Goal: Navigation & Orientation: Find specific page/section

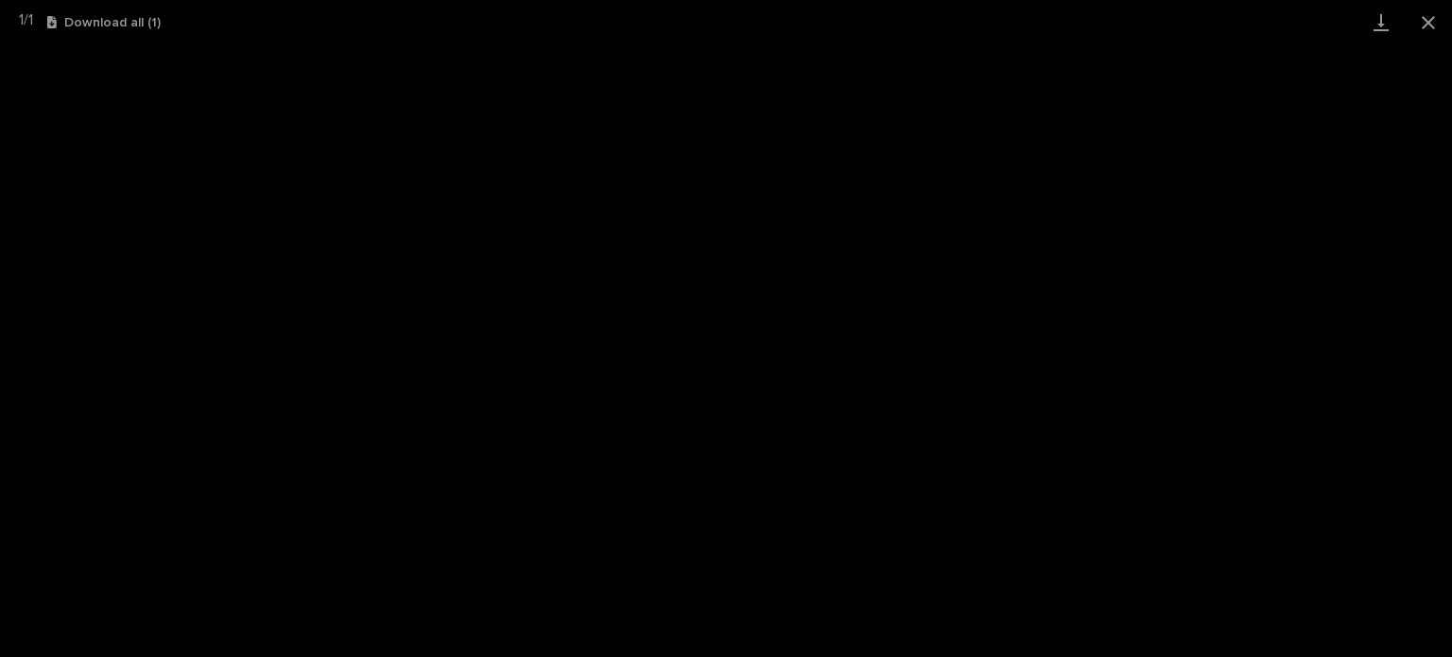
scroll to position [47, 0]
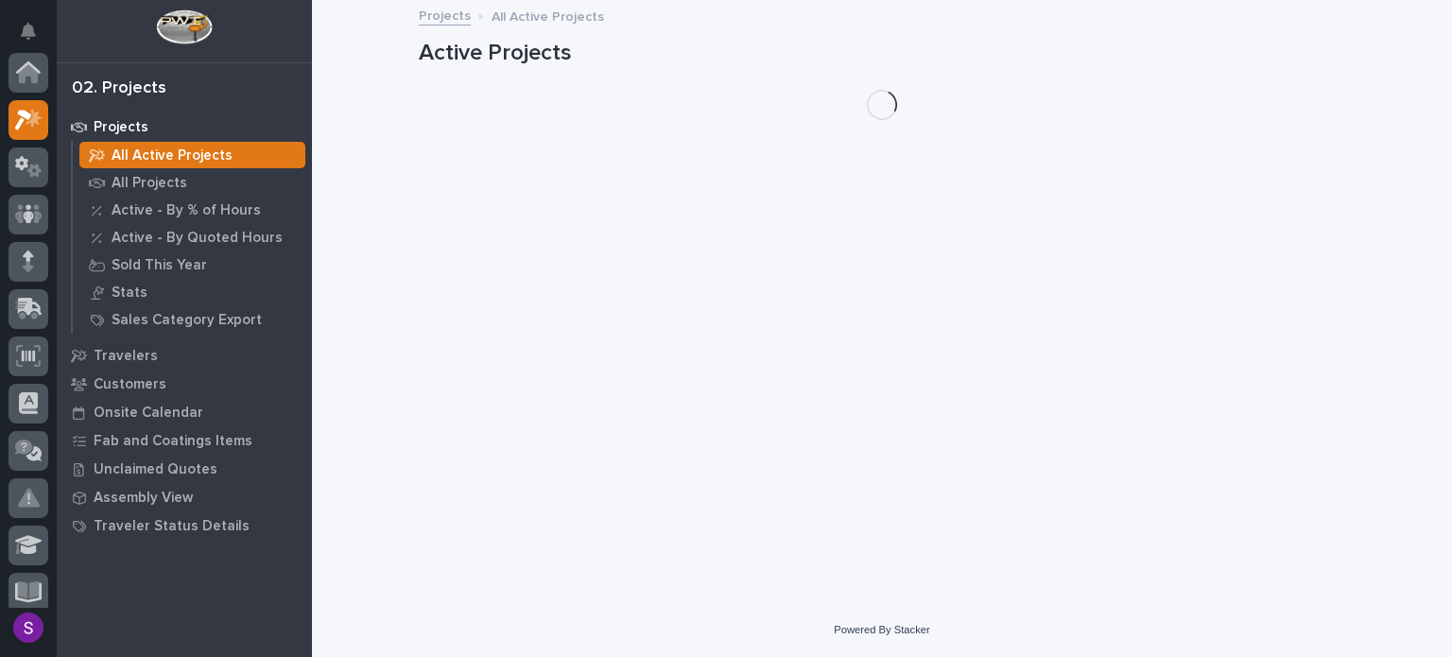
scroll to position [47, 0]
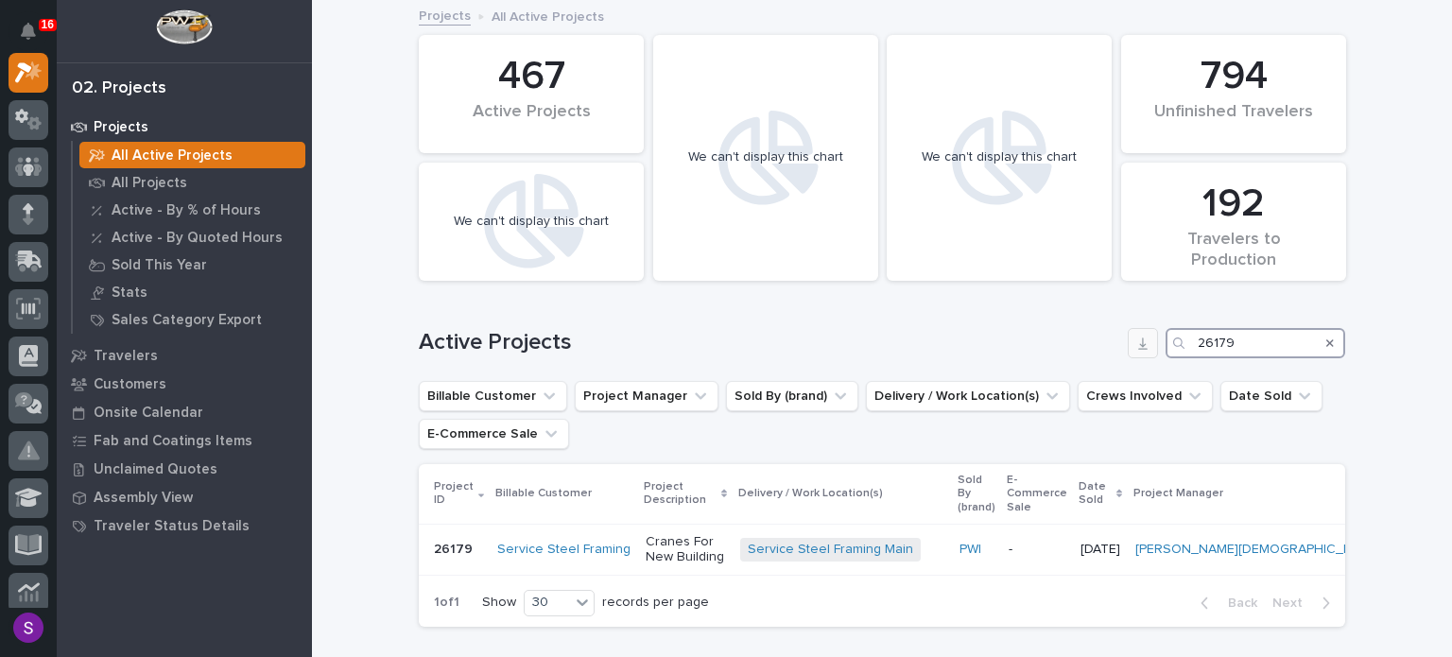
drag, startPoint x: 1233, startPoint y: 329, endPoint x: 1139, endPoint y: 351, distance: 96.1
click at [1116, 348] on div "Active Projects 26179" at bounding box center [882, 343] width 926 height 30
paste input "547"
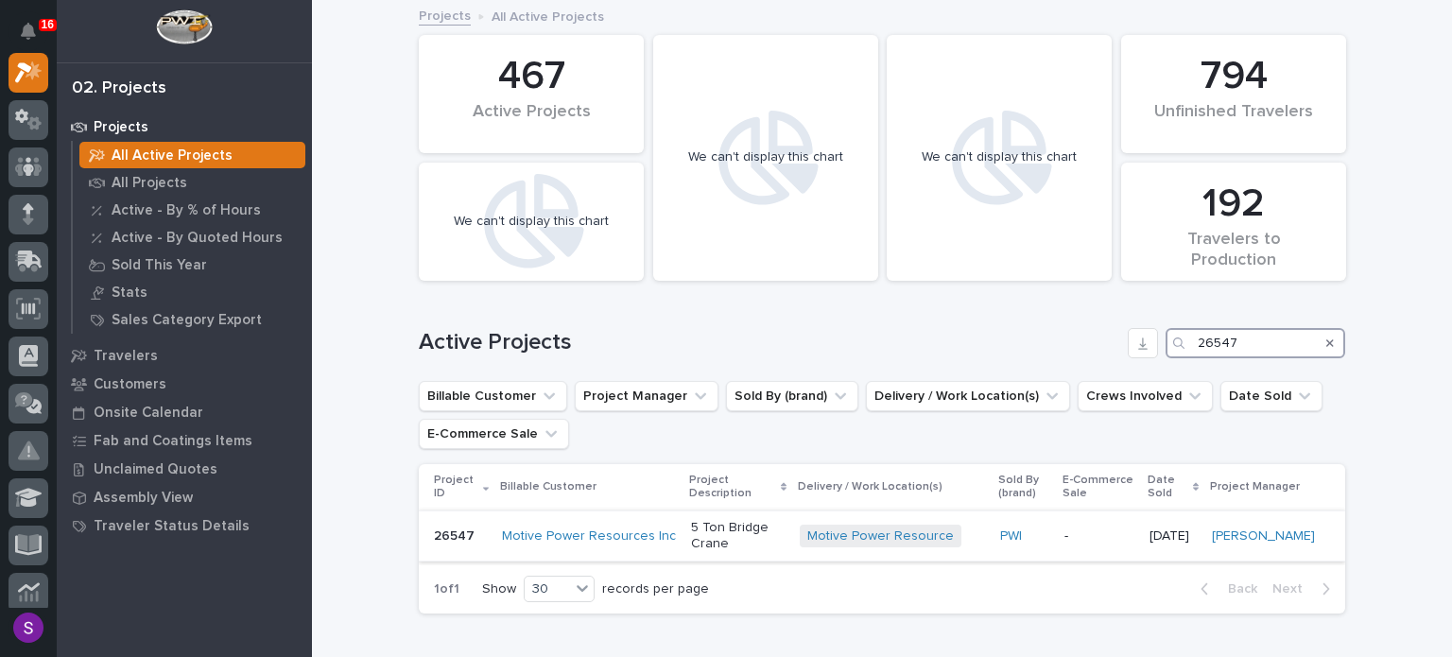
type input "26547"
click at [753, 541] on p "5 Ton Bridge Crane" at bounding box center [738, 536] width 94 height 32
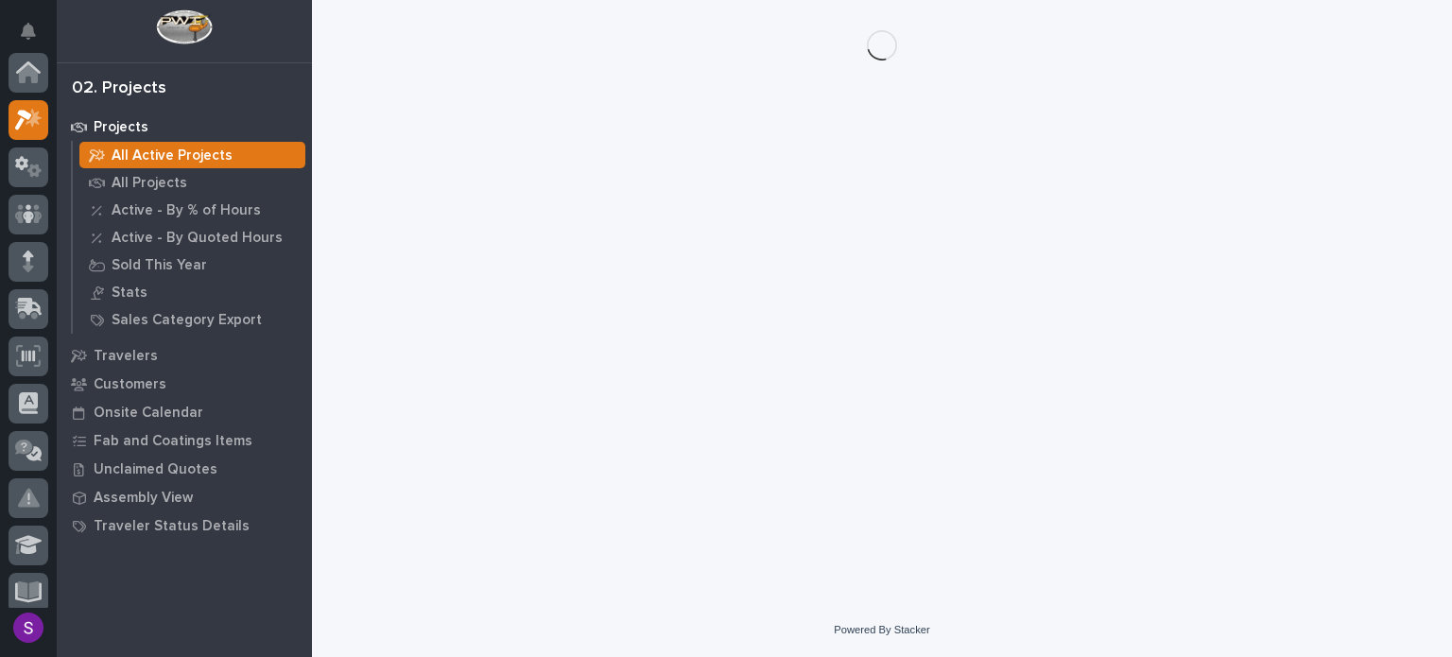
scroll to position [47, 0]
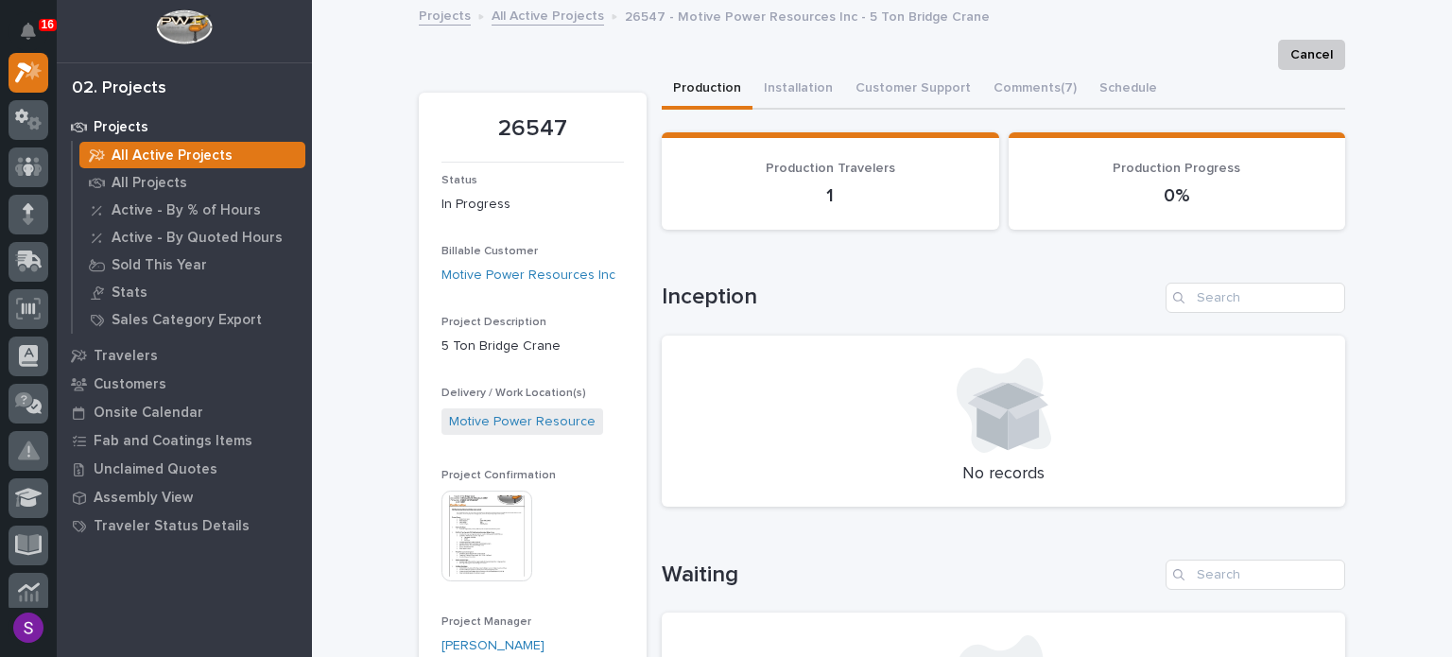
click at [474, 537] on img at bounding box center [486, 536] width 91 height 91
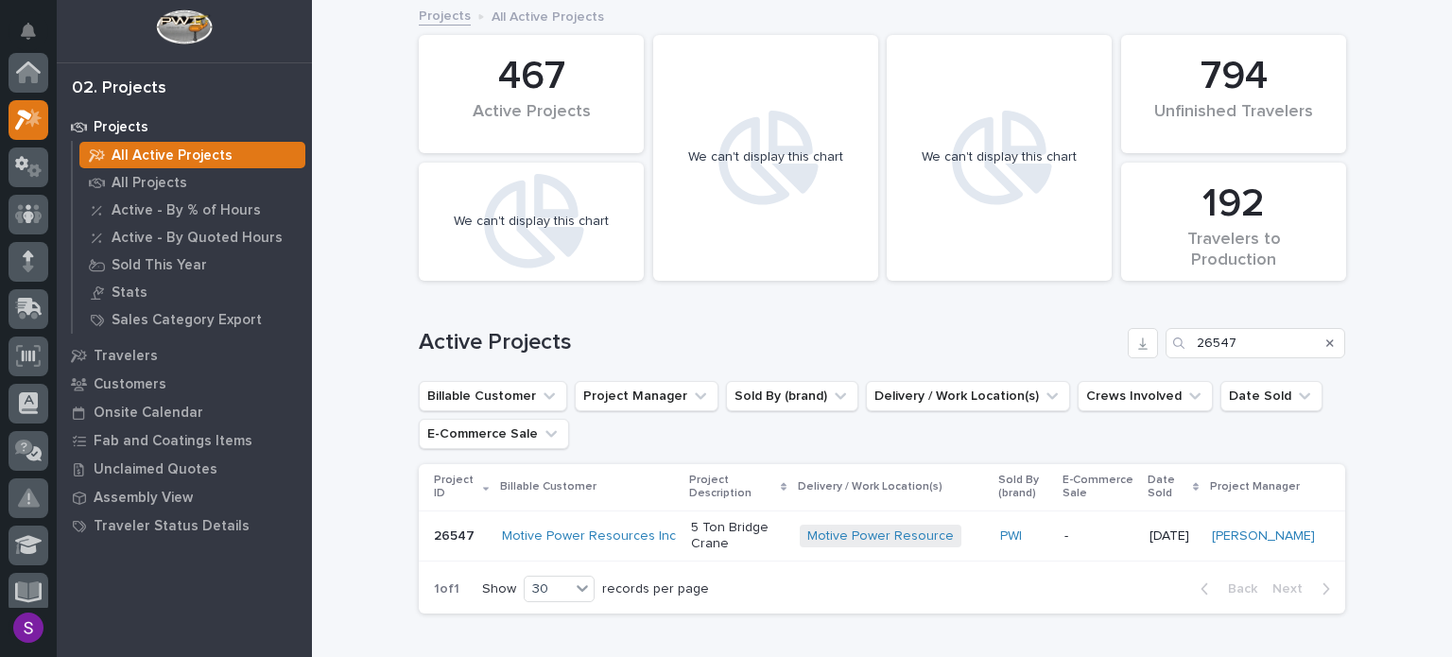
scroll to position [47, 0]
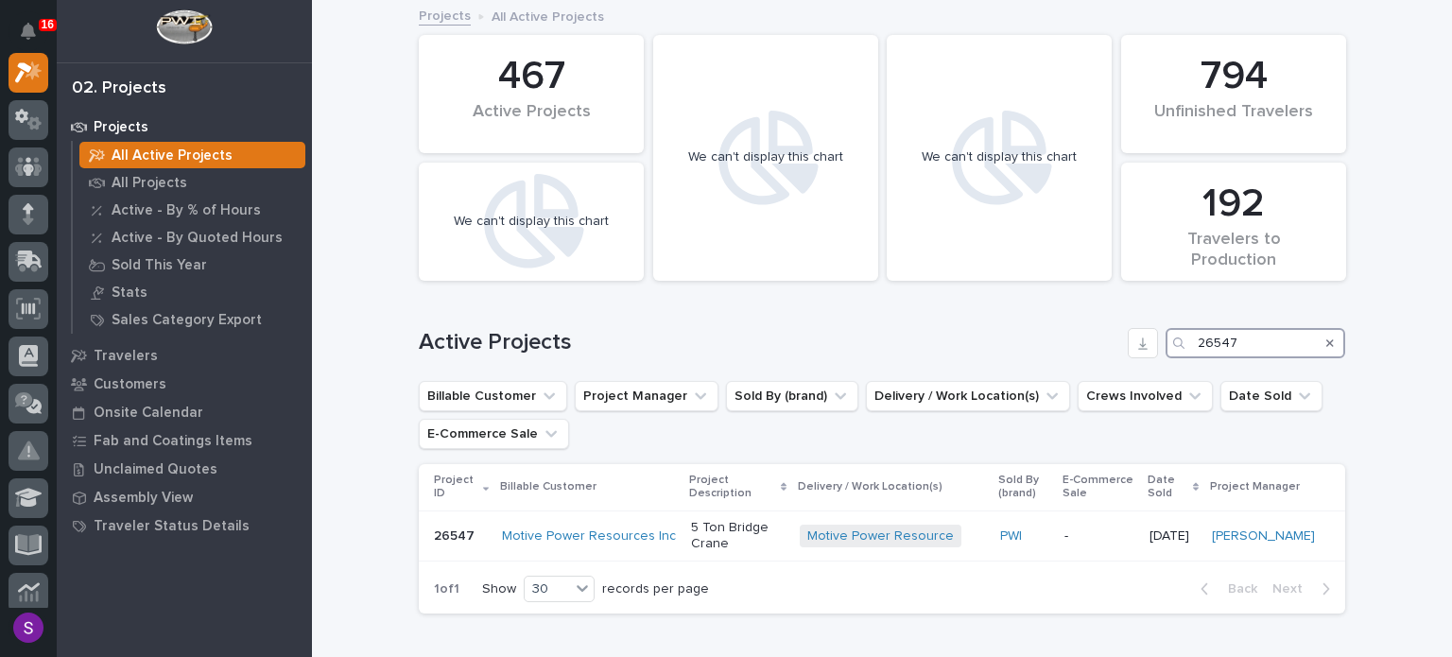
click at [1093, 333] on div "Active Projects 26547" at bounding box center [882, 343] width 926 height 30
paste input "72"
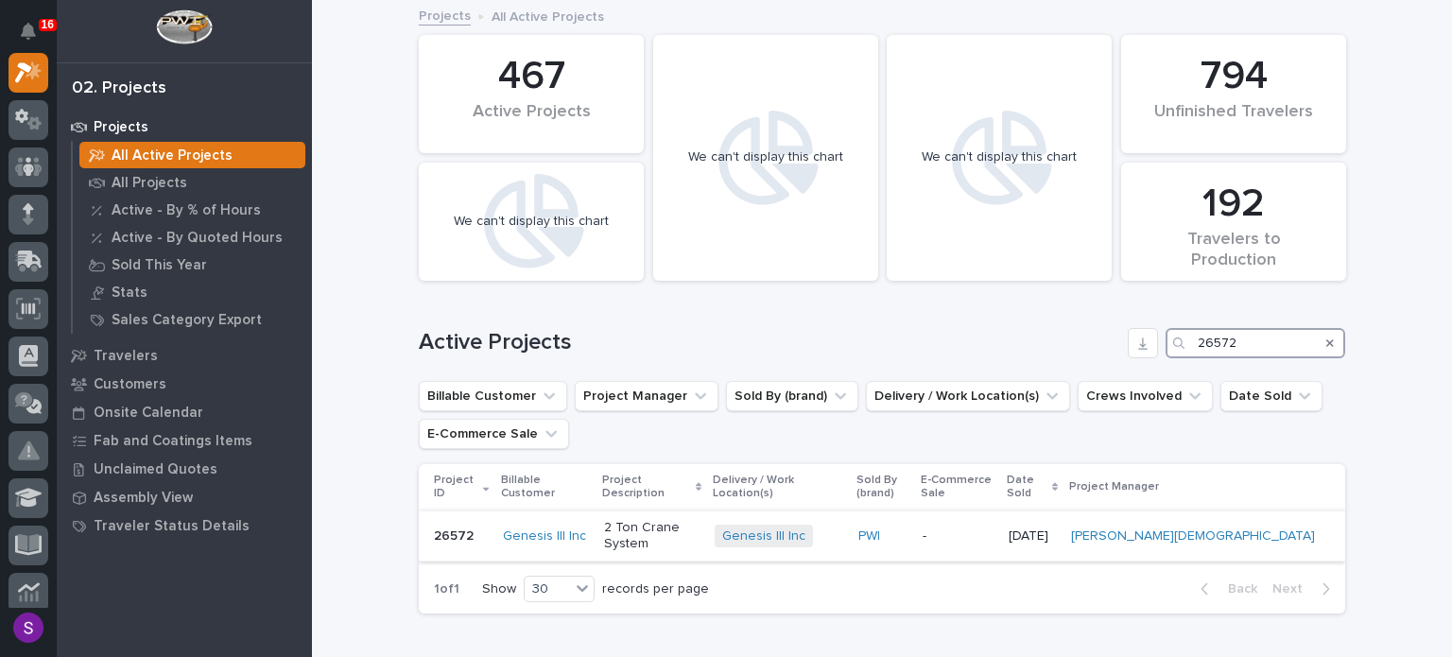
type input "26572"
click at [700, 520] on p "2 Ton Crane System" at bounding box center [651, 536] width 95 height 32
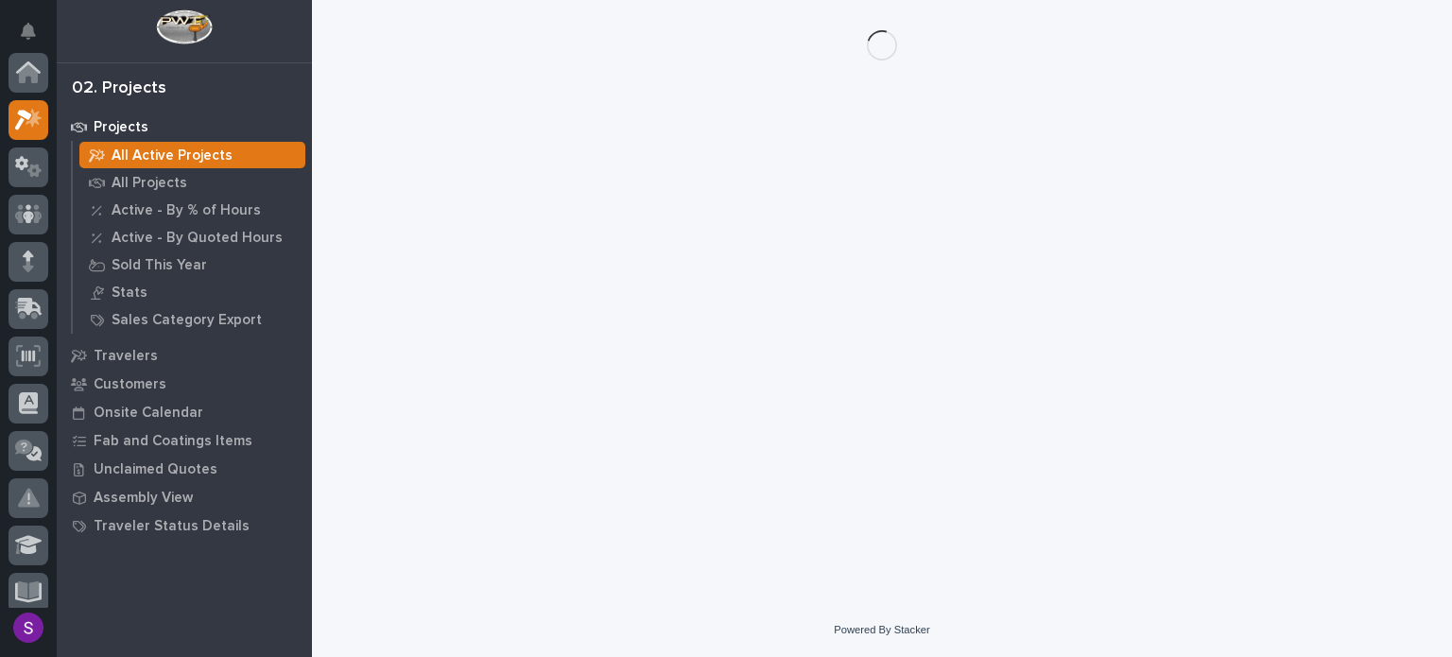
scroll to position [47, 0]
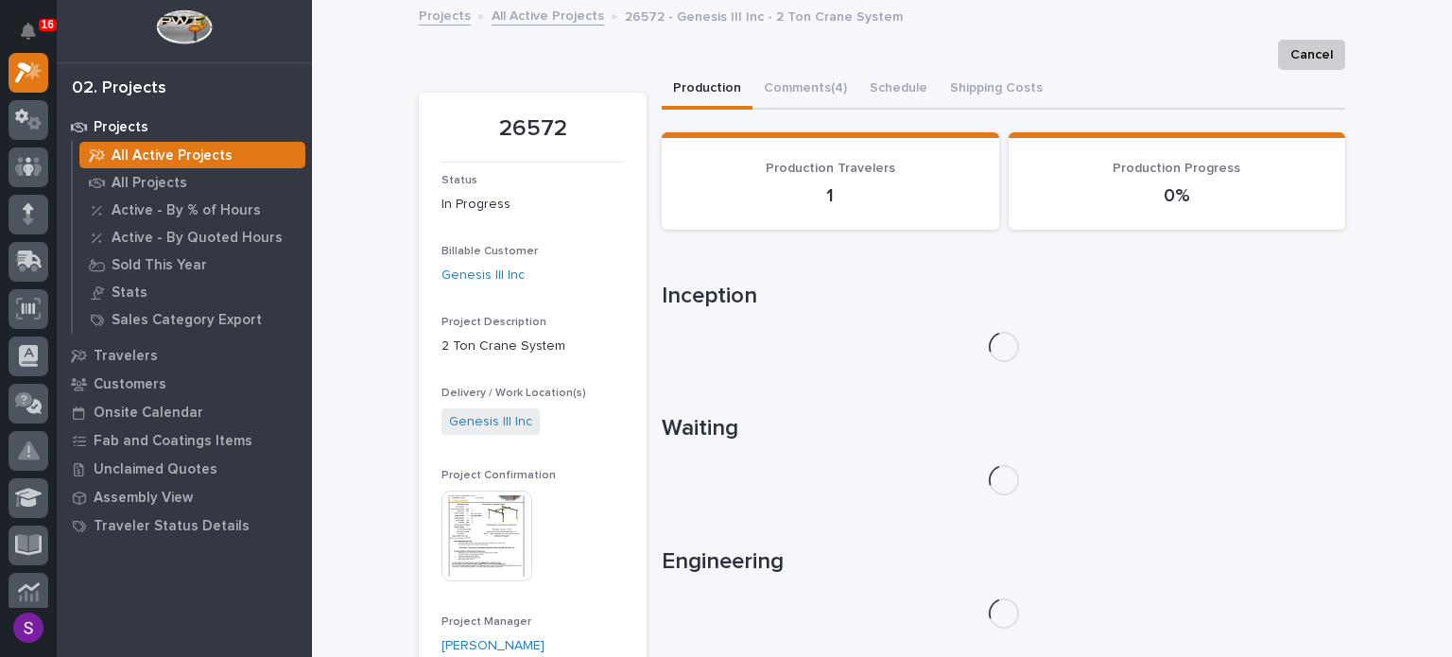
click at [476, 495] on img at bounding box center [486, 536] width 91 height 91
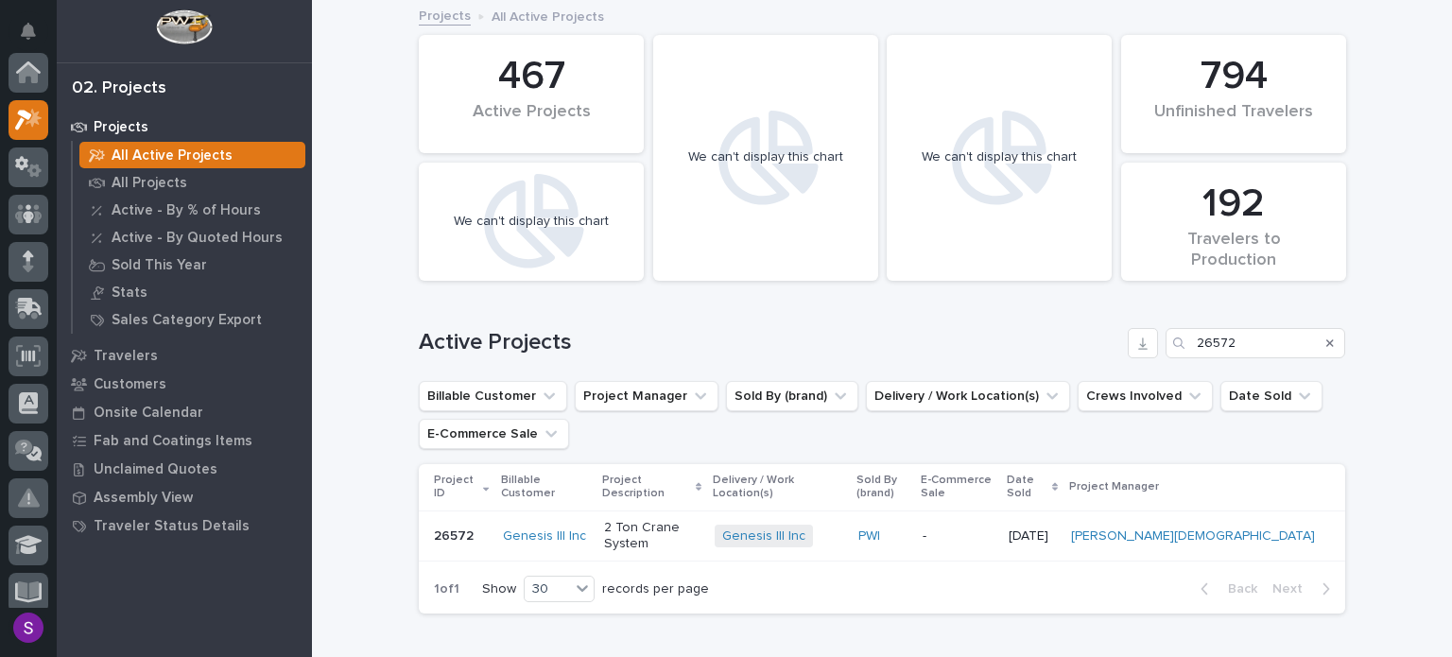
scroll to position [47, 0]
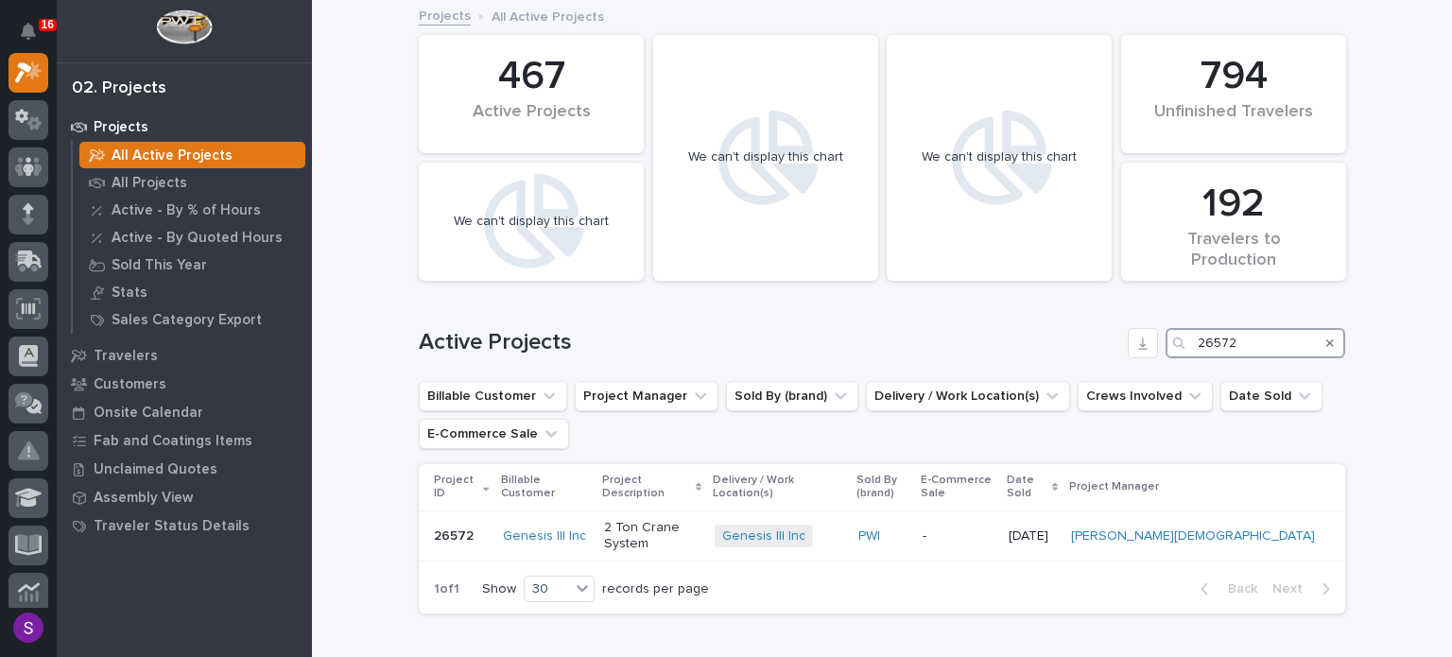
click at [1166, 337] on div "26572" at bounding box center [1256, 343] width 180 height 30
paste input "780"
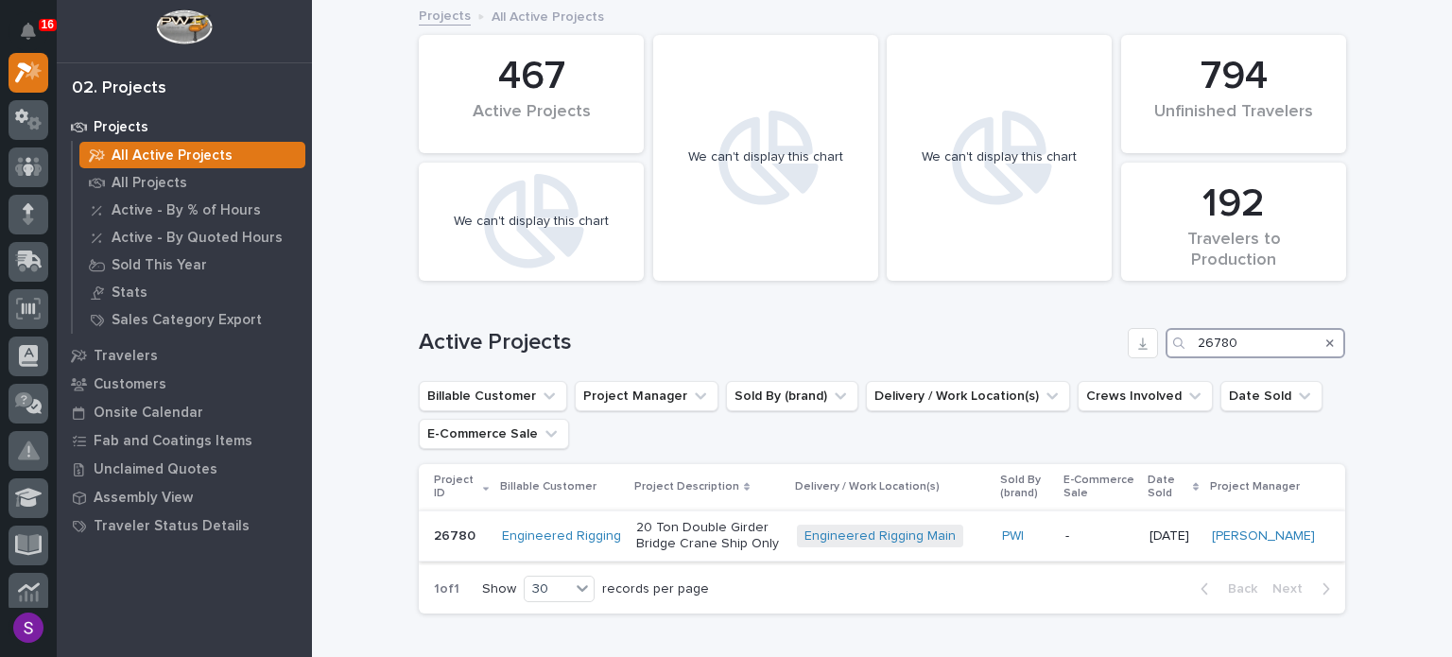
type input "26780"
click at [765, 530] on p "20 Ton Double Girder Bridge Crane Ship Only" at bounding box center [709, 536] width 146 height 32
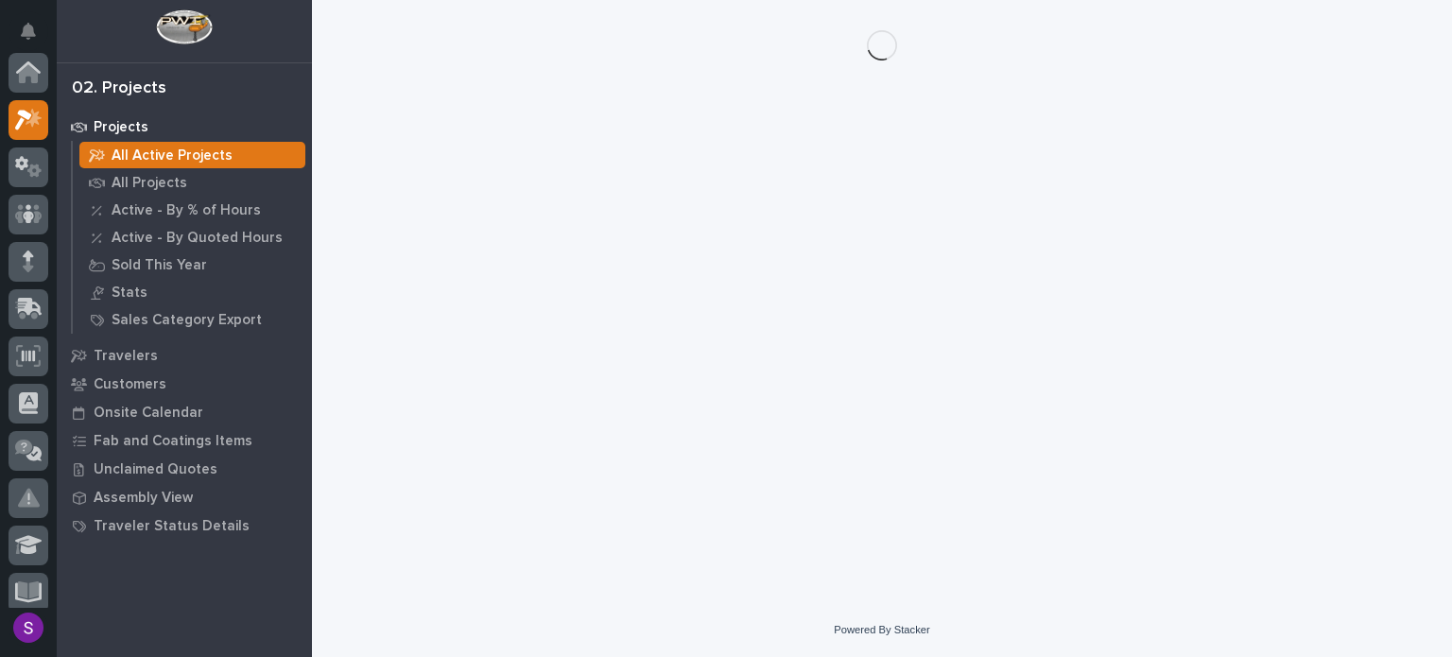
scroll to position [47, 0]
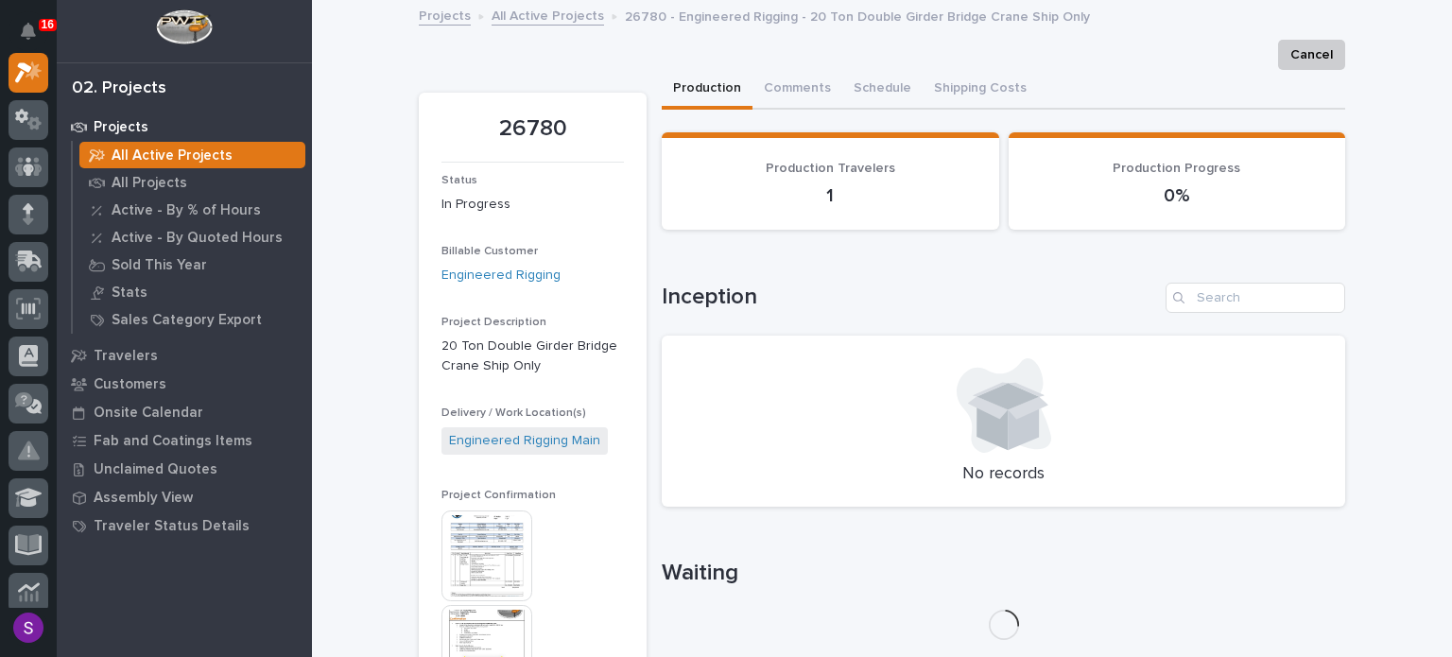
click at [488, 523] on img at bounding box center [486, 556] width 91 height 91
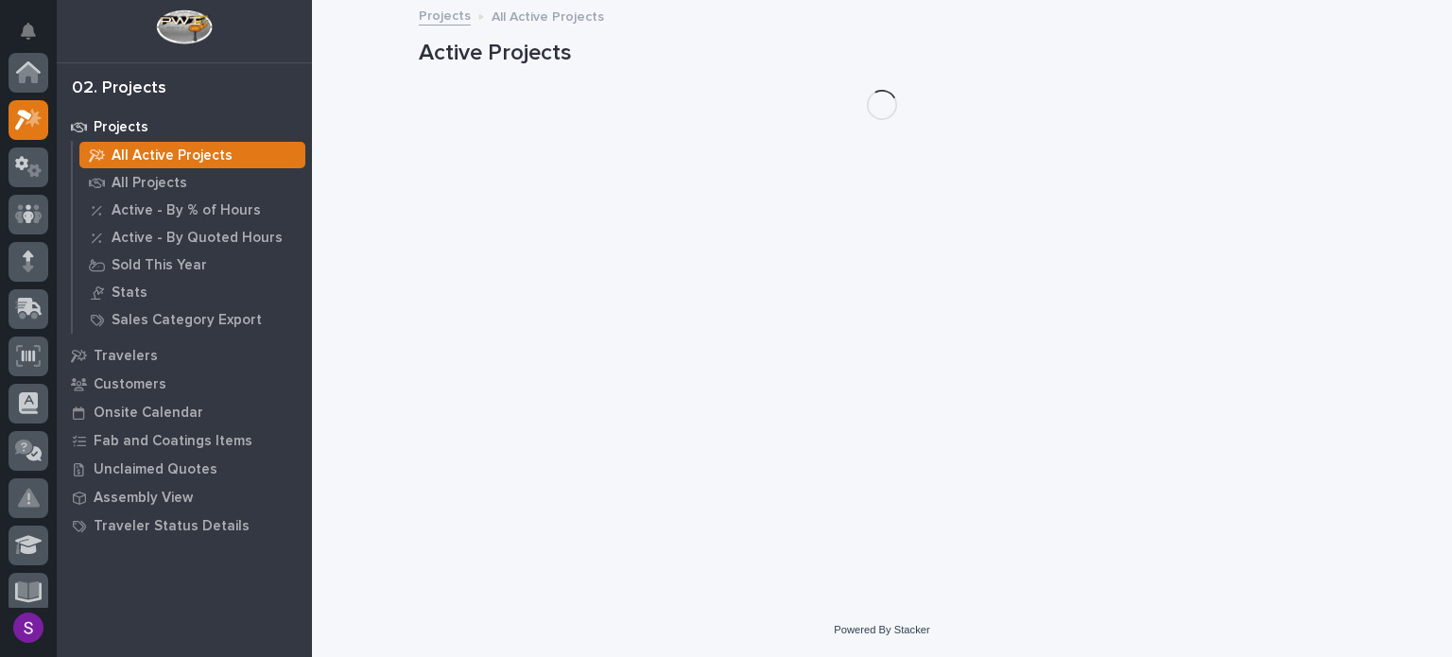
scroll to position [47, 0]
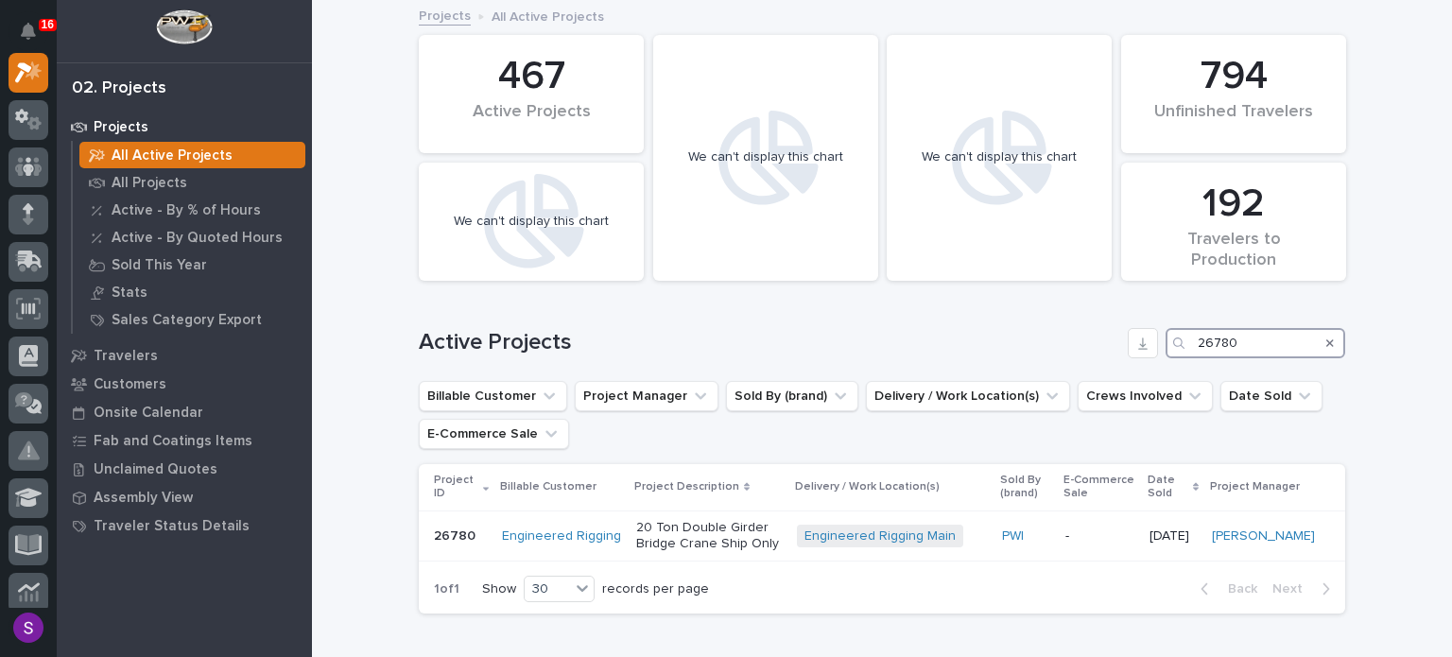
drag, startPoint x: 1254, startPoint y: 344, endPoint x: 1116, endPoint y: 342, distance: 137.1
click at [1116, 342] on div "Active Projects 26780" at bounding box center [882, 343] width 926 height 30
paste input "5852"
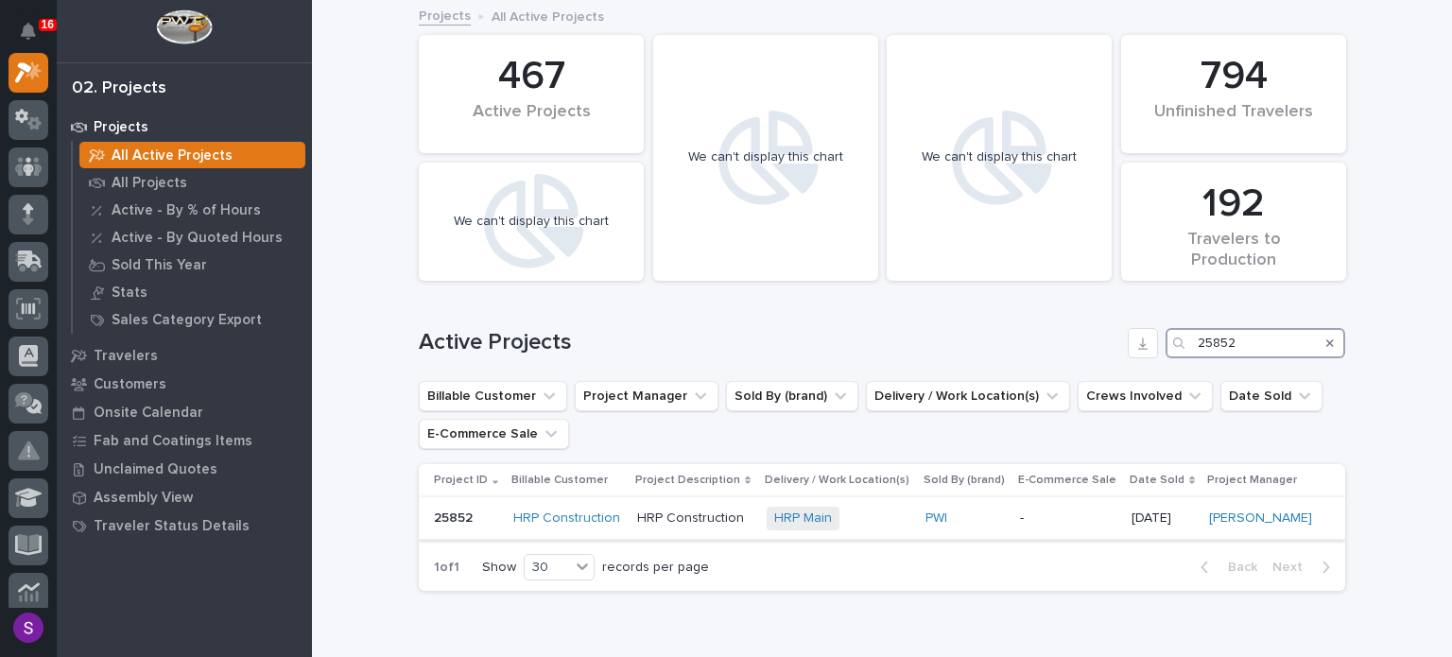
type input "25852"
click at [734, 529] on div "HRP Construction" at bounding box center [694, 518] width 114 height 31
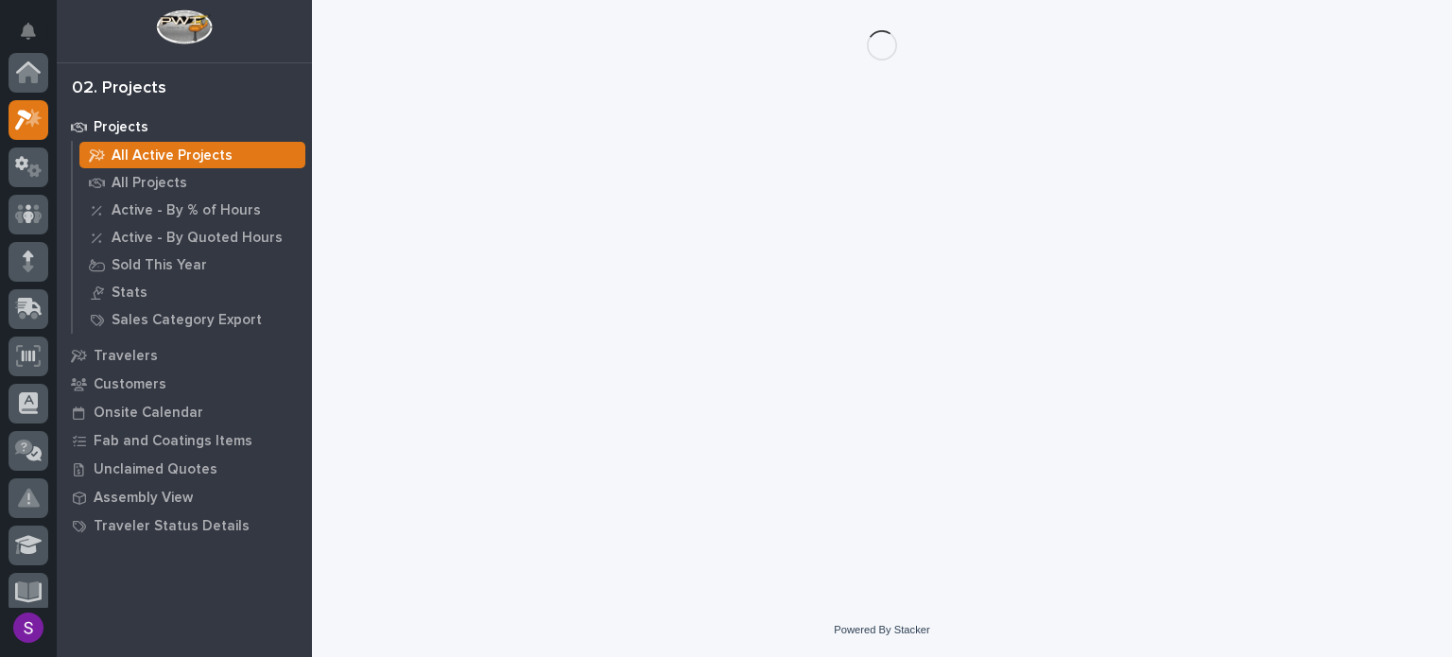
scroll to position [47, 0]
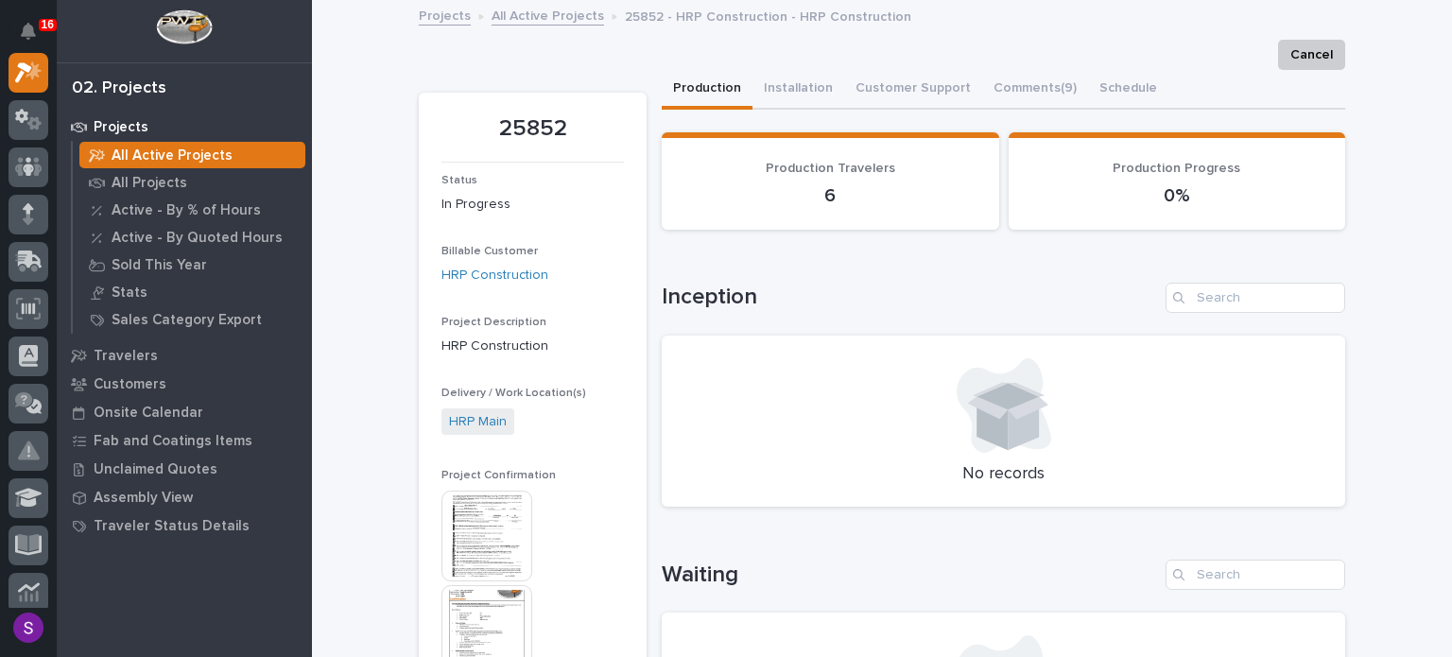
click at [499, 532] on img at bounding box center [486, 536] width 91 height 91
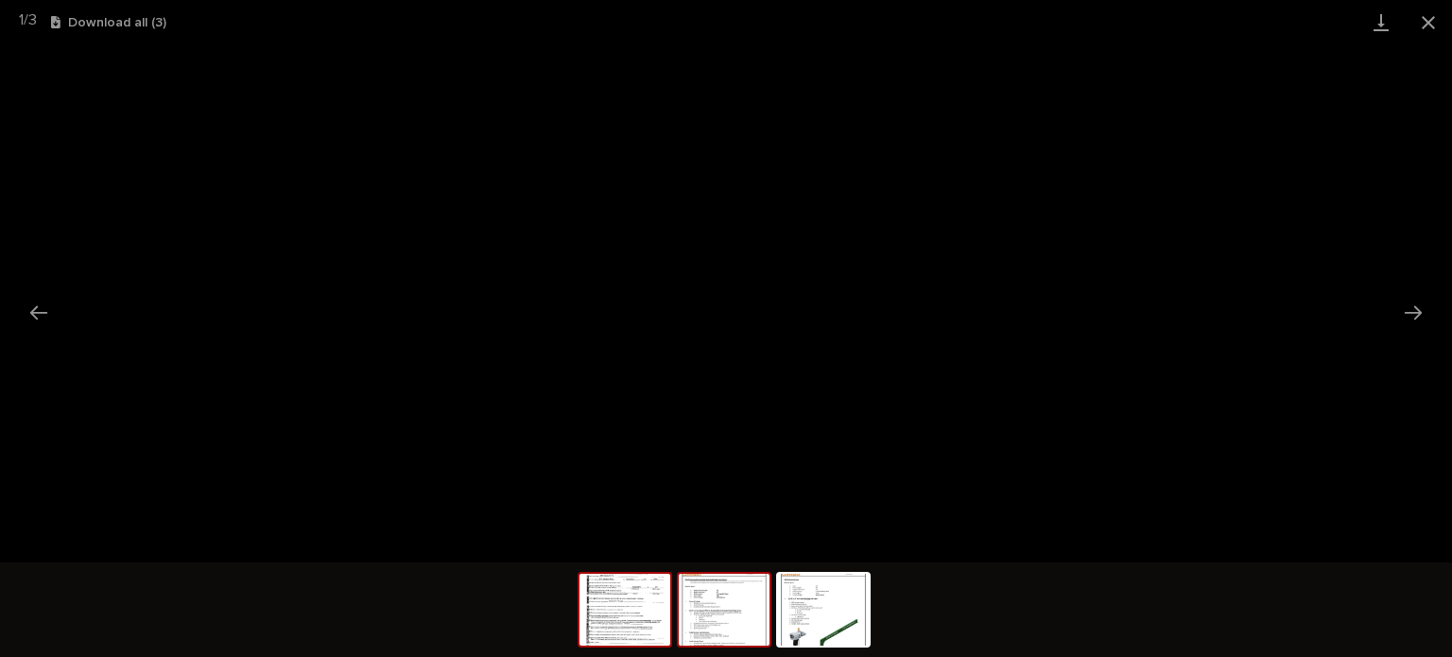
click at [730, 631] on img at bounding box center [724, 610] width 91 height 72
click at [828, 628] on img at bounding box center [823, 610] width 91 height 72
click at [741, 631] on img at bounding box center [724, 610] width 91 height 72
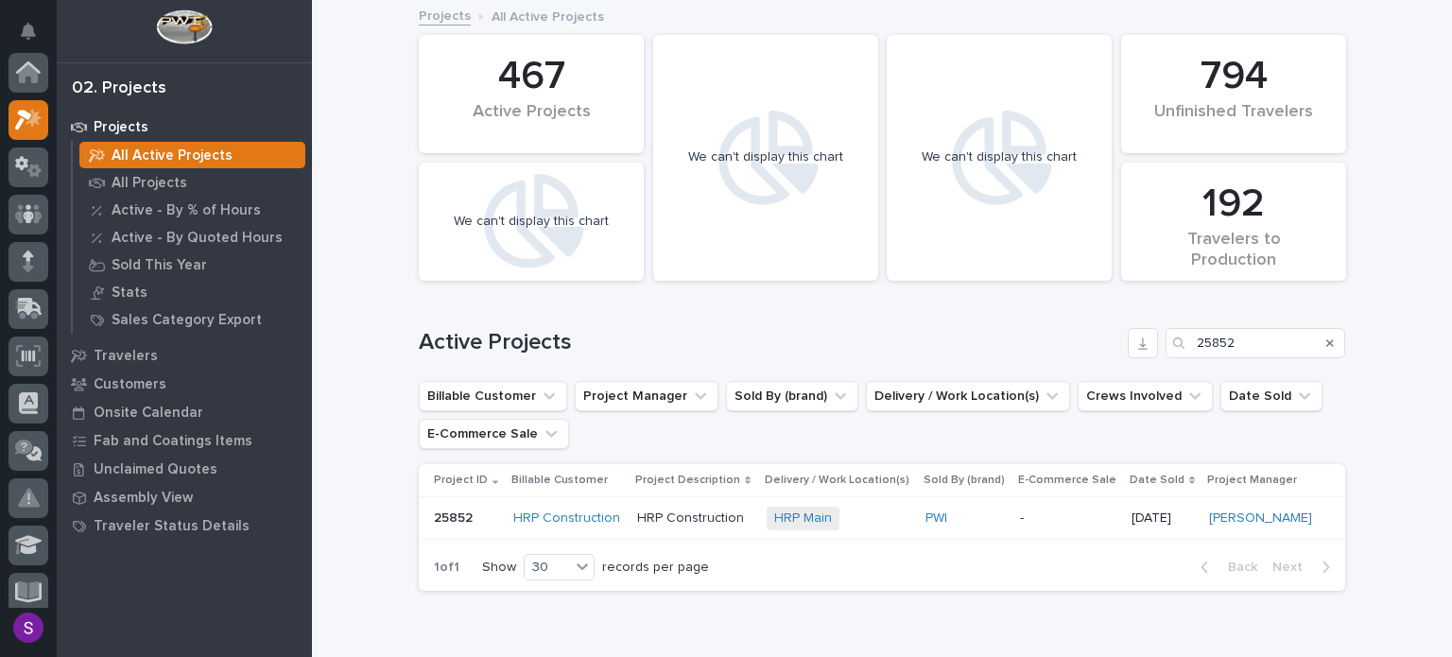
scroll to position [47, 0]
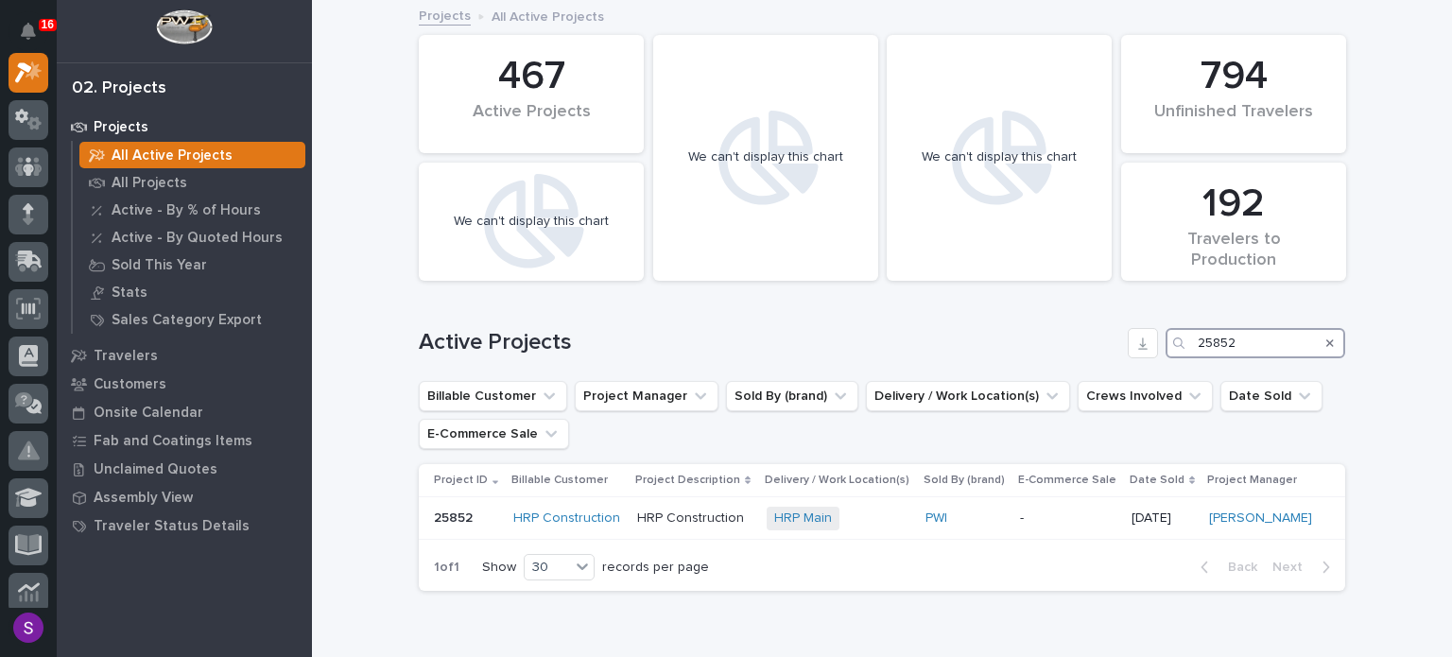
drag, startPoint x: 1236, startPoint y: 338, endPoint x: 1190, endPoint y: 342, distance: 45.5
click at [1093, 342] on div "Active Projects 25852" at bounding box center [882, 343] width 926 height 30
paste input "6265"
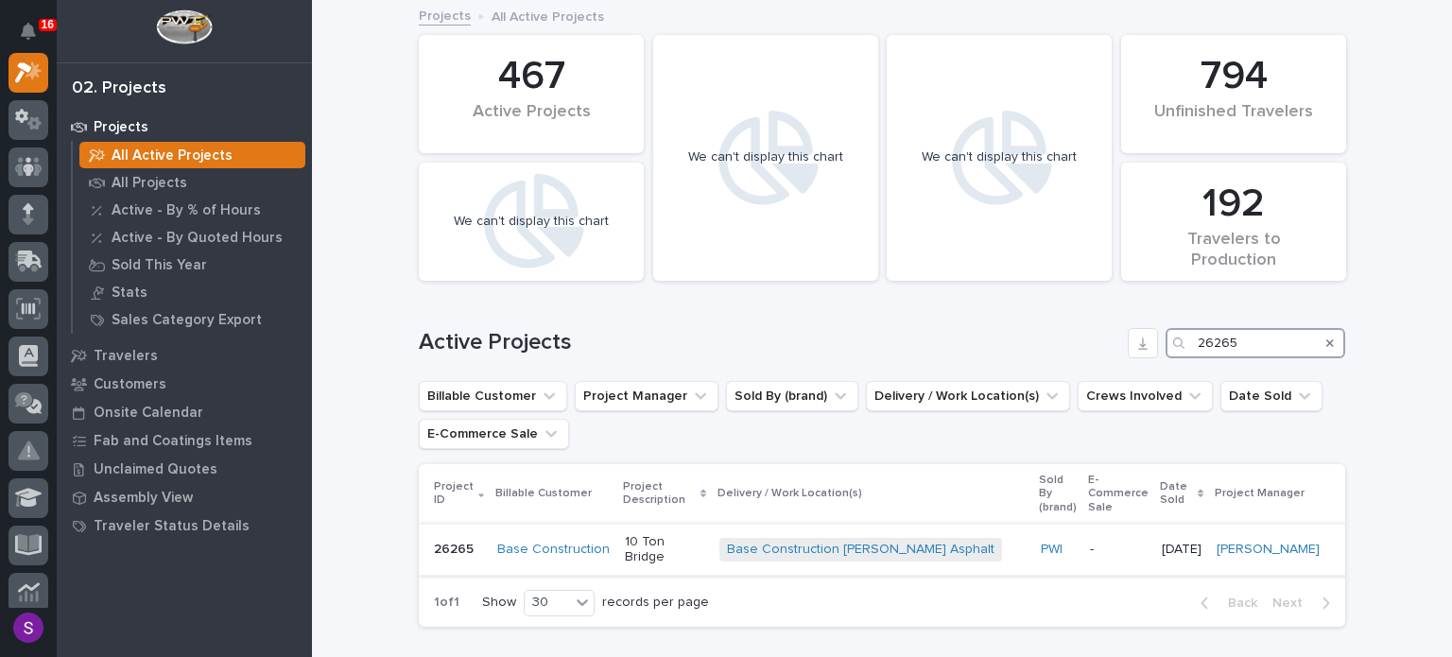
type input "26265"
click at [710, 534] on td "10 Ton Bridge" at bounding box center [664, 549] width 95 height 51
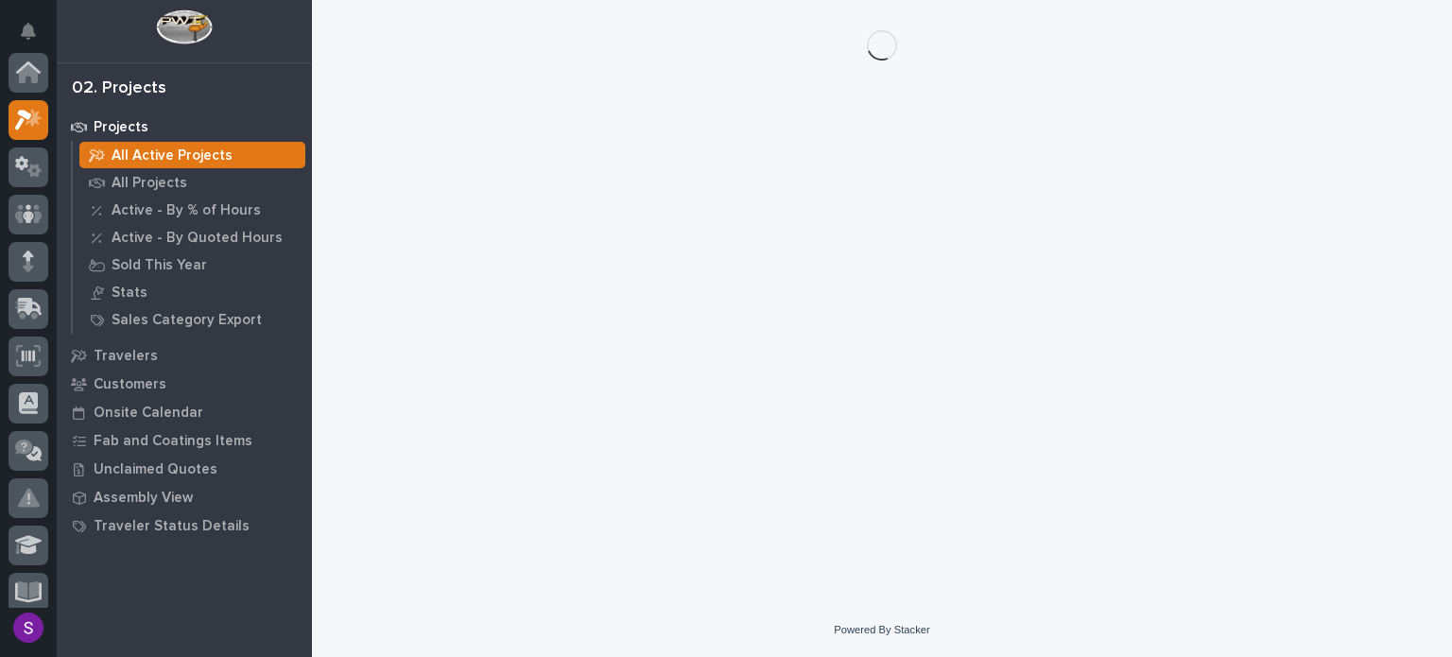
scroll to position [47, 0]
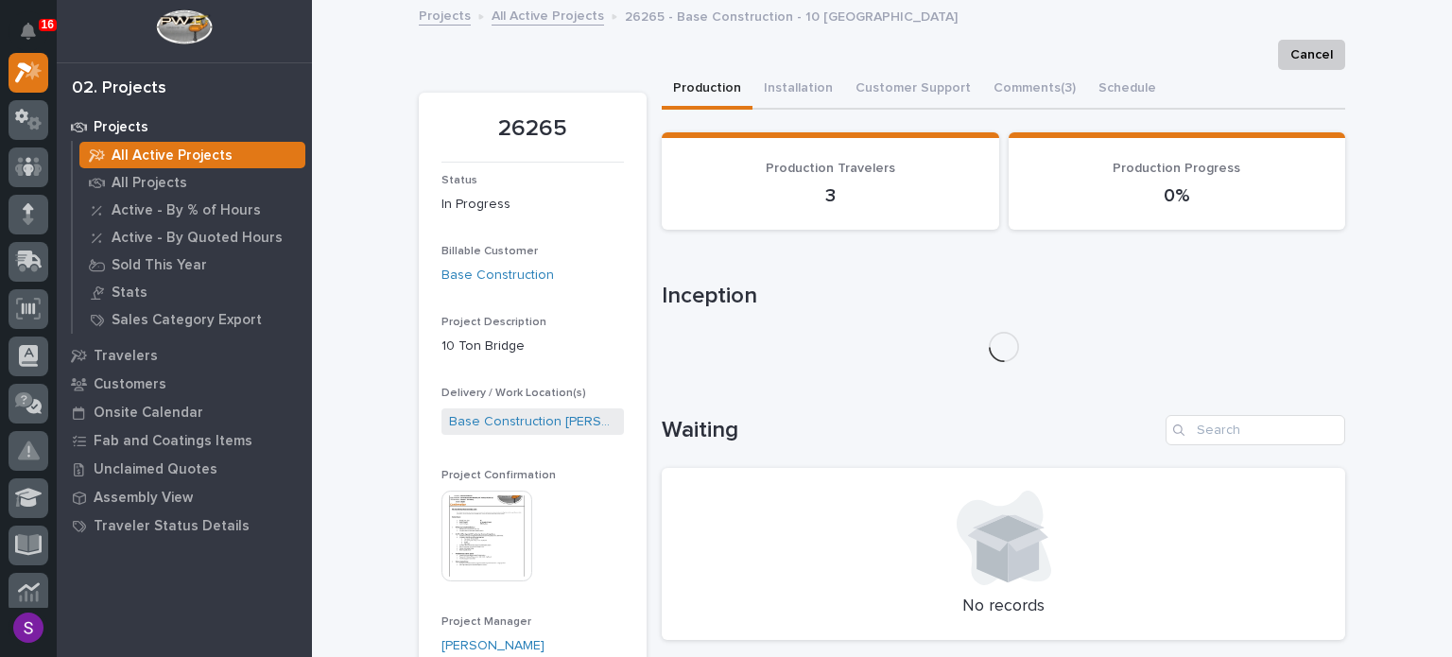
click at [486, 498] on img at bounding box center [486, 536] width 91 height 91
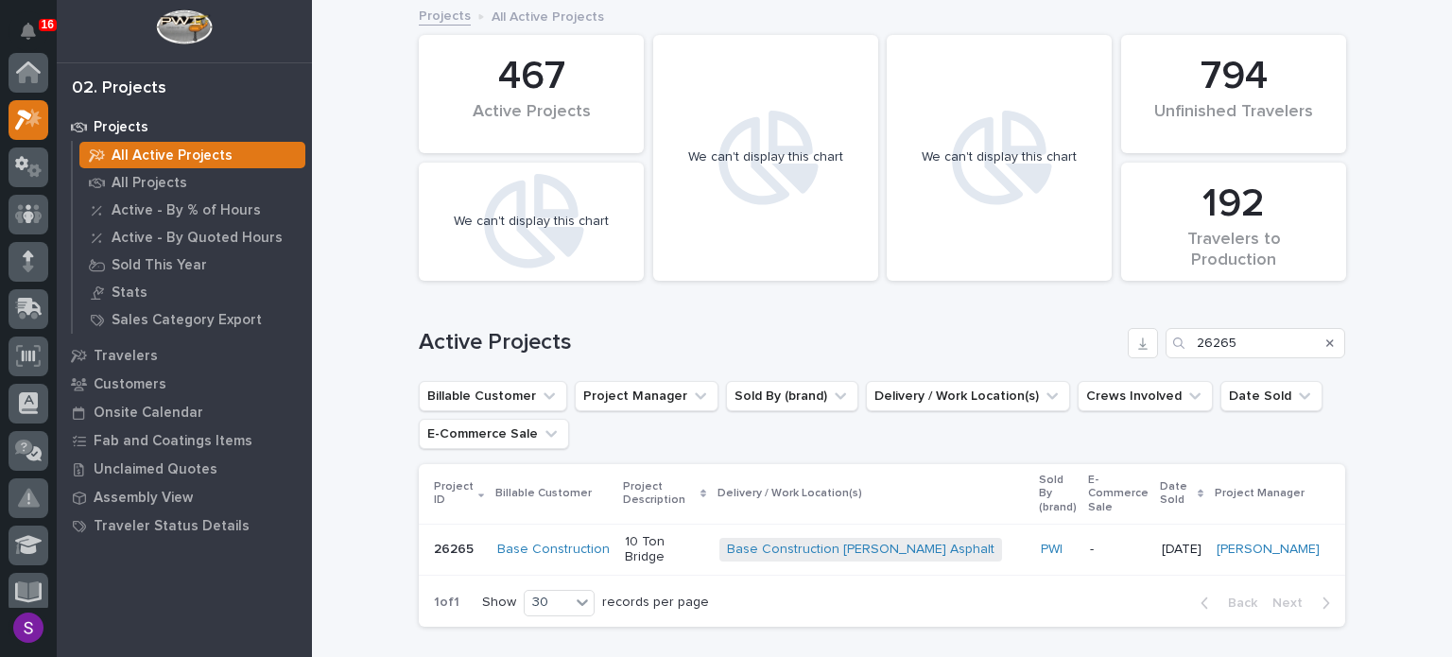
scroll to position [47, 0]
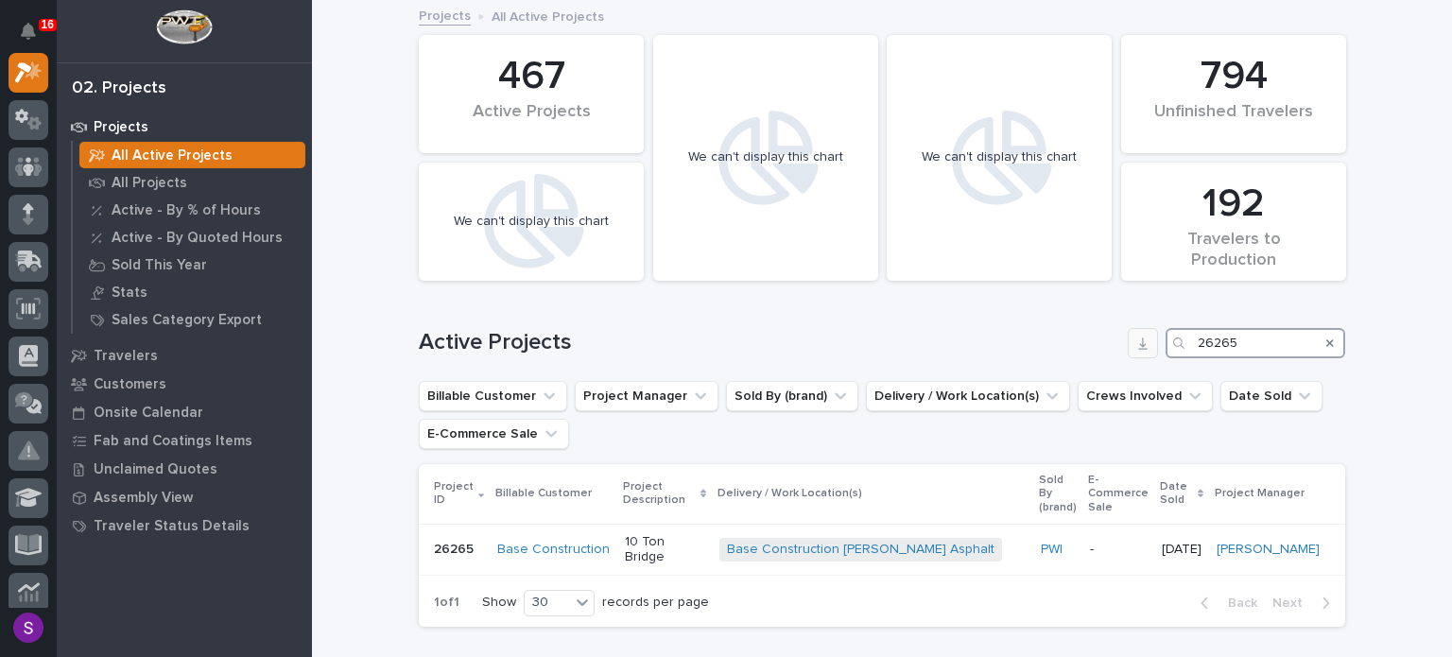
drag, startPoint x: 1170, startPoint y: 346, endPoint x: 1130, endPoint y: 355, distance: 41.7
click at [1133, 355] on div "Active Projects 26265" at bounding box center [882, 343] width 926 height 30
paste input "179"
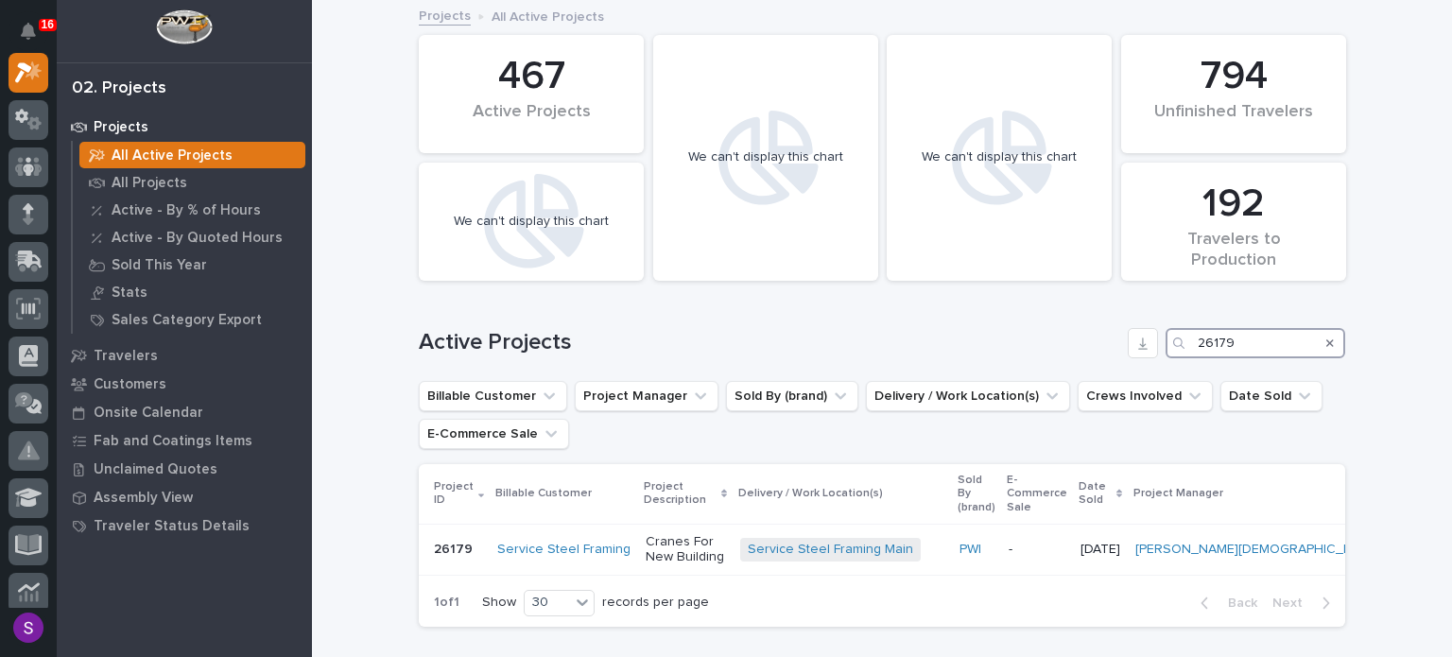
type input "26179"
click at [699, 534] on p "Cranes For New Building" at bounding box center [685, 550] width 79 height 32
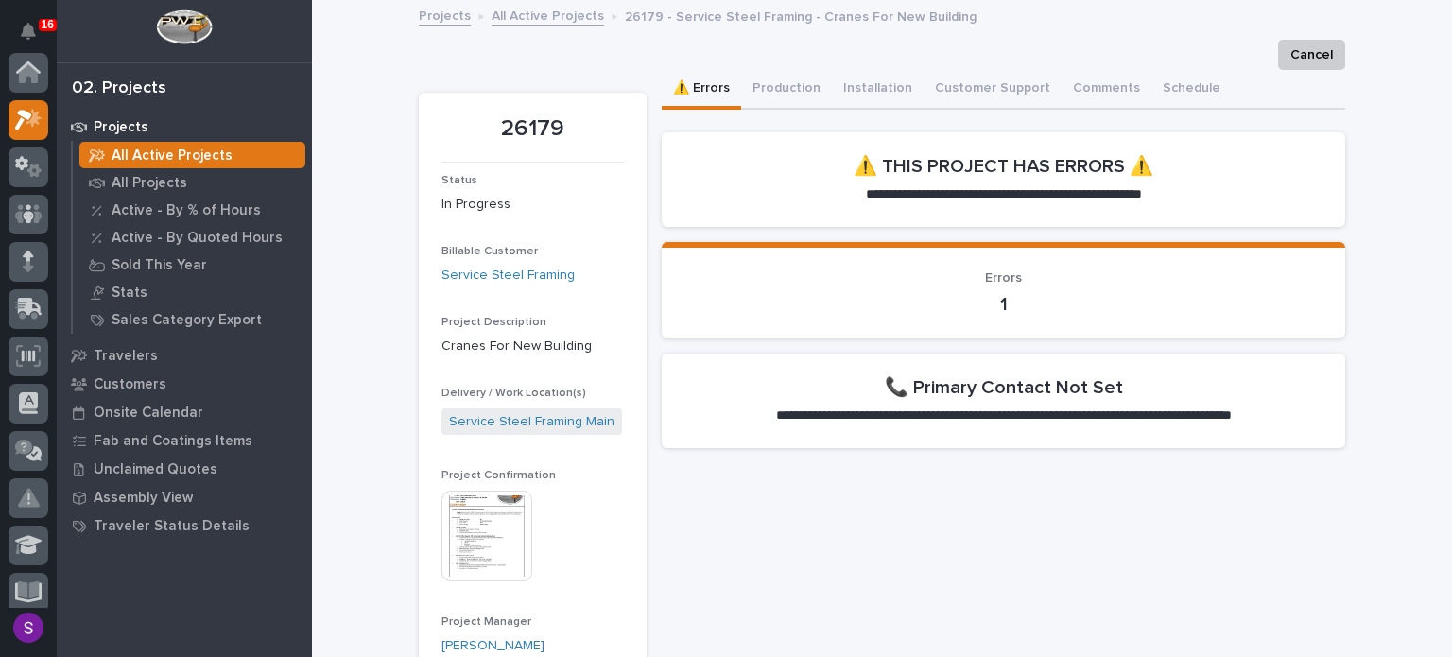
scroll to position [47, 0]
click at [460, 510] on img at bounding box center [486, 536] width 91 height 91
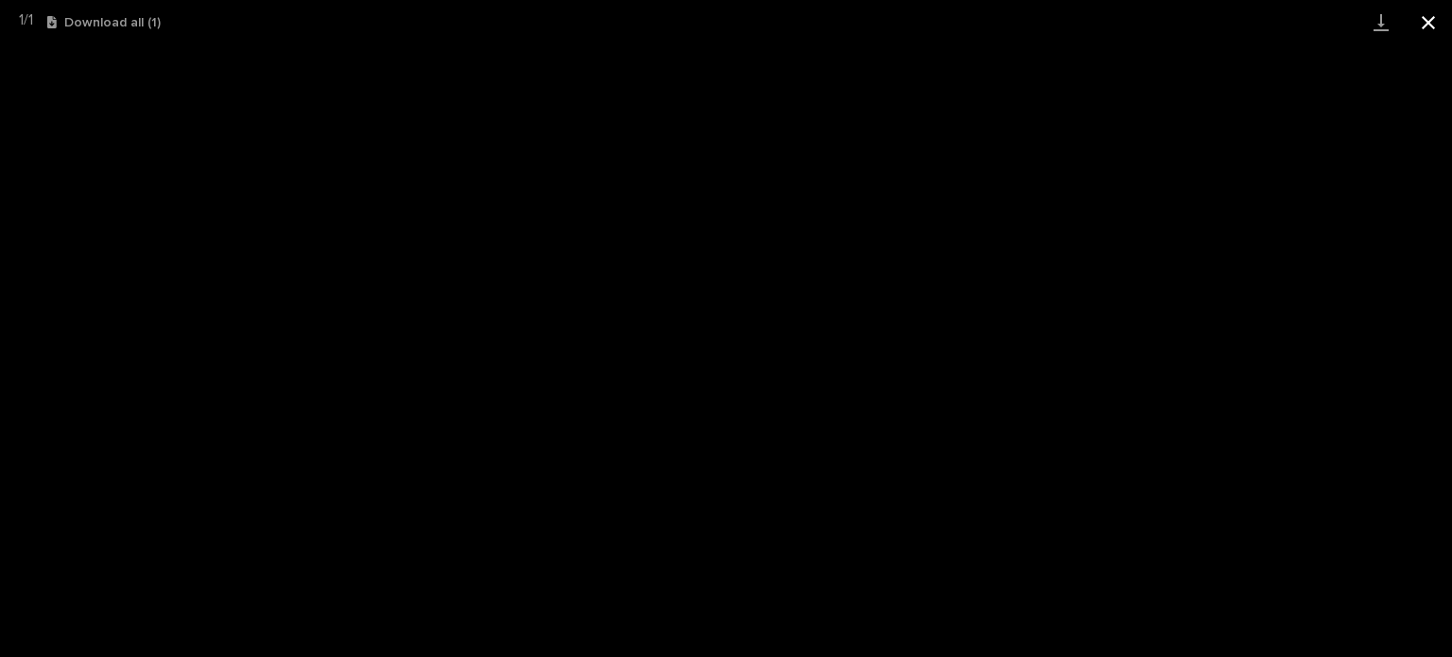
click at [1443, 33] on button "Close gallery" at bounding box center [1428, 22] width 47 height 44
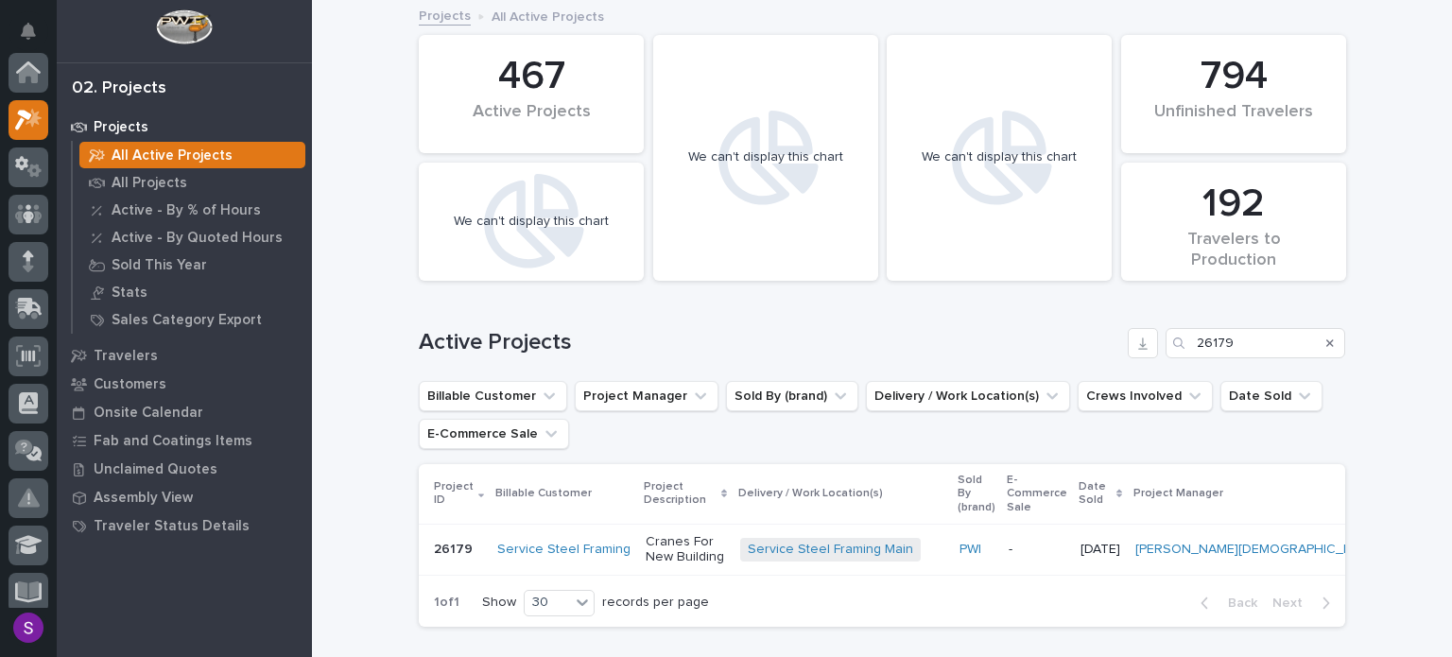
scroll to position [47, 0]
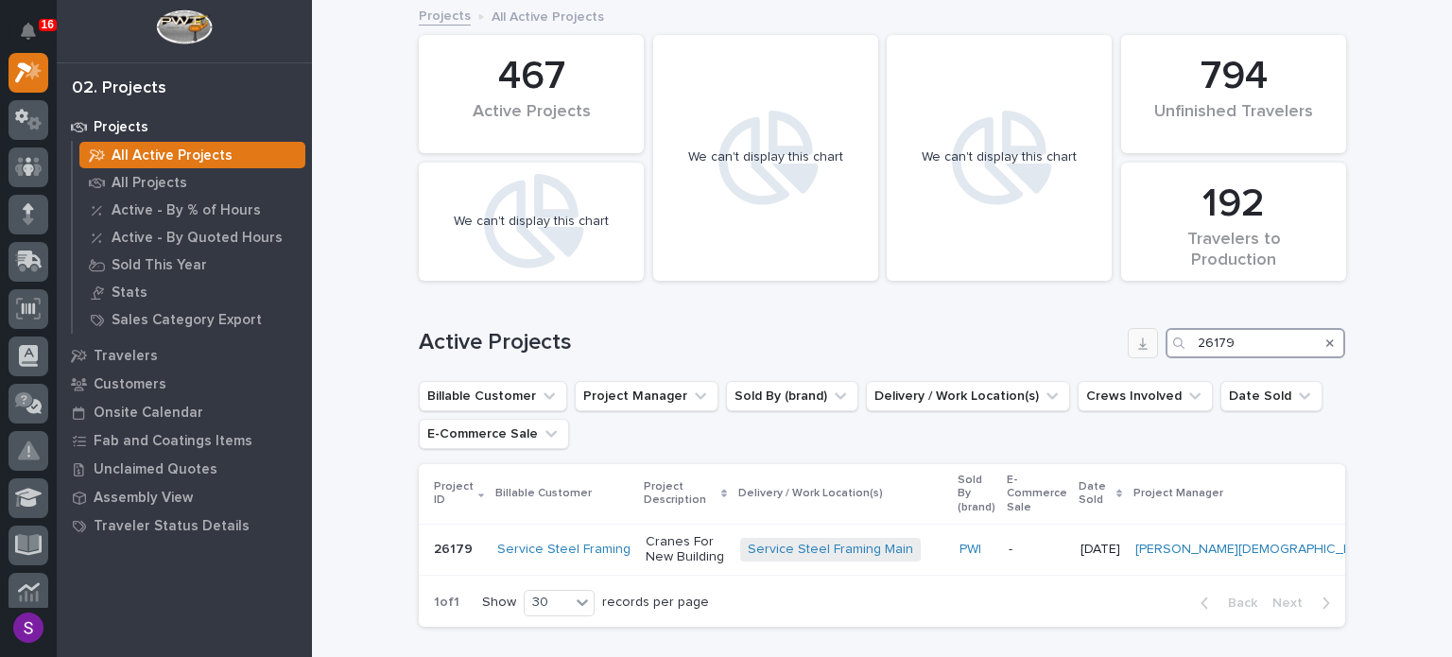
drag, startPoint x: 1237, startPoint y: 328, endPoint x: 1129, endPoint y: 349, distance: 110.7
click at [1116, 347] on div "Active Projects 26179" at bounding box center [882, 343] width 926 height 30
paste input "496"
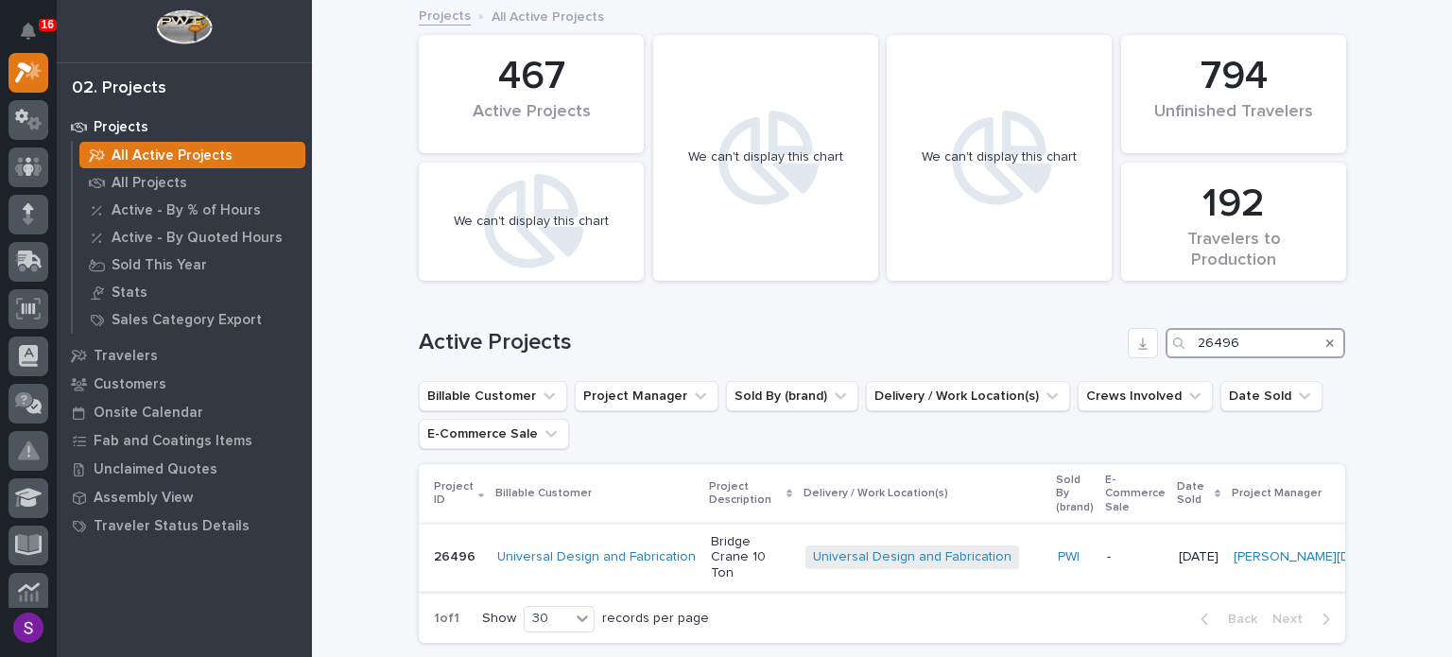
type input "26496"
click at [755, 562] on p "Bridge Crane 10 Ton" at bounding box center [750, 557] width 79 height 47
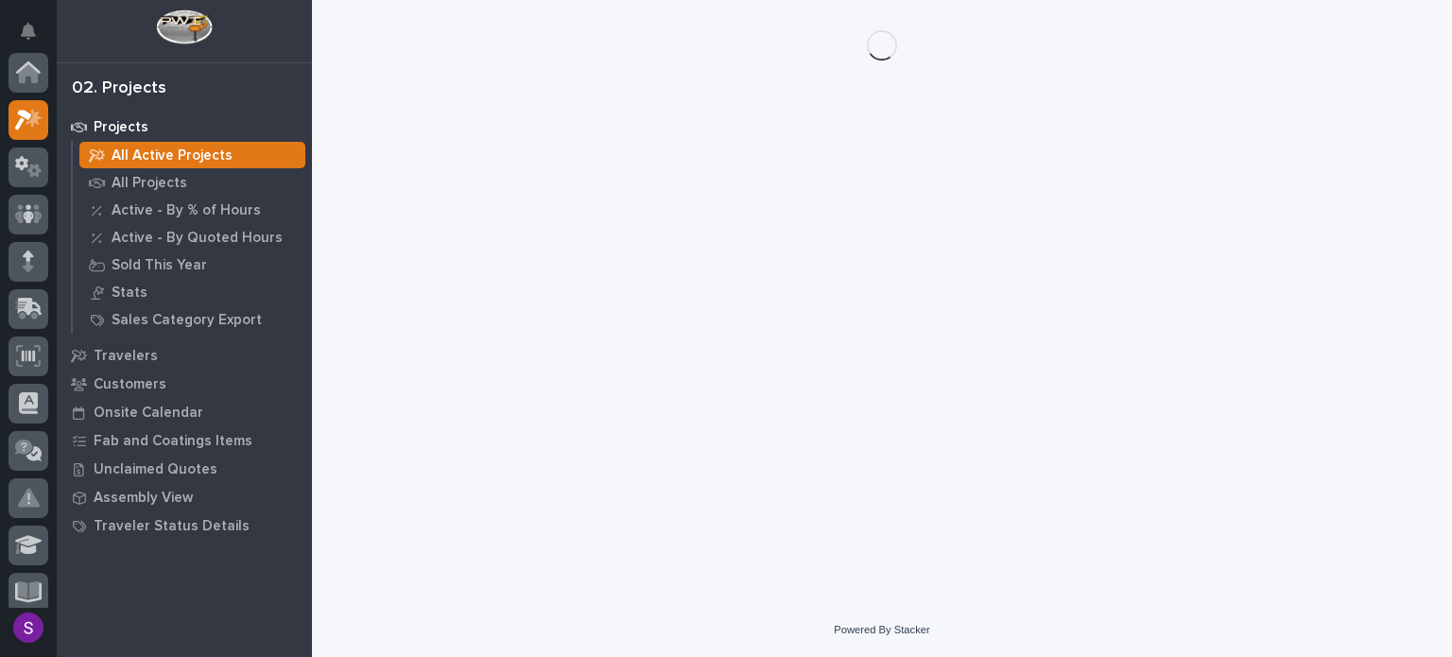
scroll to position [47, 0]
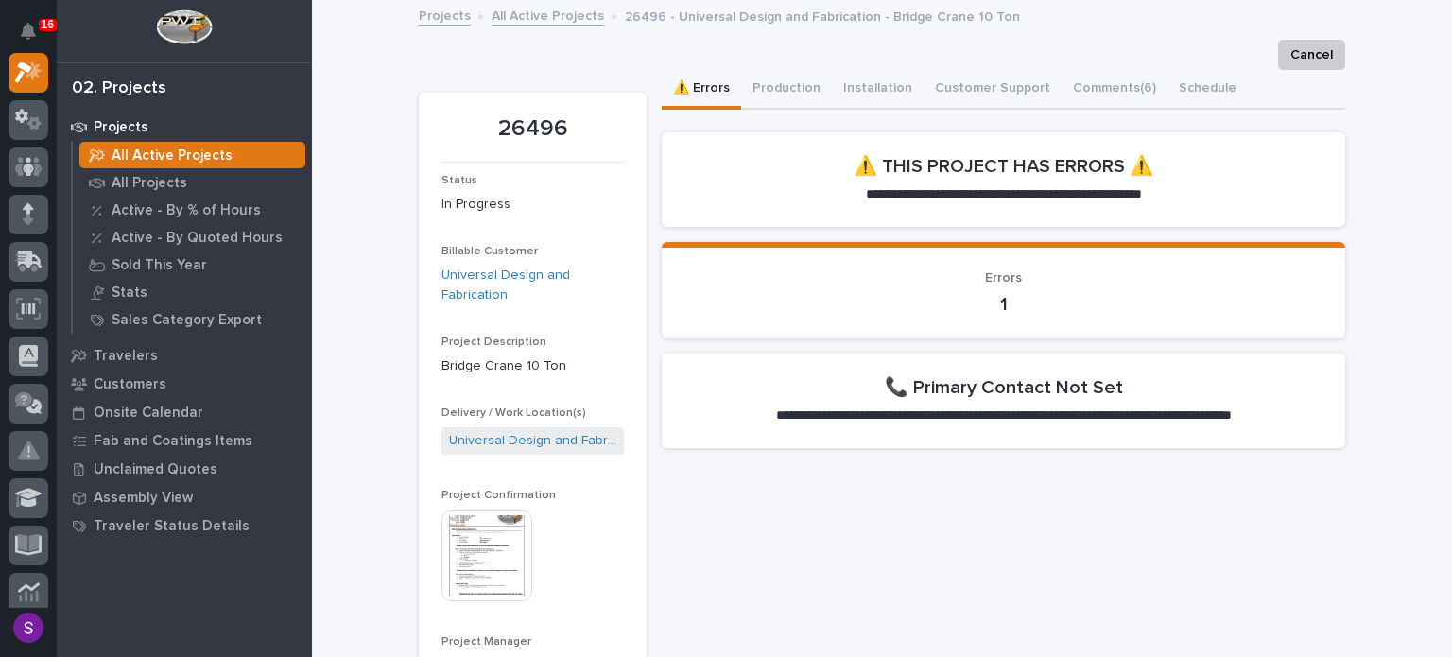
click at [469, 519] on img at bounding box center [486, 556] width 91 height 91
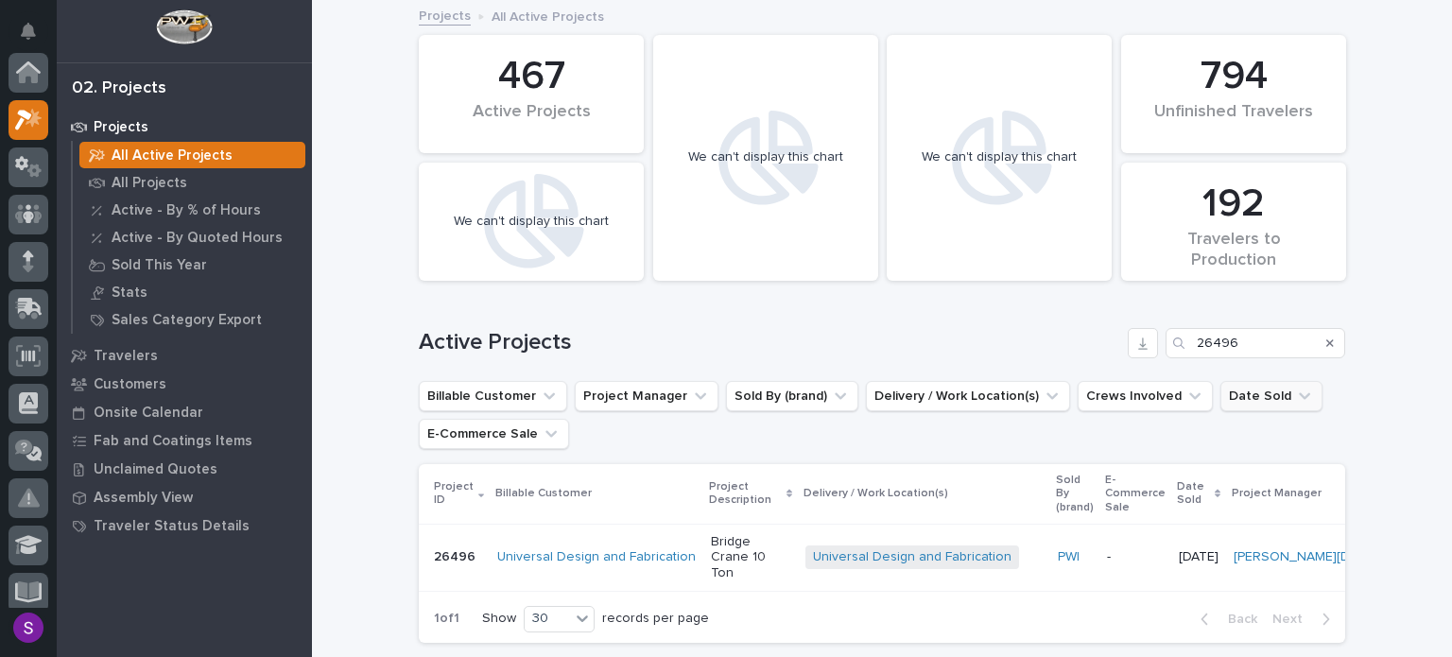
scroll to position [47, 0]
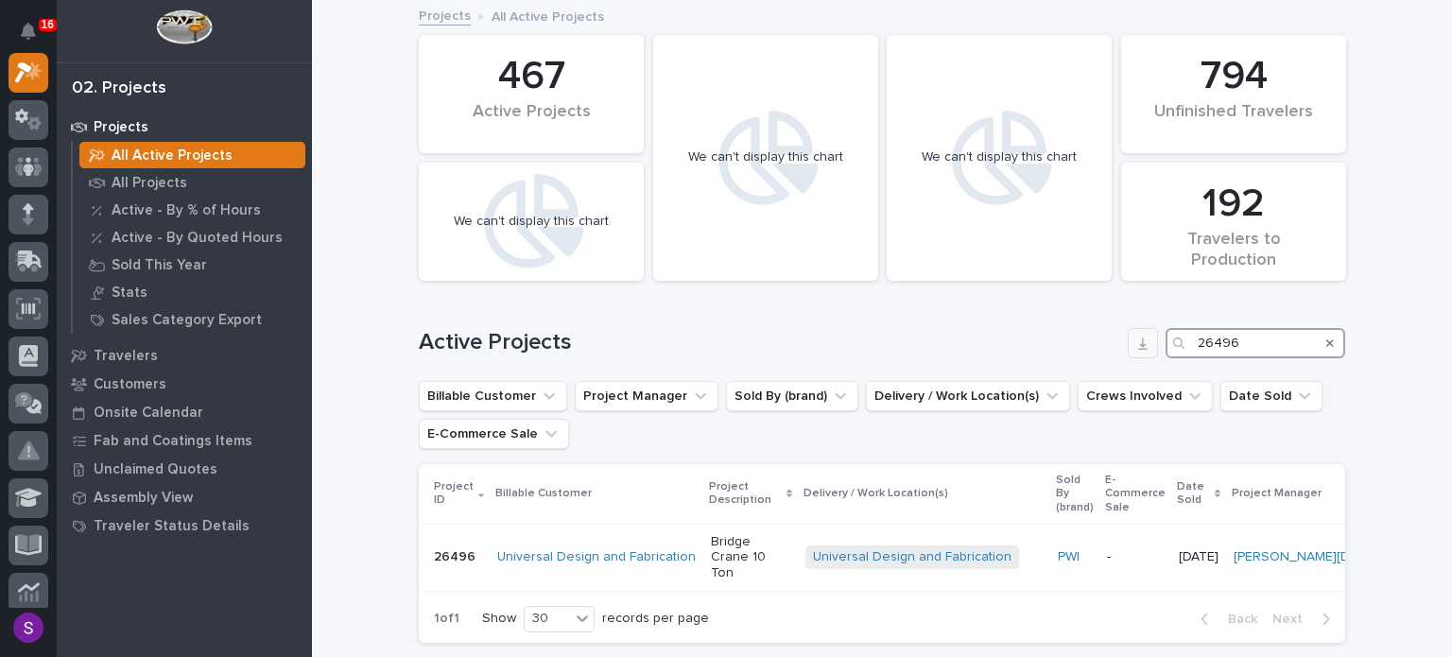
drag, startPoint x: 1238, startPoint y: 336, endPoint x: 1140, endPoint y: 332, distance: 98.4
click at [1133, 351] on div "Active Projects 26496" at bounding box center [882, 343] width 926 height 30
paste input "85"
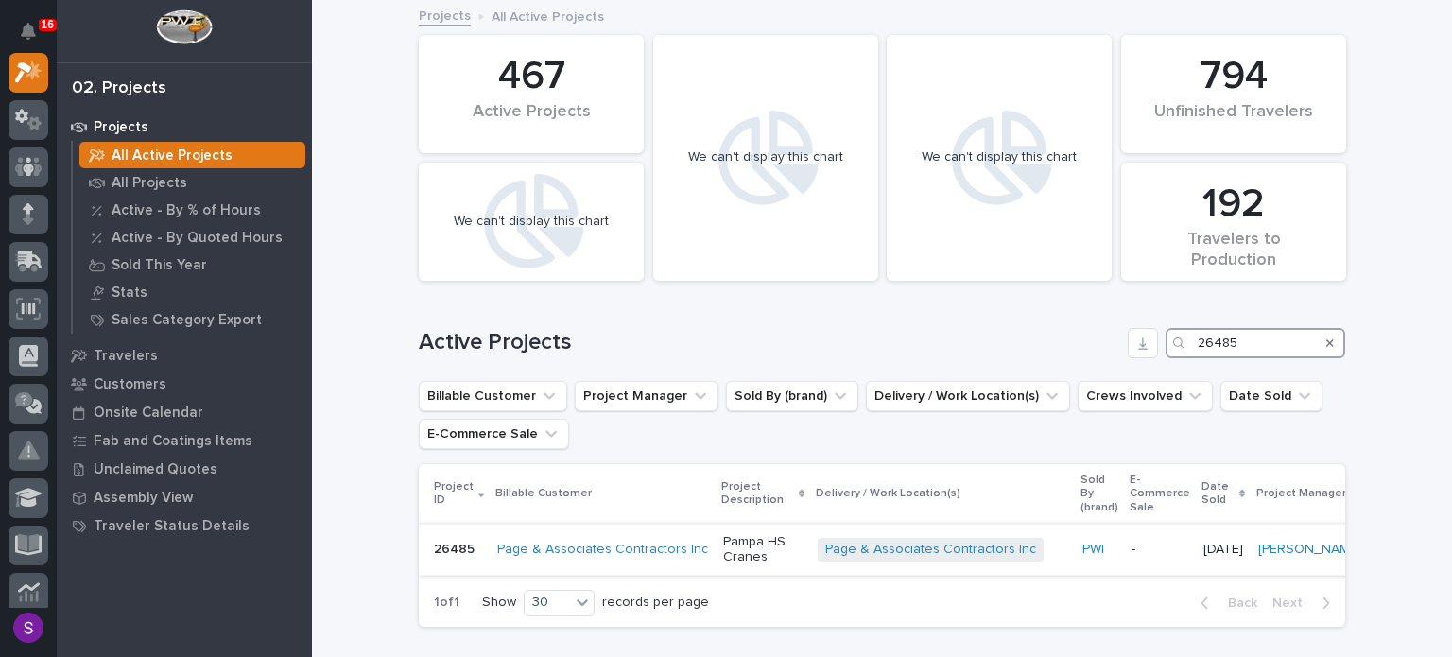
type input "26485"
click at [757, 548] on p "Pampa HS Cranes" at bounding box center [762, 550] width 79 height 32
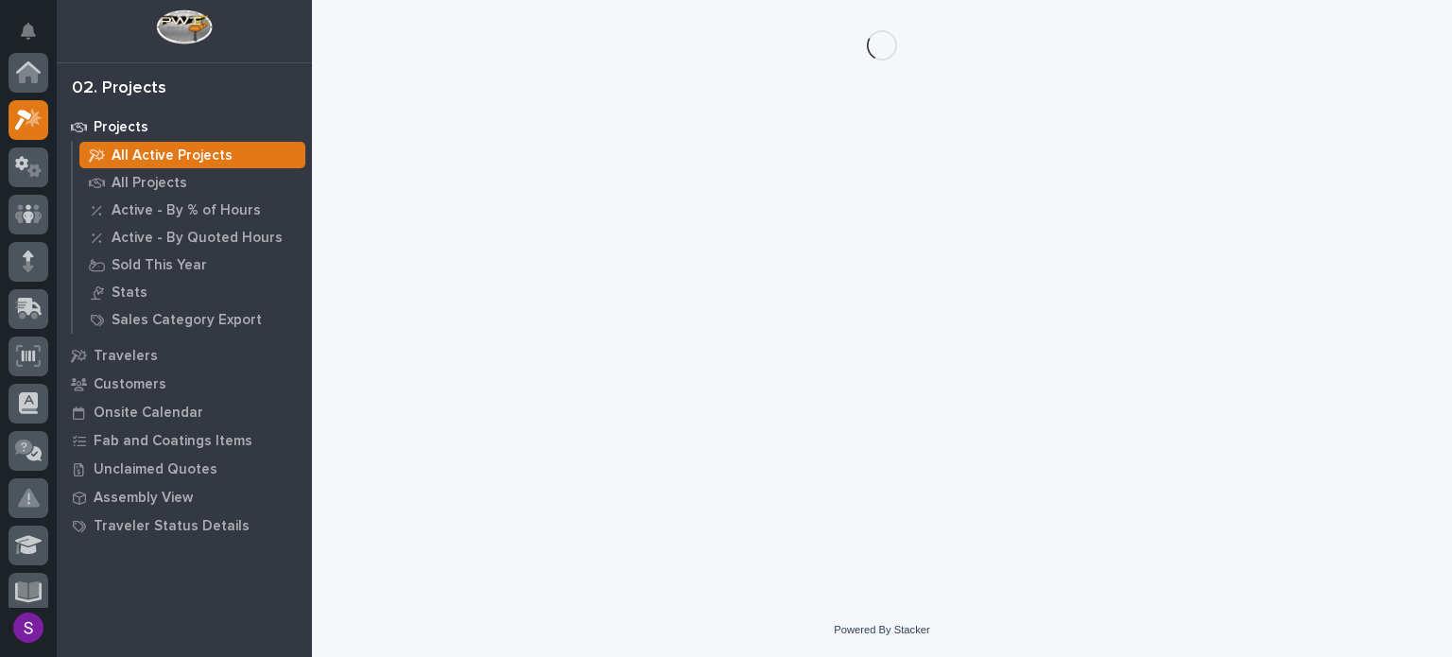
scroll to position [47, 0]
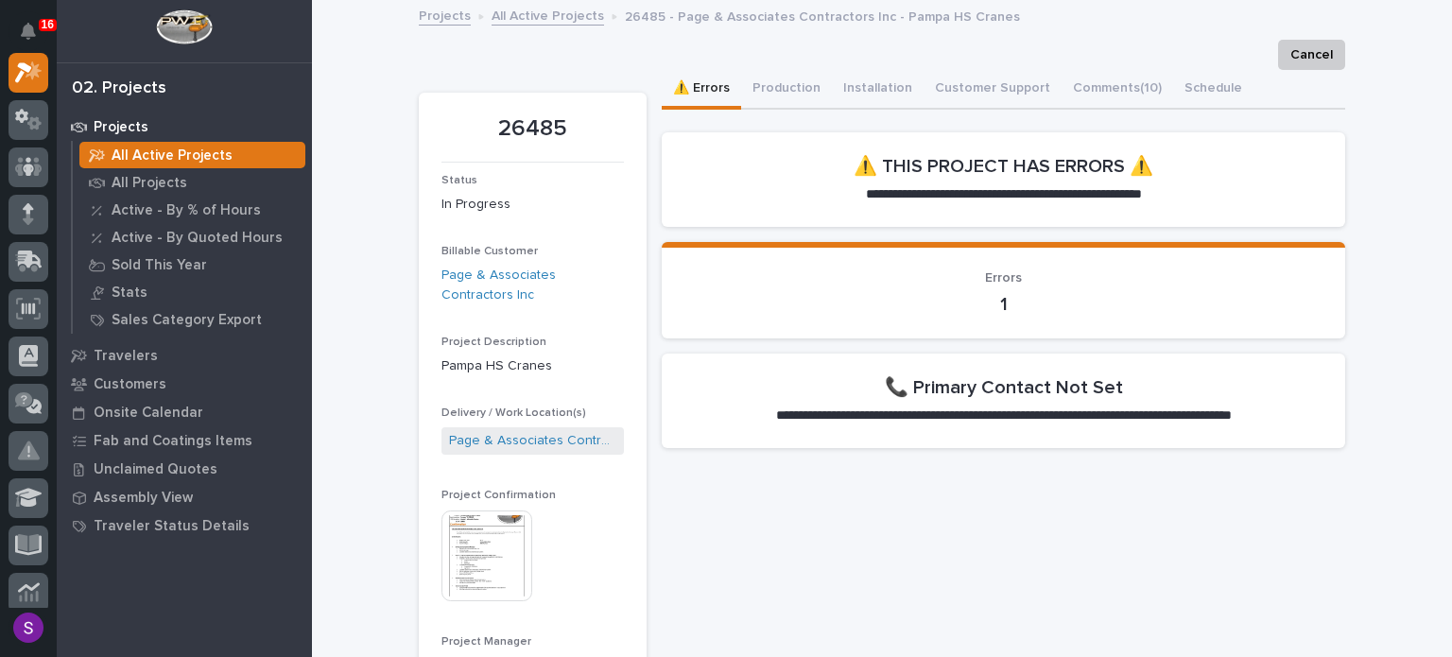
click at [462, 545] on img at bounding box center [486, 556] width 91 height 91
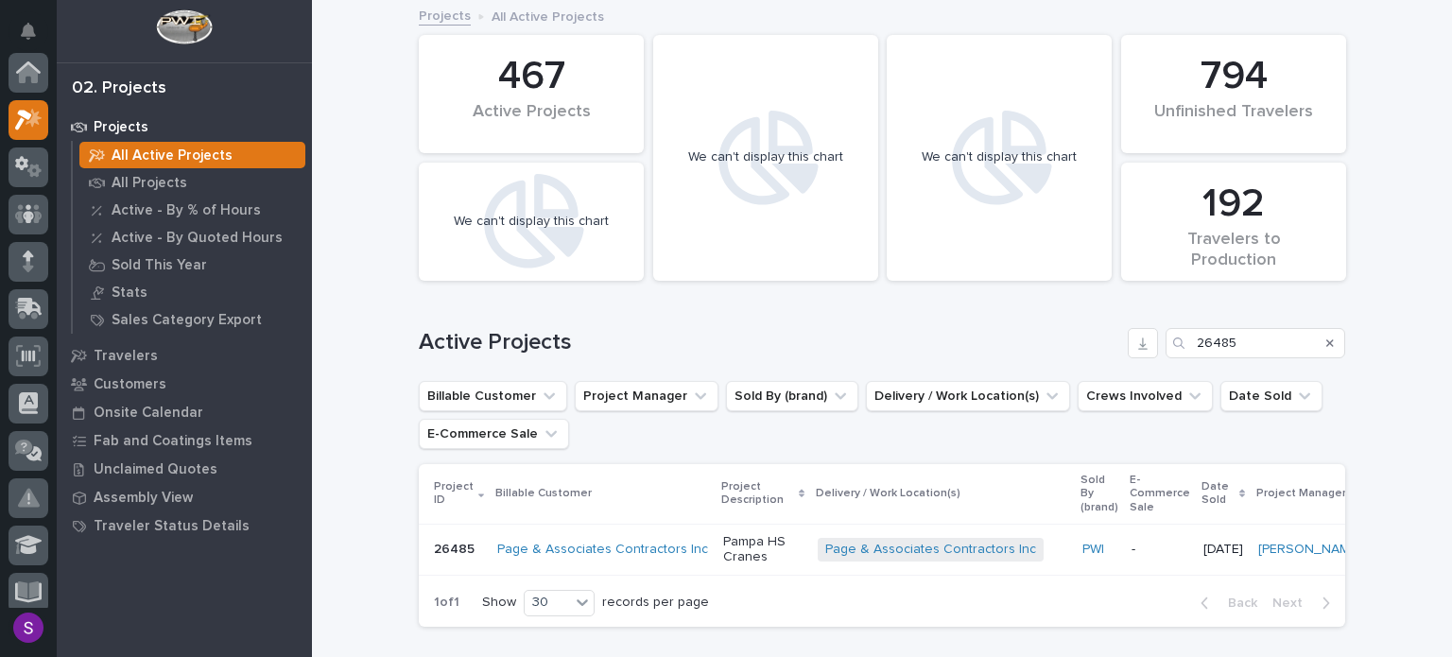
scroll to position [47, 0]
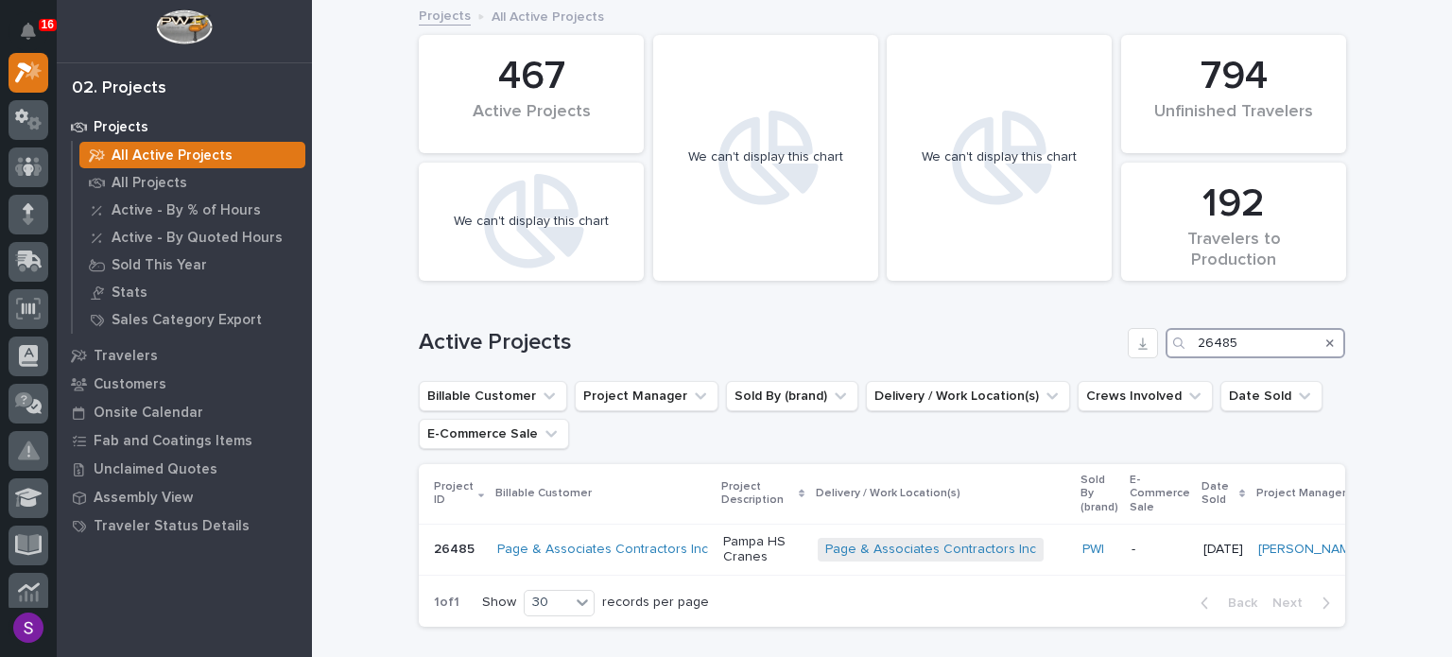
click at [1200, 341] on input "26485" at bounding box center [1256, 343] width 180 height 30
click at [1261, 346] on input "26485" at bounding box center [1256, 343] width 180 height 30
click at [933, 336] on h1 "Active Projects" at bounding box center [769, 342] width 701 height 27
click at [1262, 336] on input "26485" at bounding box center [1256, 343] width 180 height 30
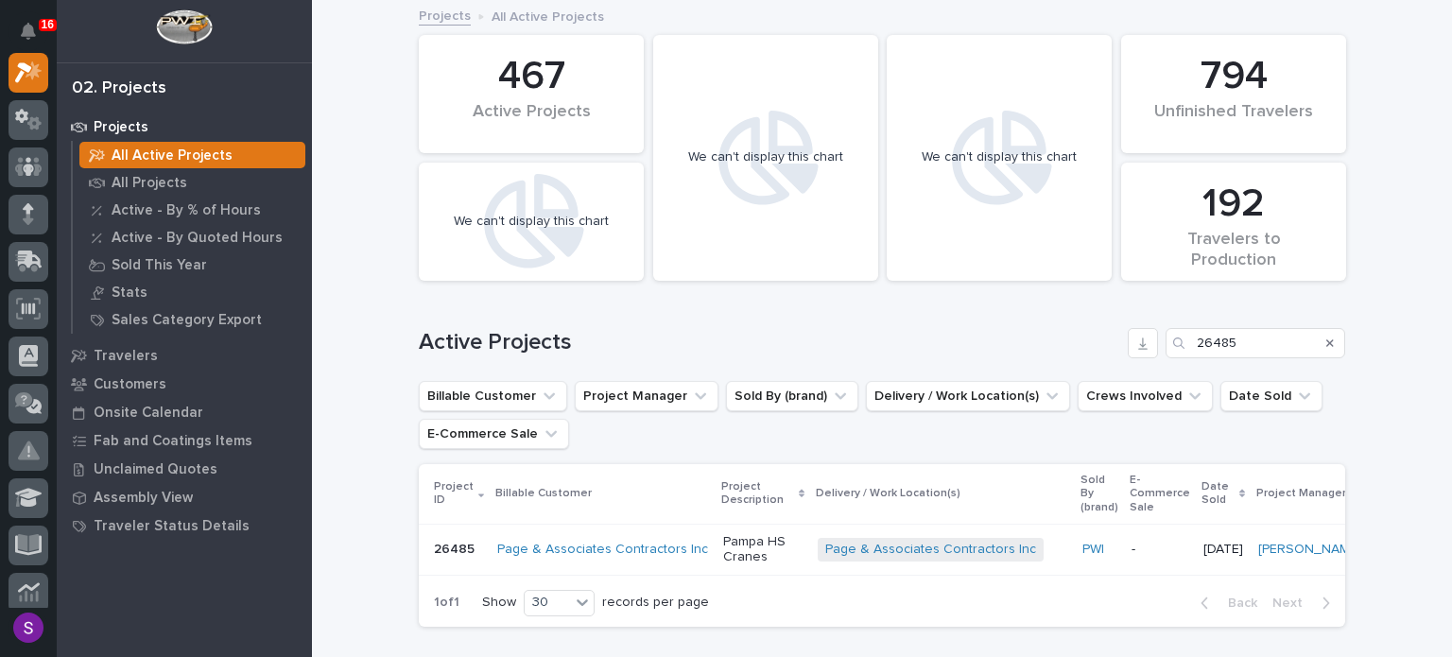
click at [1326, 343] on icon "Search" at bounding box center [1330, 342] width 8 height 11
click at [1234, 342] on input "26485" at bounding box center [1256, 343] width 180 height 30
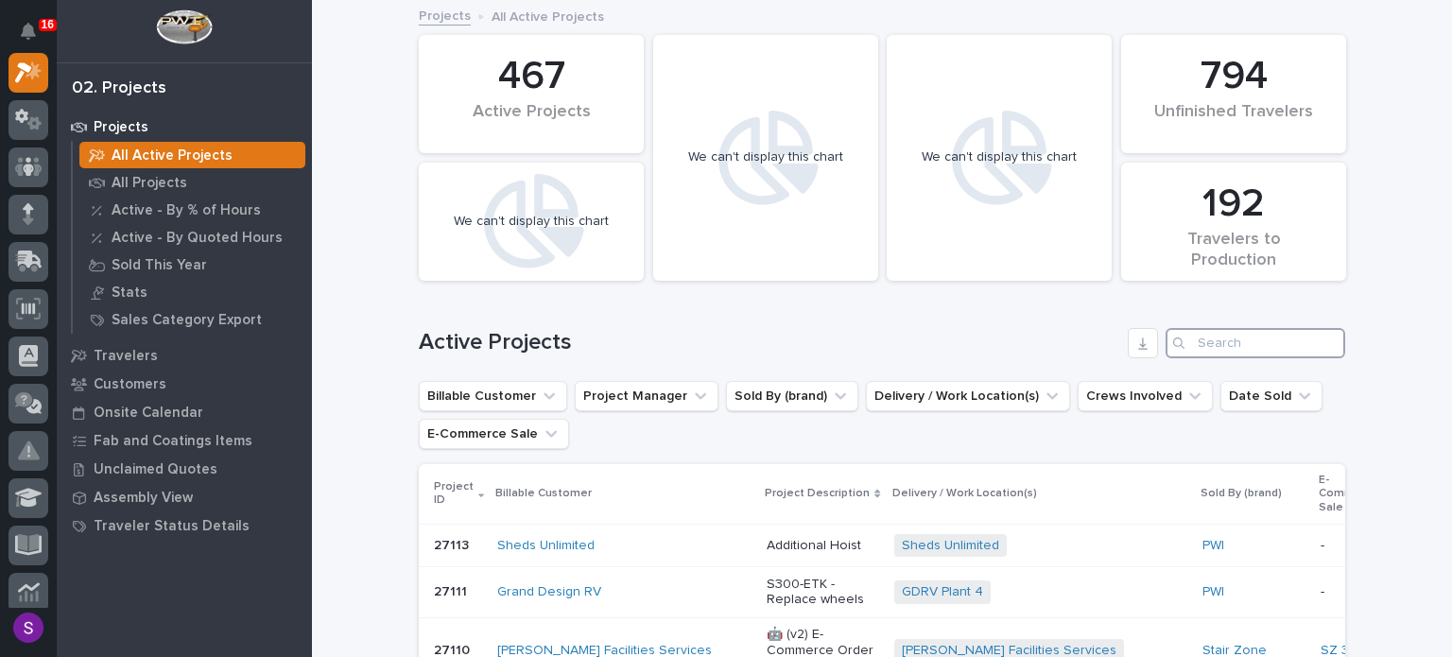
paste input "26746"
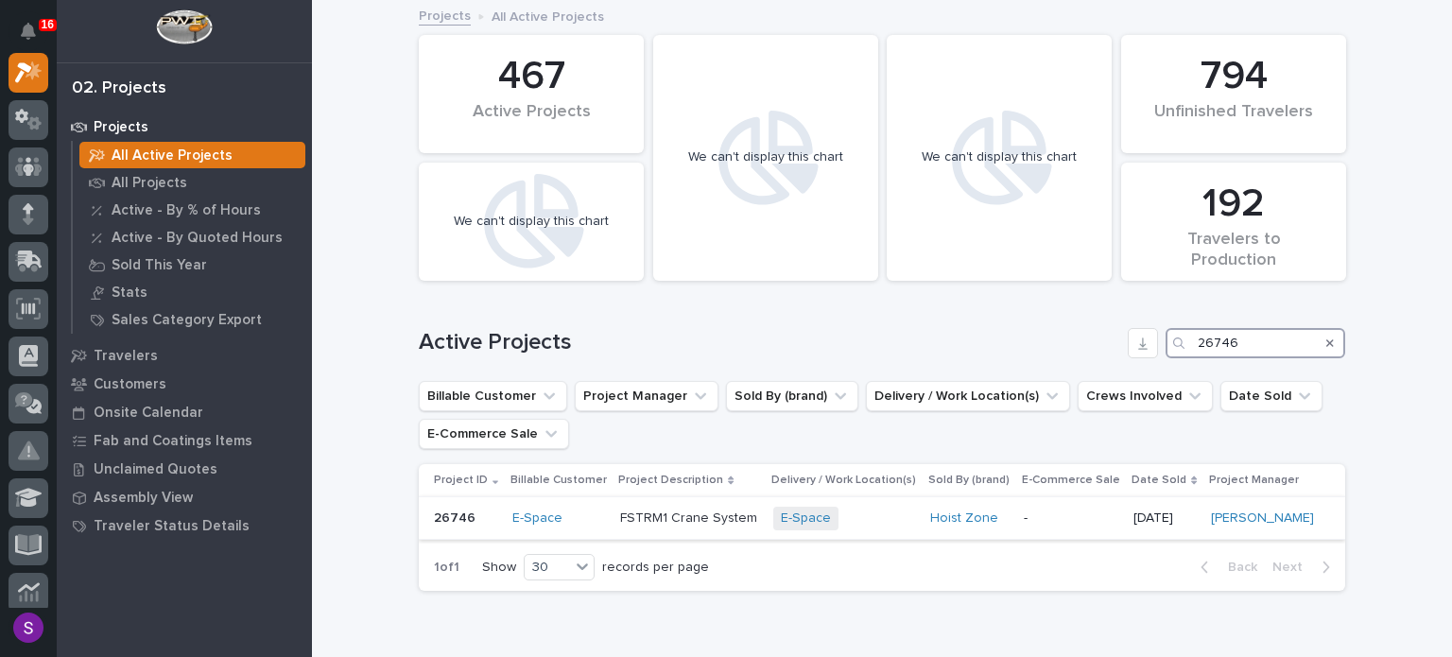
type input "26746"
click at [722, 520] on p "FSTRM1 Crane System" at bounding box center [689, 519] width 138 height 16
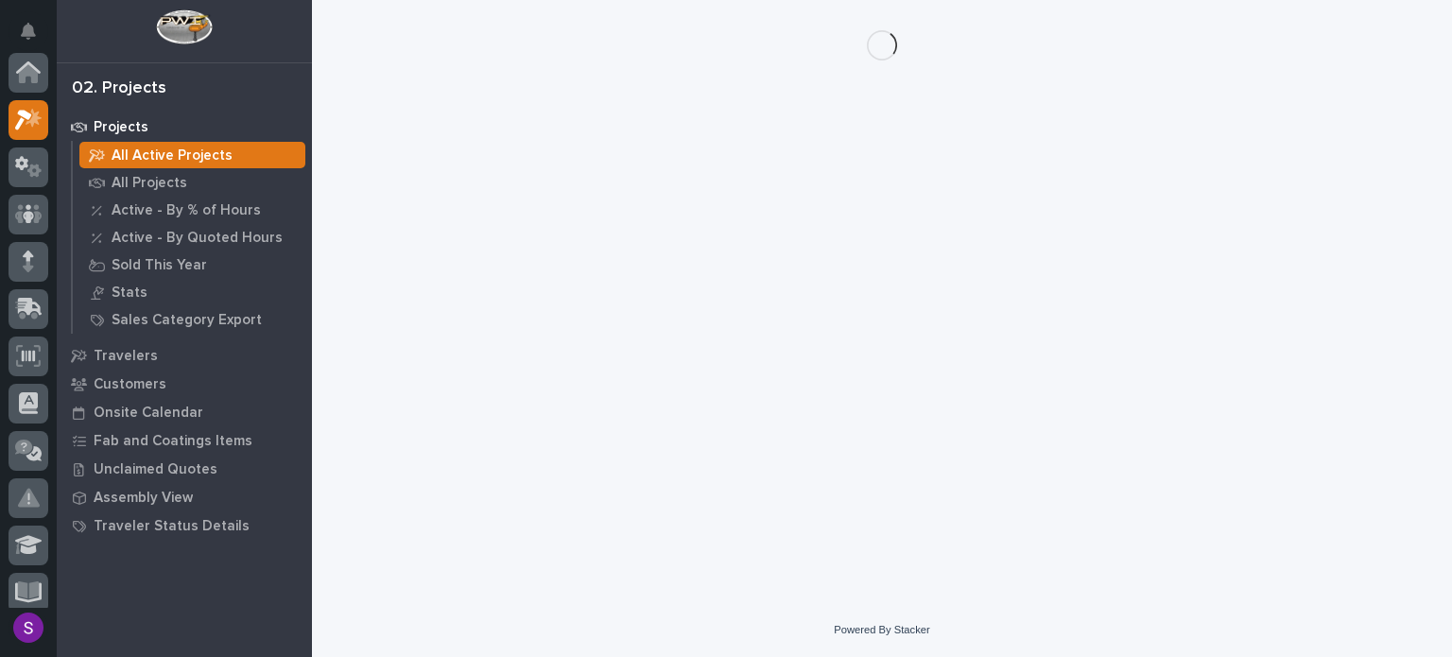
scroll to position [47, 0]
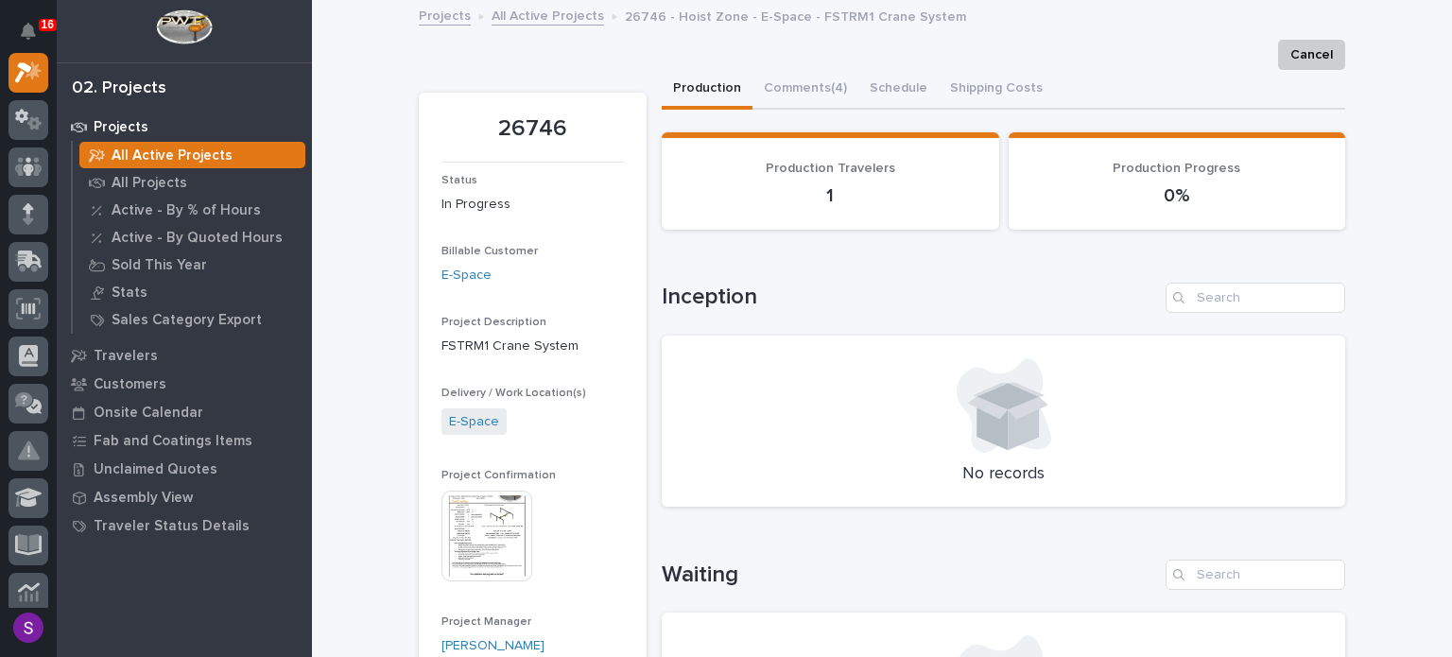
click at [473, 525] on img at bounding box center [486, 536] width 91 height 91
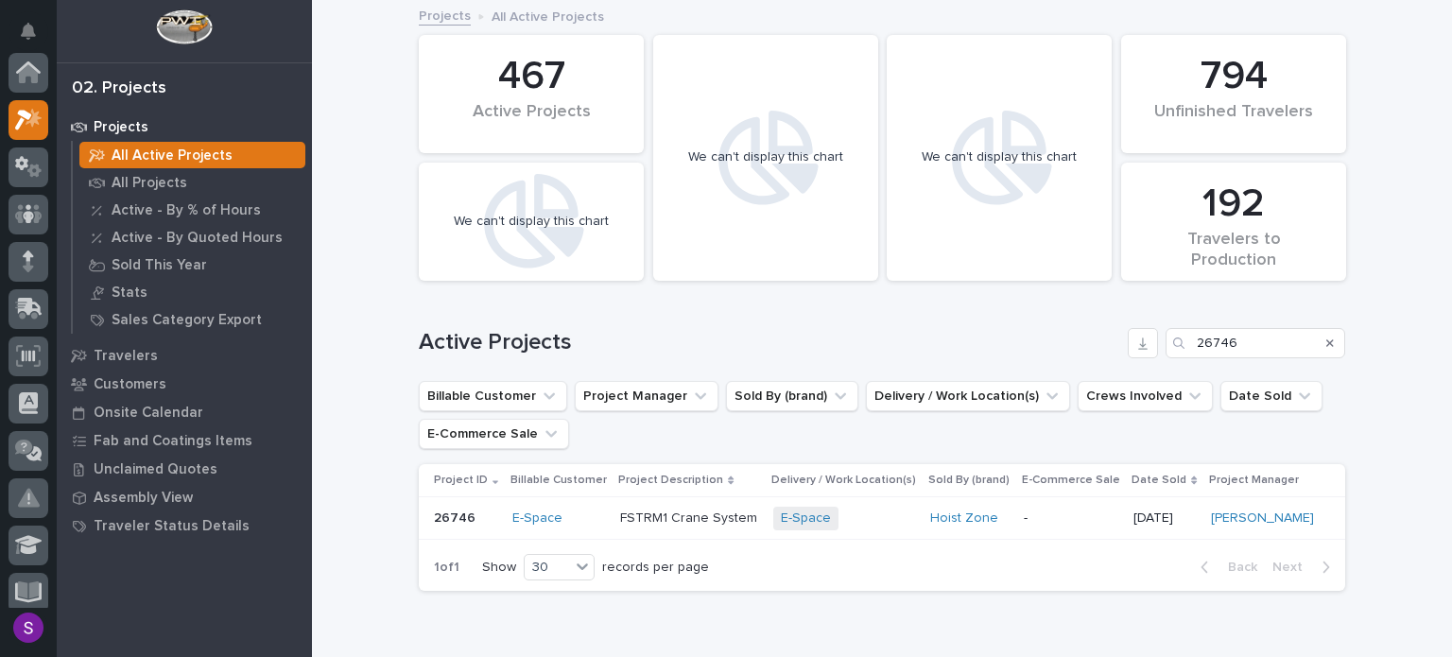
scroll to position [47, 0]
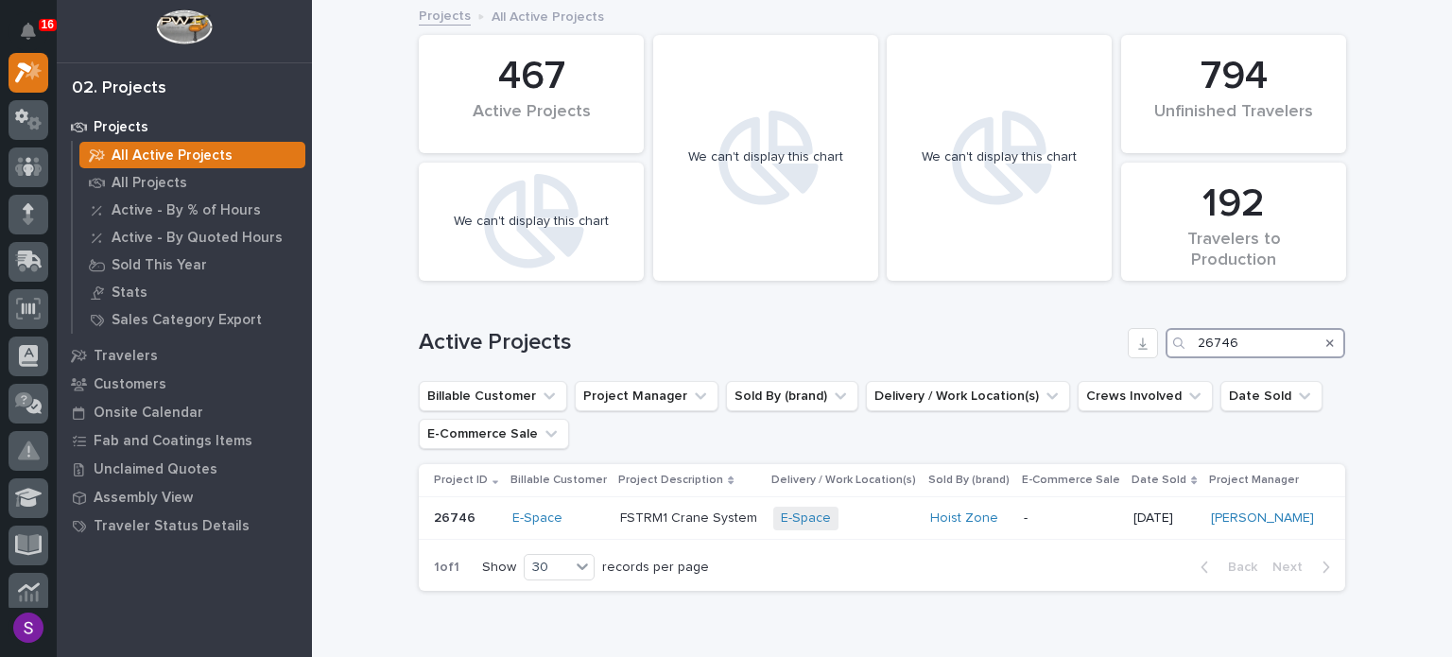
drag, startPoint x: 1252, startPoint y: 337, endPoint x: 1085, endPoint y: 347, distance: 166.7
click at [1082, 347] on div "Active Projects 26746" at bounding box center [882, 343] width 926 height 30
paste input "824"
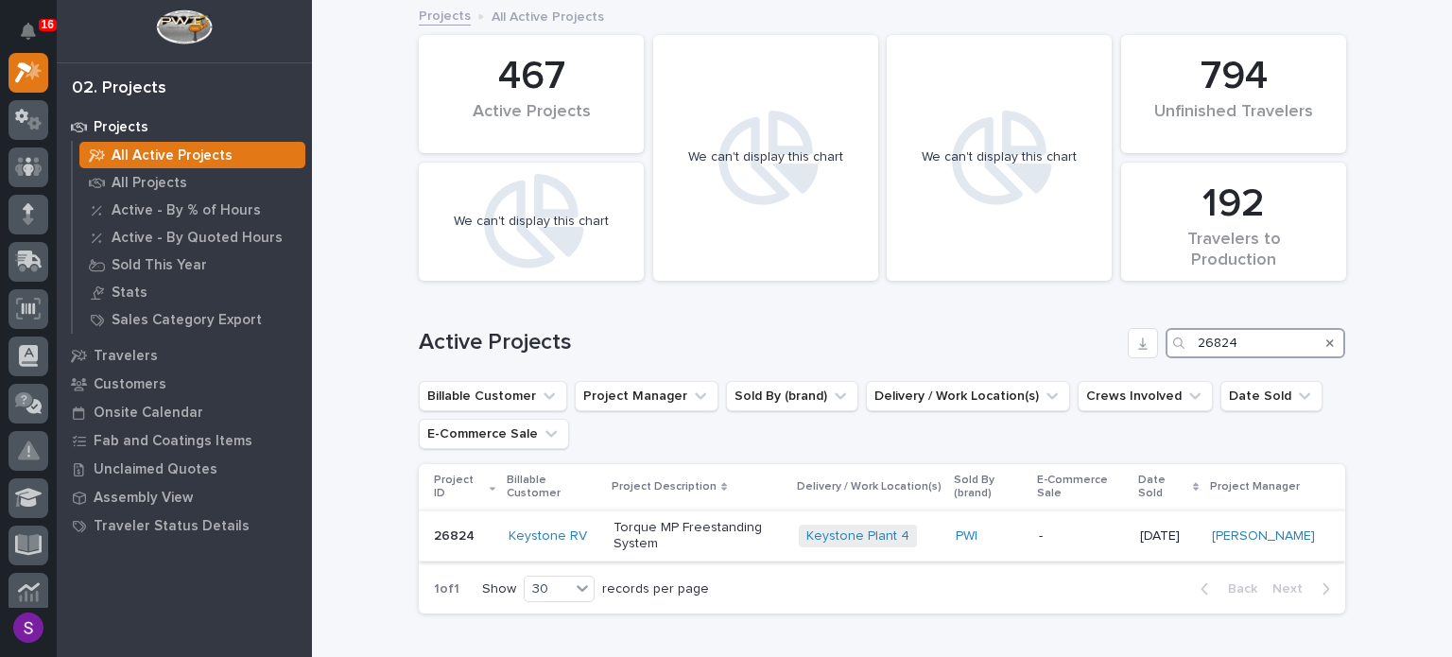
type input "26824"
click at [773, 543] on p "Torque MP Freestanding System" at bounding box center [699, 536] width 170 height 32
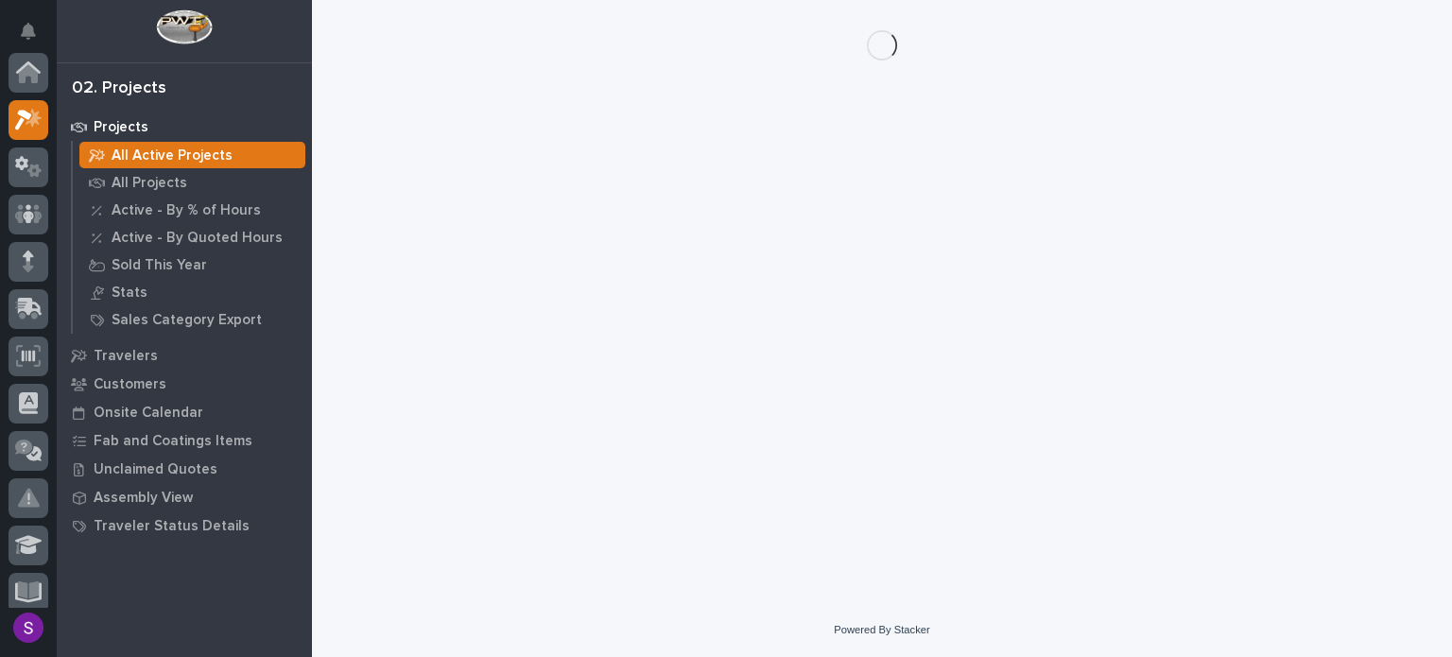
scroll to position [47, 0]
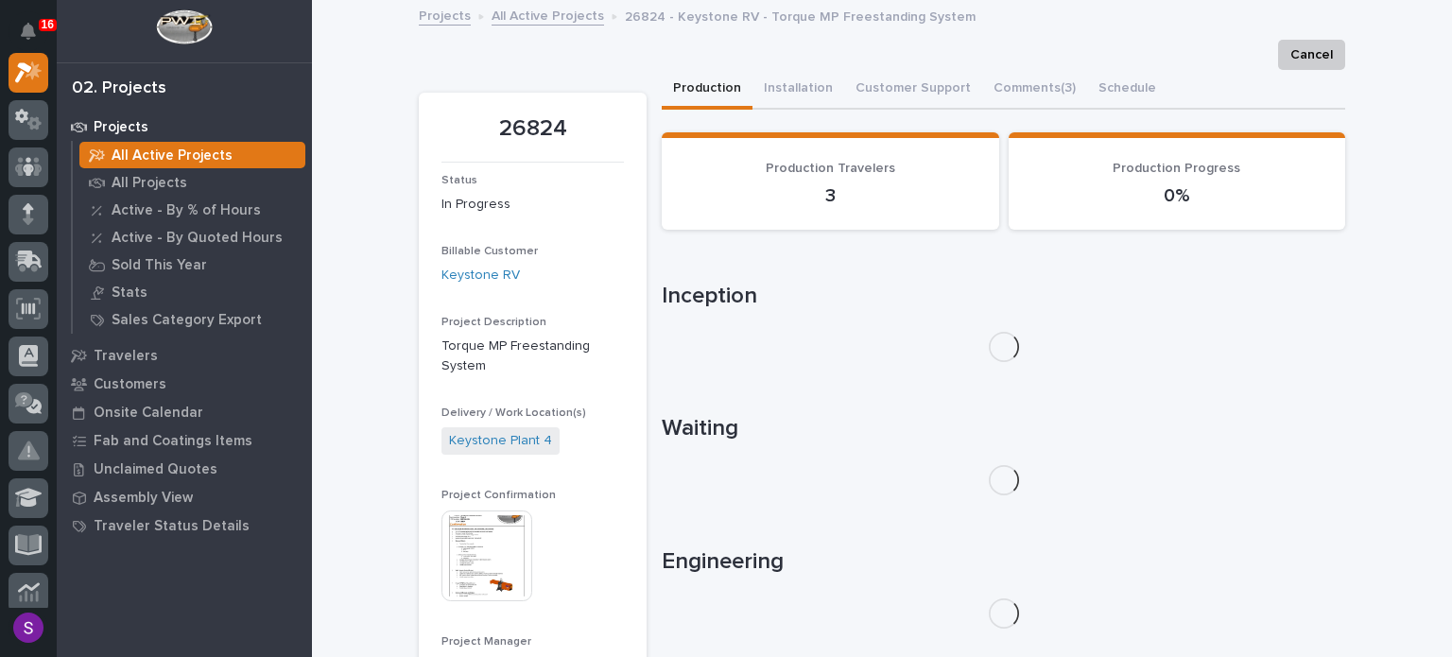
click at [458, 524] on img at bounding box center [486, 556] width 91 height 91
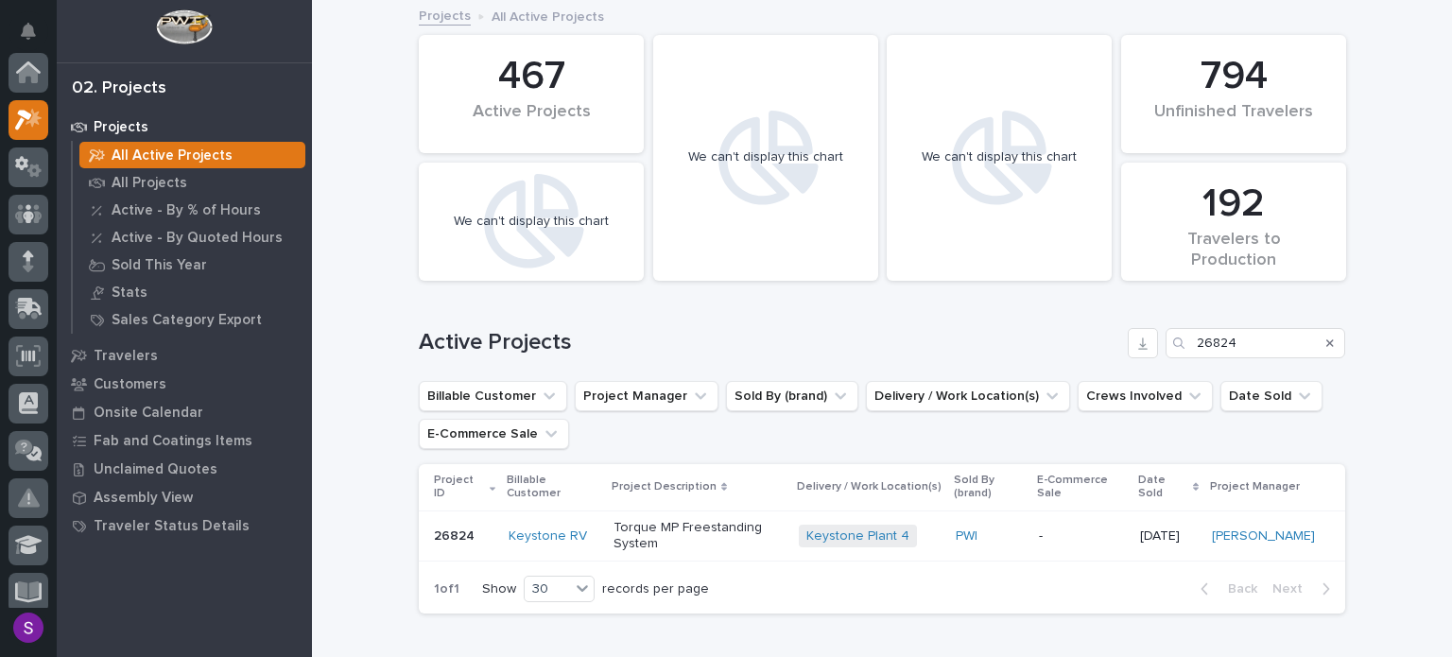
scroll to position [47, 0]
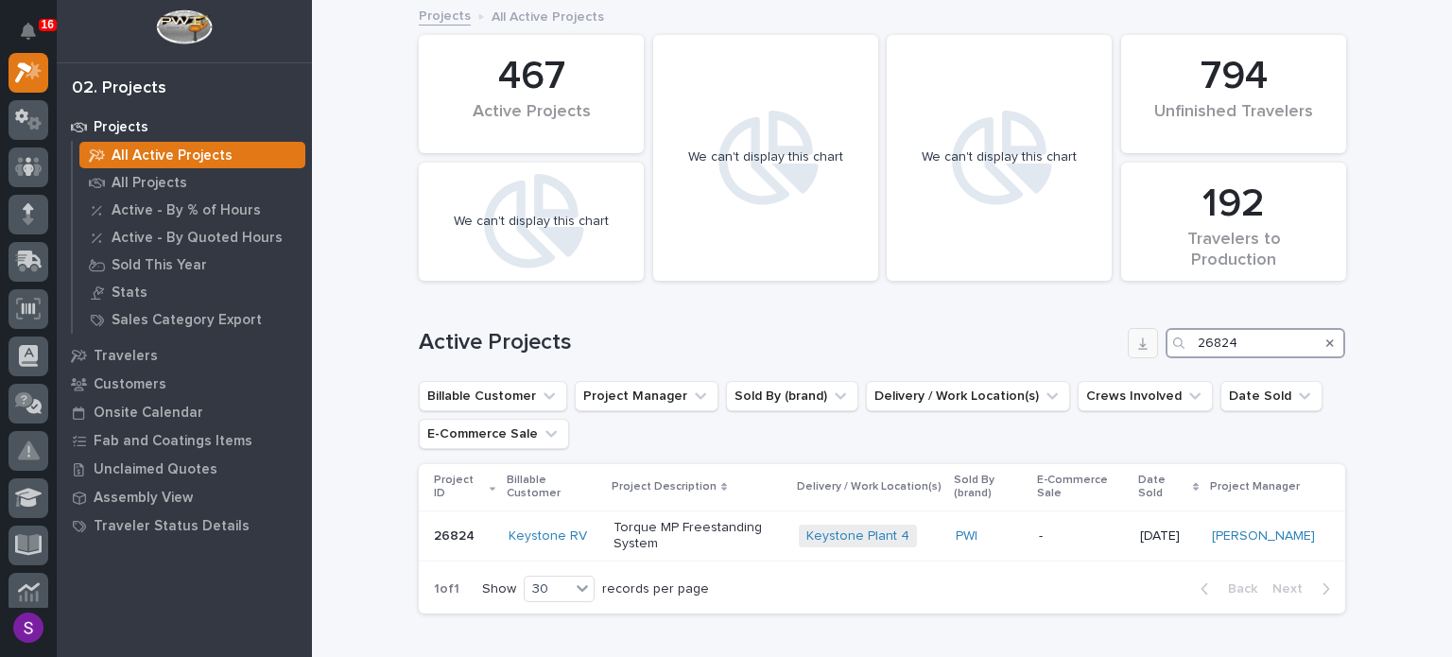
drag, startPoint x: 1242, startPoint y: 339, endPoint x: 1127, endPoint y: 353, distance: 116.1
click at [1124, 351] on div "Active Projects 26824" at bounding box center [882, 343] width 926 height 30
paste input "627"
type input "26627"
click at [737, 545] on p "Plant 4 - Lamination 1-Ton Crane System" at bounding box center [702, 536] width 194 height 32
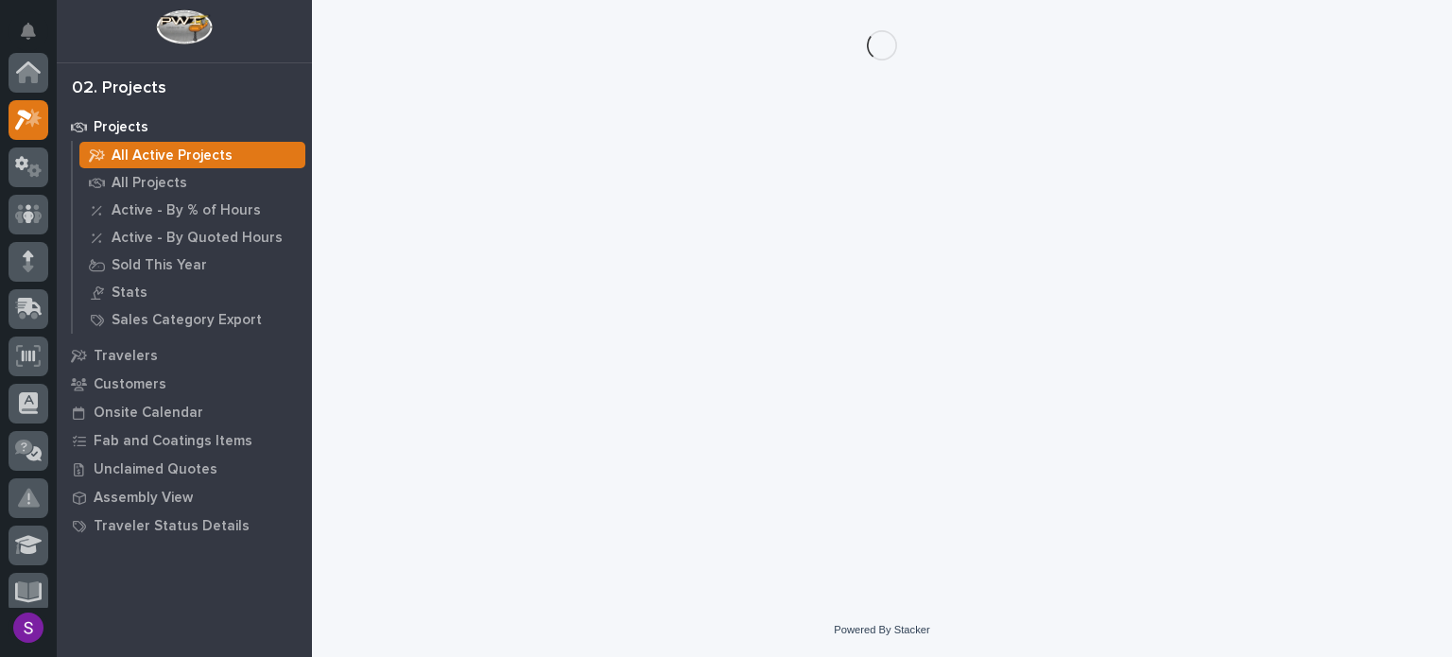
scroll to position [47, 0]
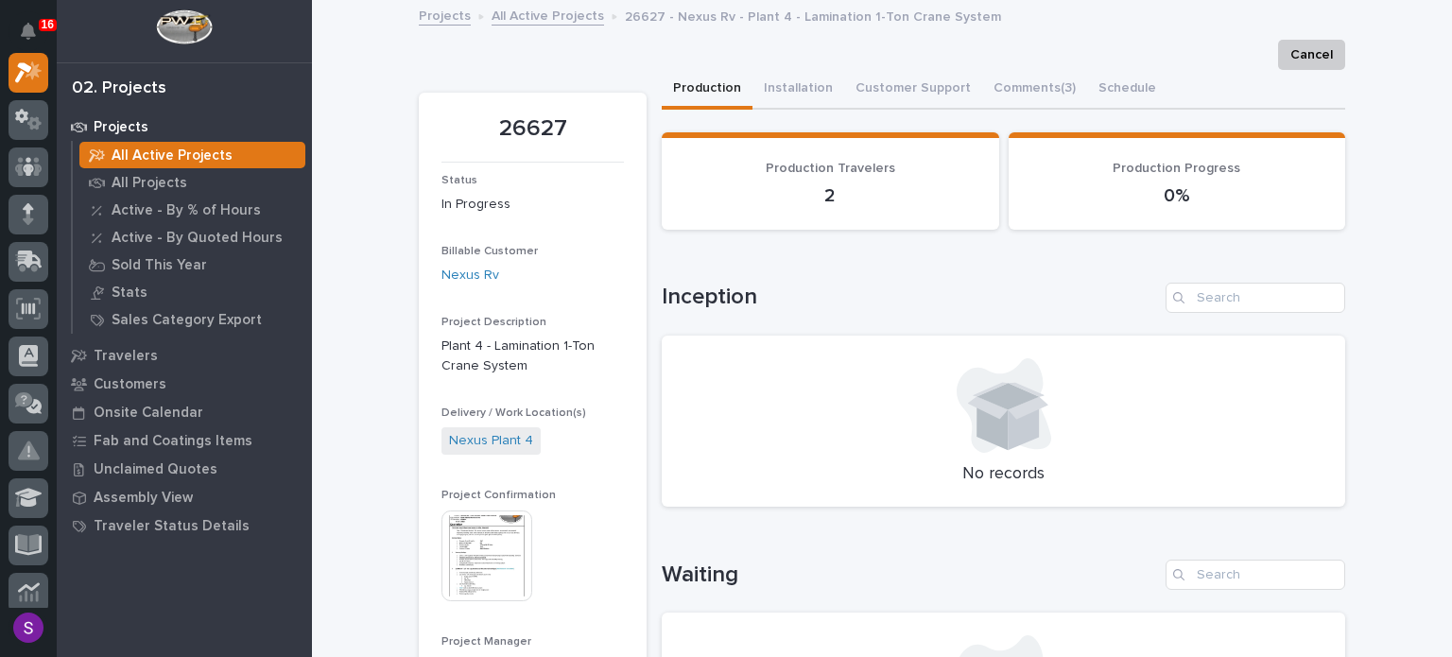
click at [504, 564] on img at bounding box center [486, 556] width 91 height 91
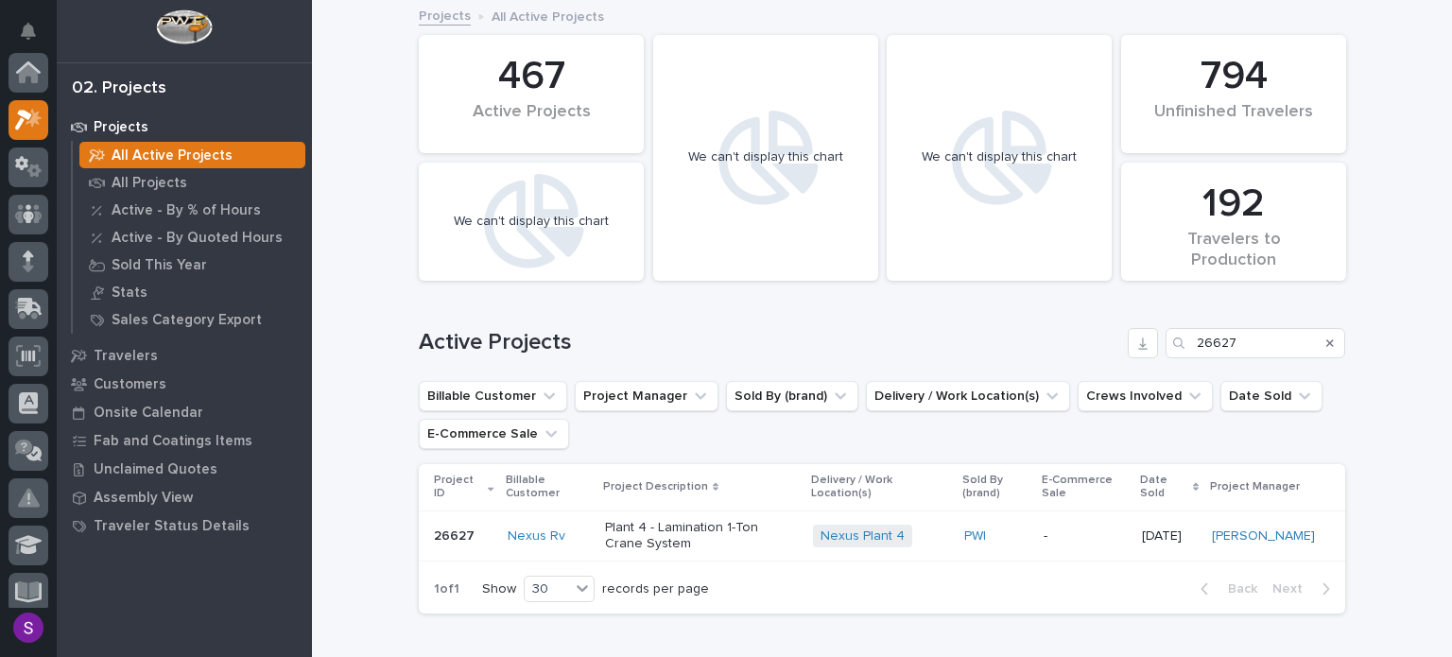
scroll to position [47, 0]
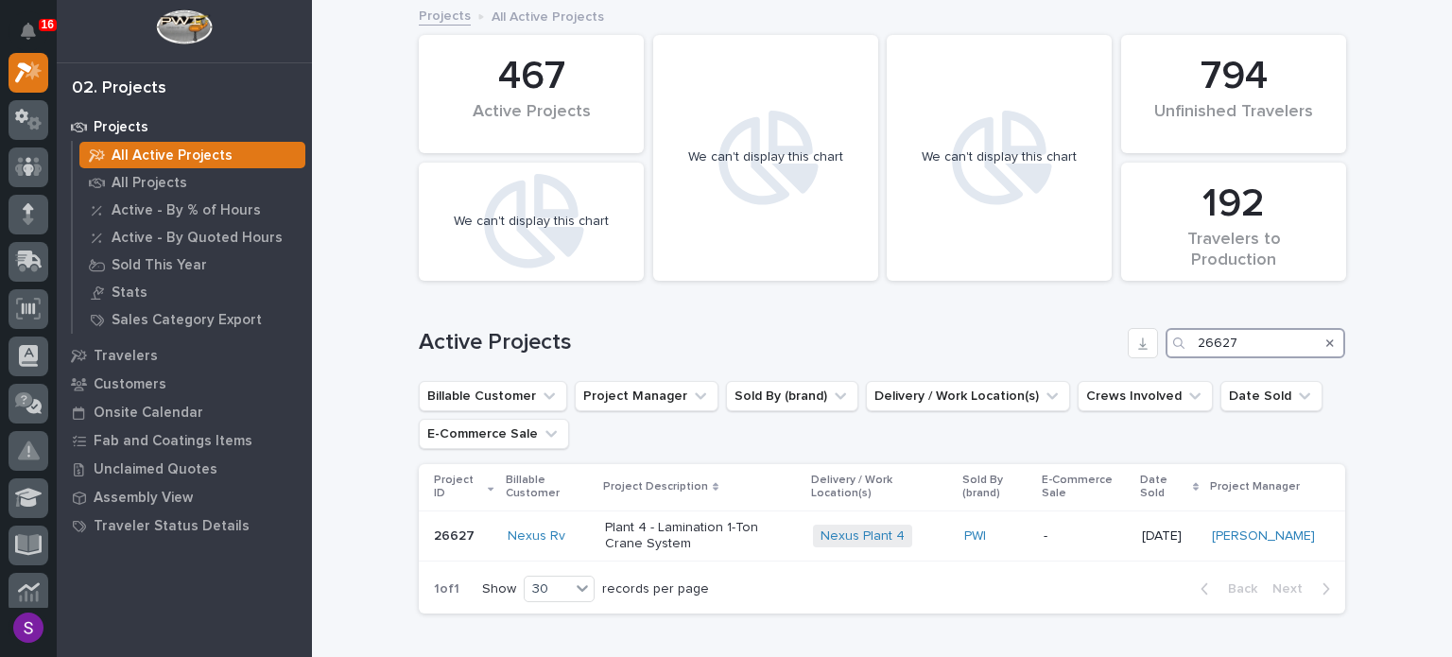
click at [1055, 321] on div "Active Projects 26627" at bounding box center [882, 335] width 926 height 91
paste input "784"
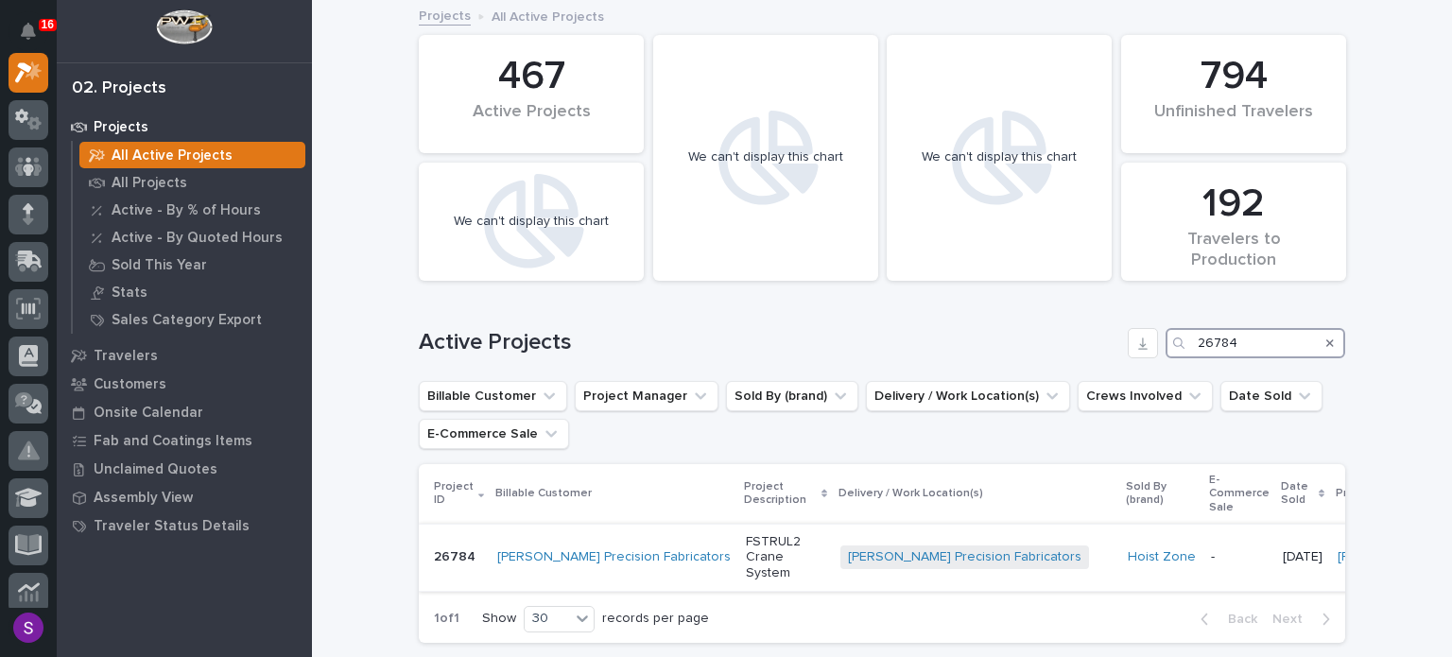
type input "26784"
click at [746, 559] on p "FSTRUL2 Crane System" at bounding box center [785, 557] width 79 height 47
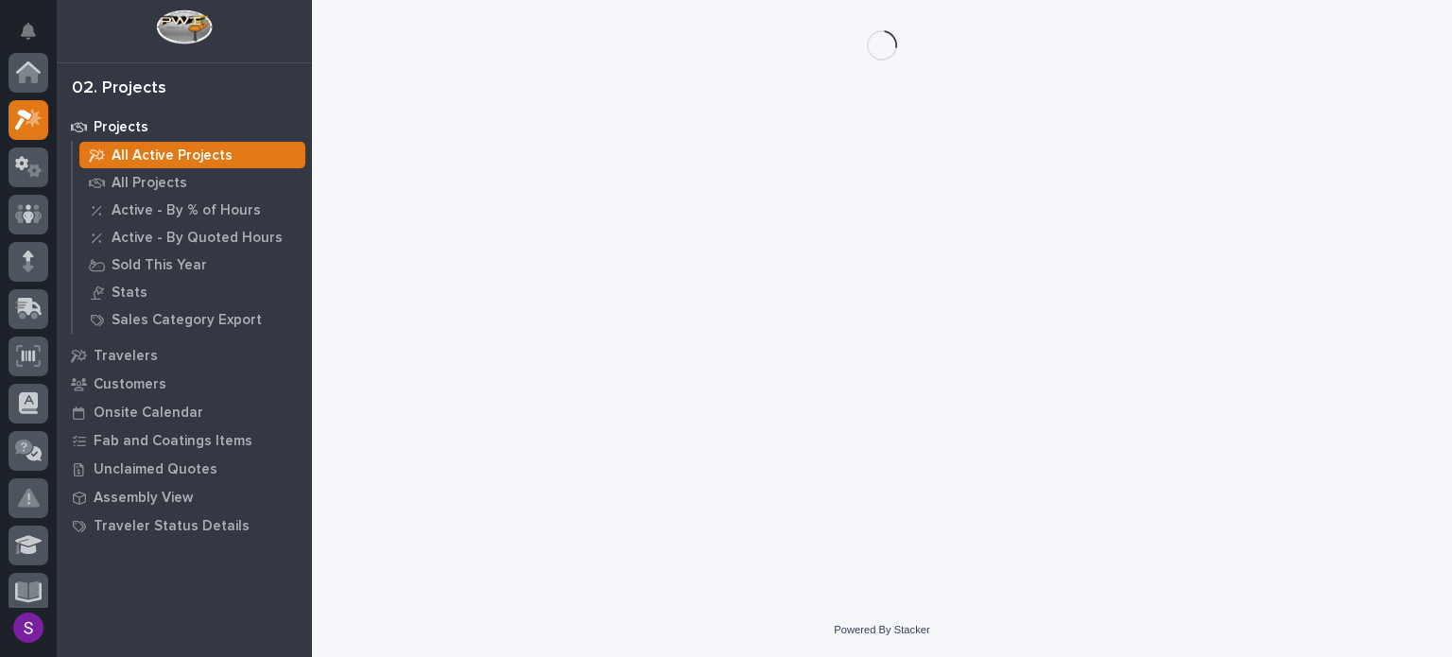
scroll to position [47, 0]
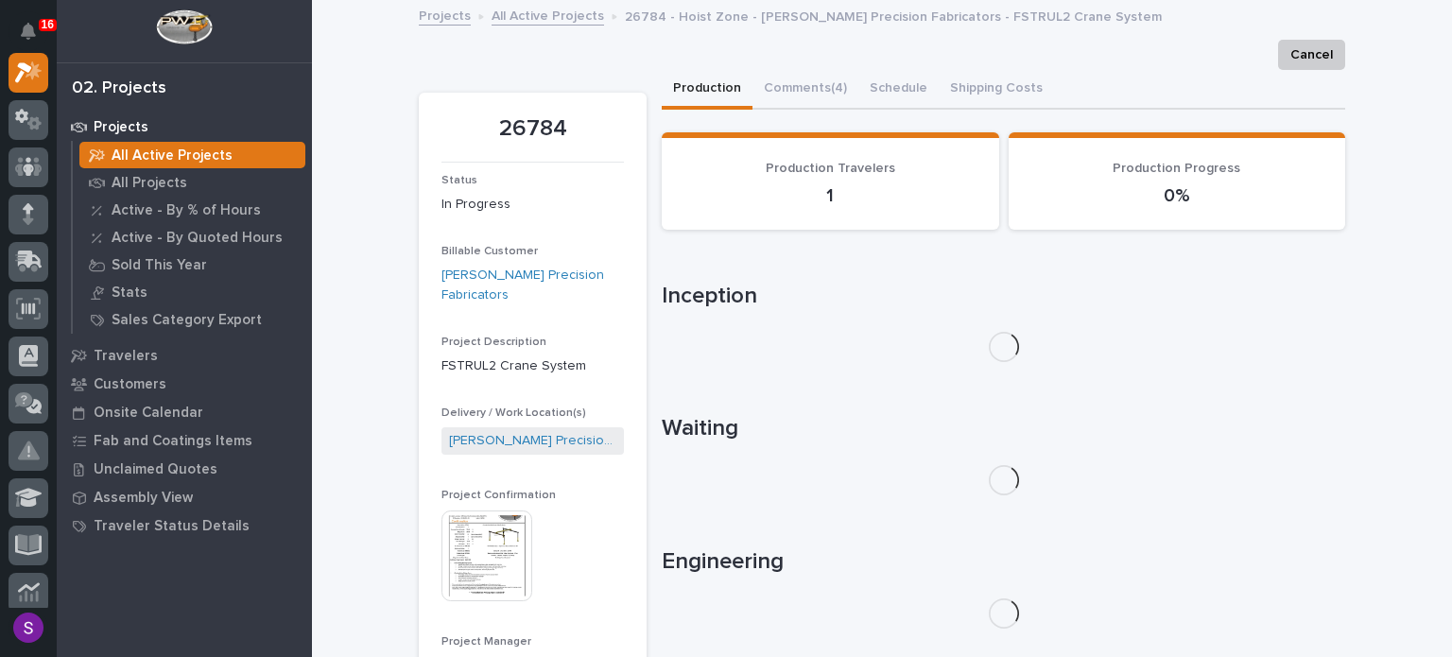
click at [450, 528] on img at bounding box center [486, 556] width 91 height 91
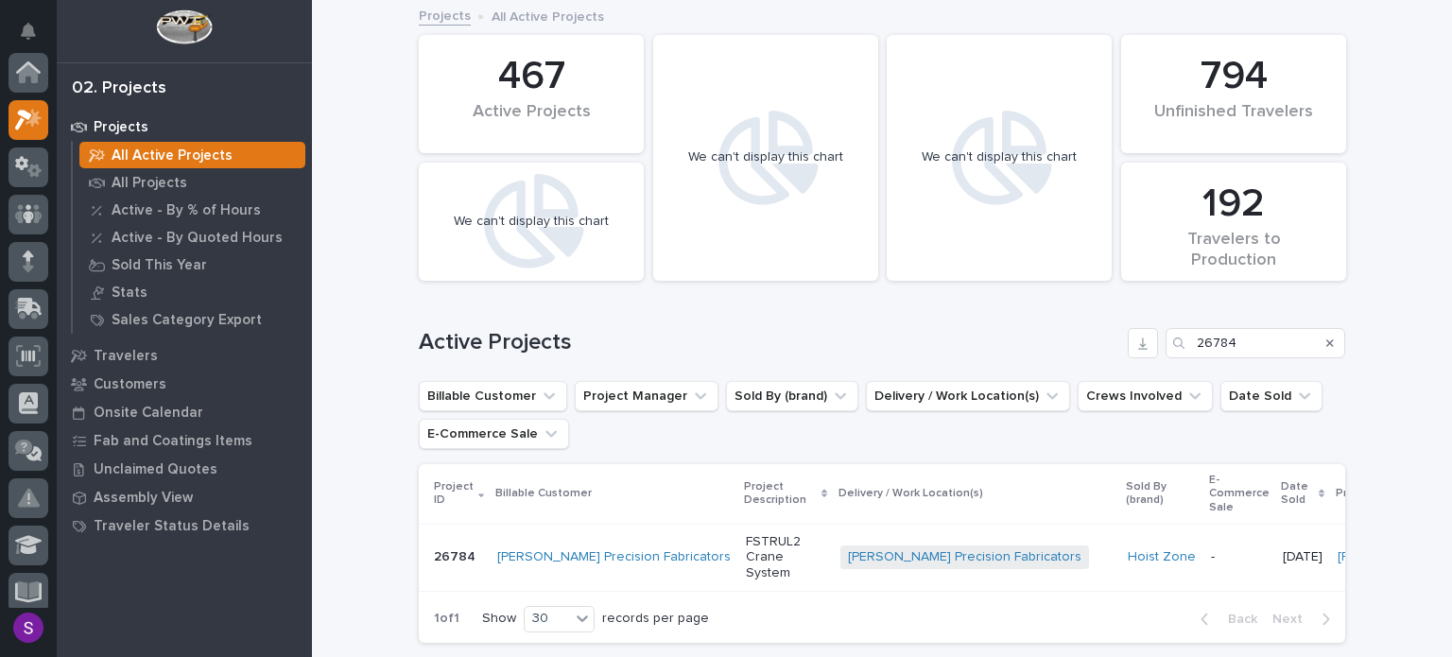
scroll to position [47, 0]
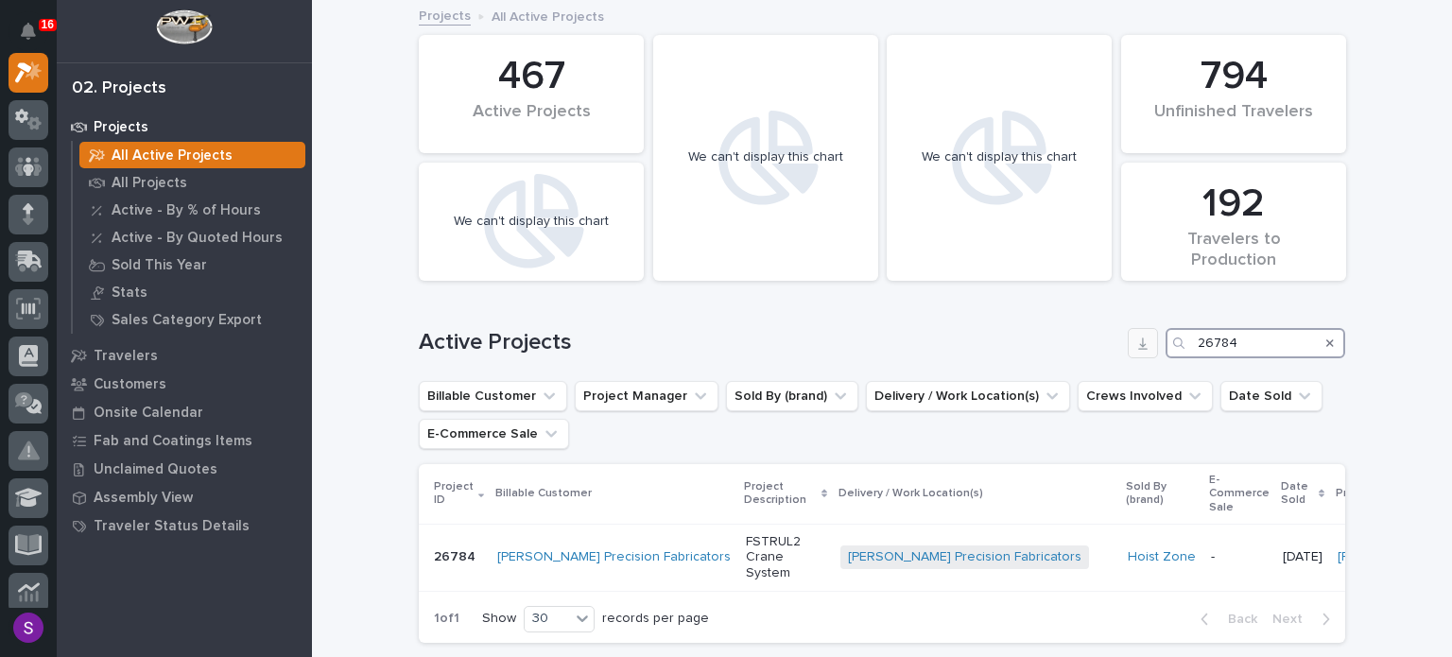
drag, startPoint x: 1263, startPoint y: 343, endPoint x: 1135, endPoint y: 343, distance: 127.6
click at [1135, 343] on div "Active Projects 26784" at bounding box center [882, 343] width 926 height 30
paste input "117"
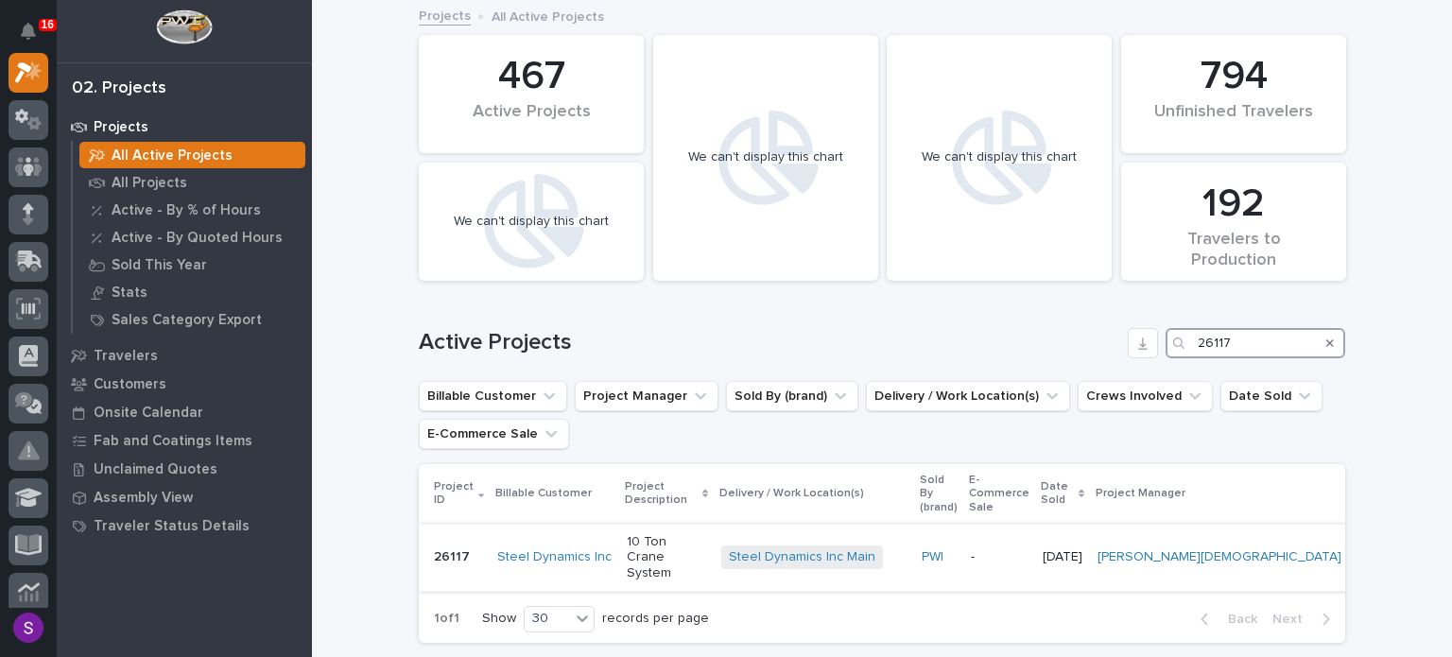
type input "26117"
click at [686, 540] on p "10 Ton Crane System" at bounding box center [666, 557] width 79 height 47
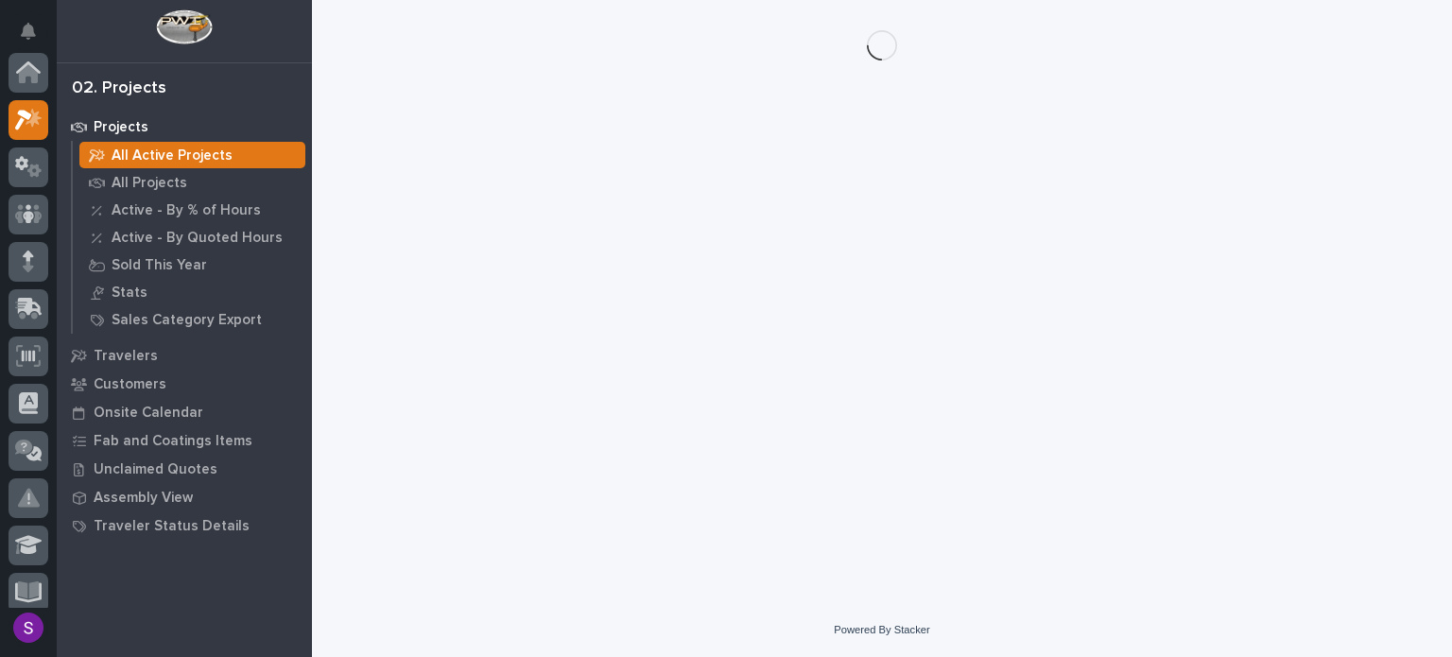
scroll to position [47, 0]
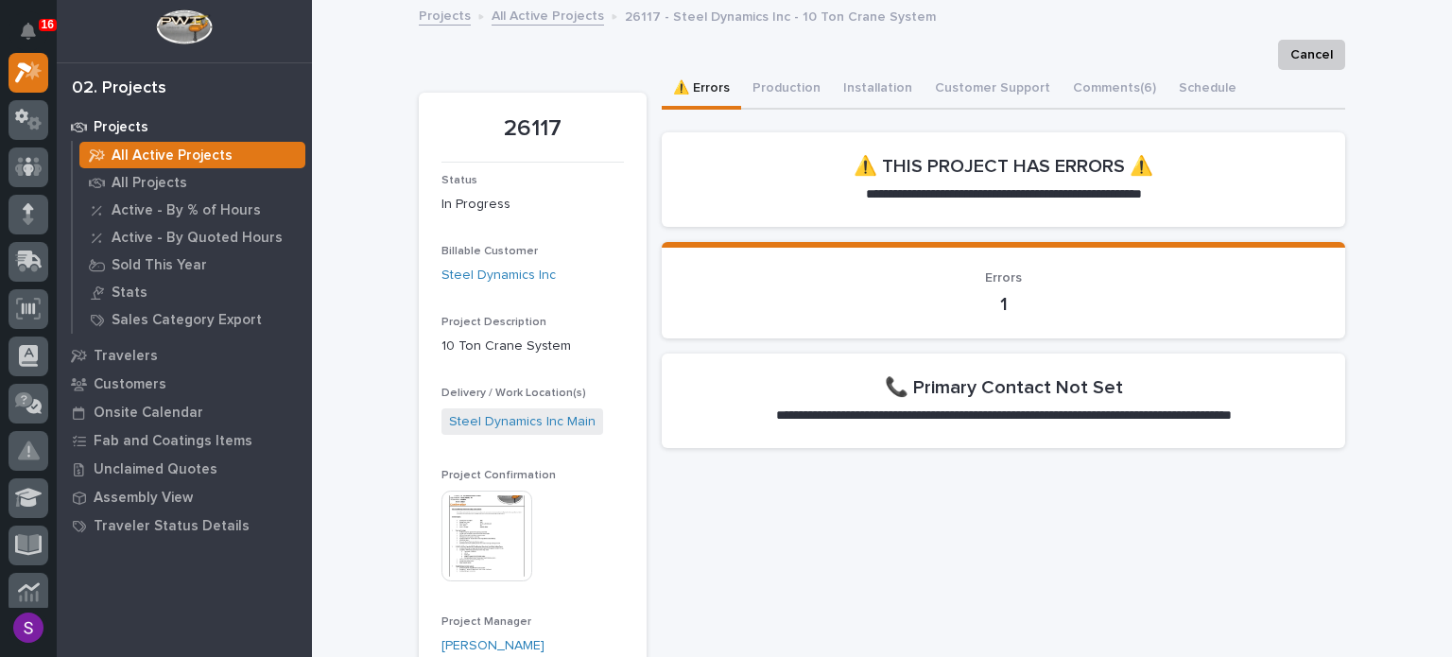
click at [470, 532] on img at bounding box center [486, 536] width 91 height 91
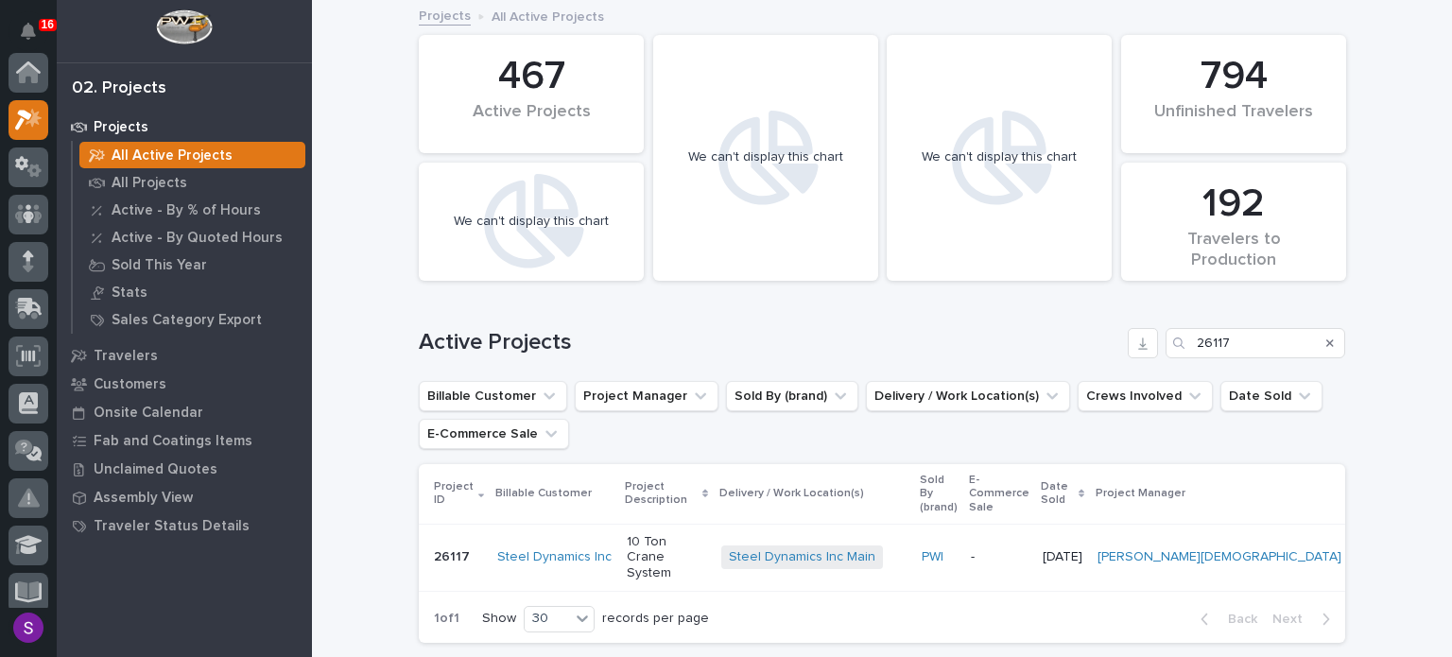
scroll to position [47, 0]
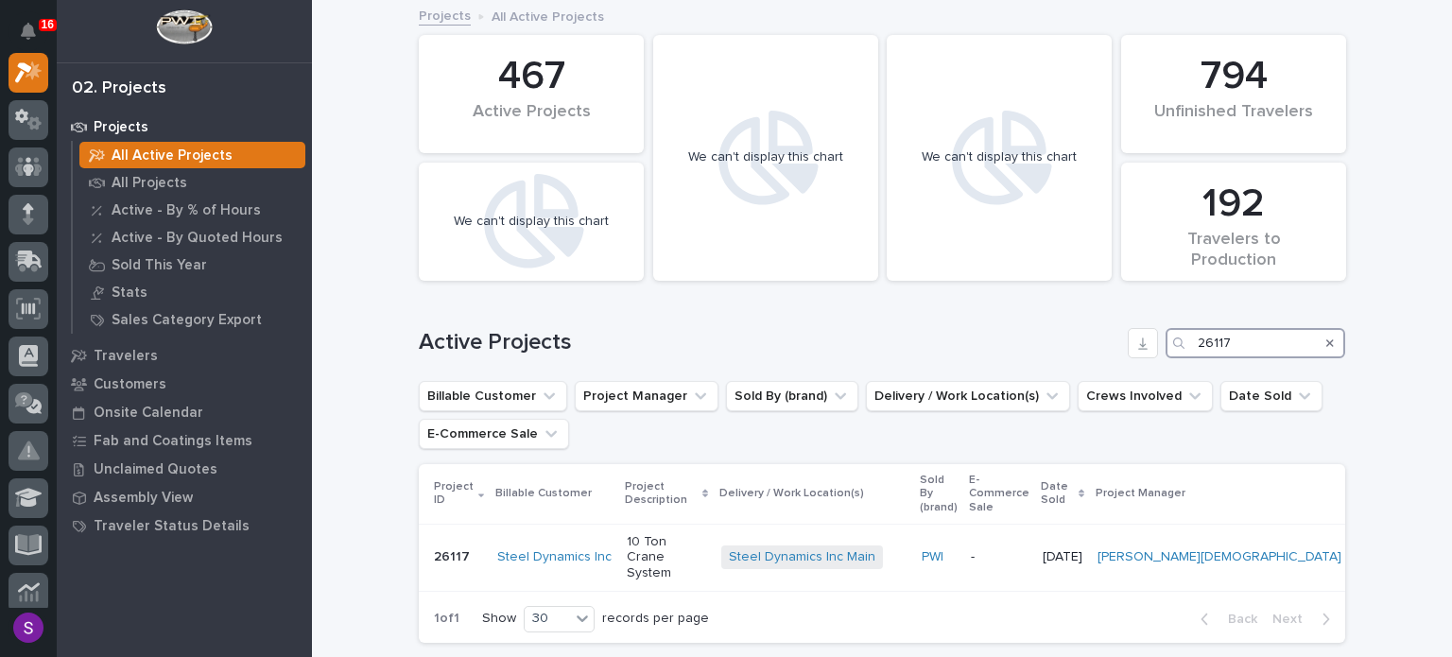
drag, startPoint x: 1248, startPoint y: 341, endPoint x: 1100, endPoint y: 336, distance: 147.6
click at [1109, 336] on div "Active Projects 26117" at bounding box center [882, 343] width 926 height 30
paste input "363"
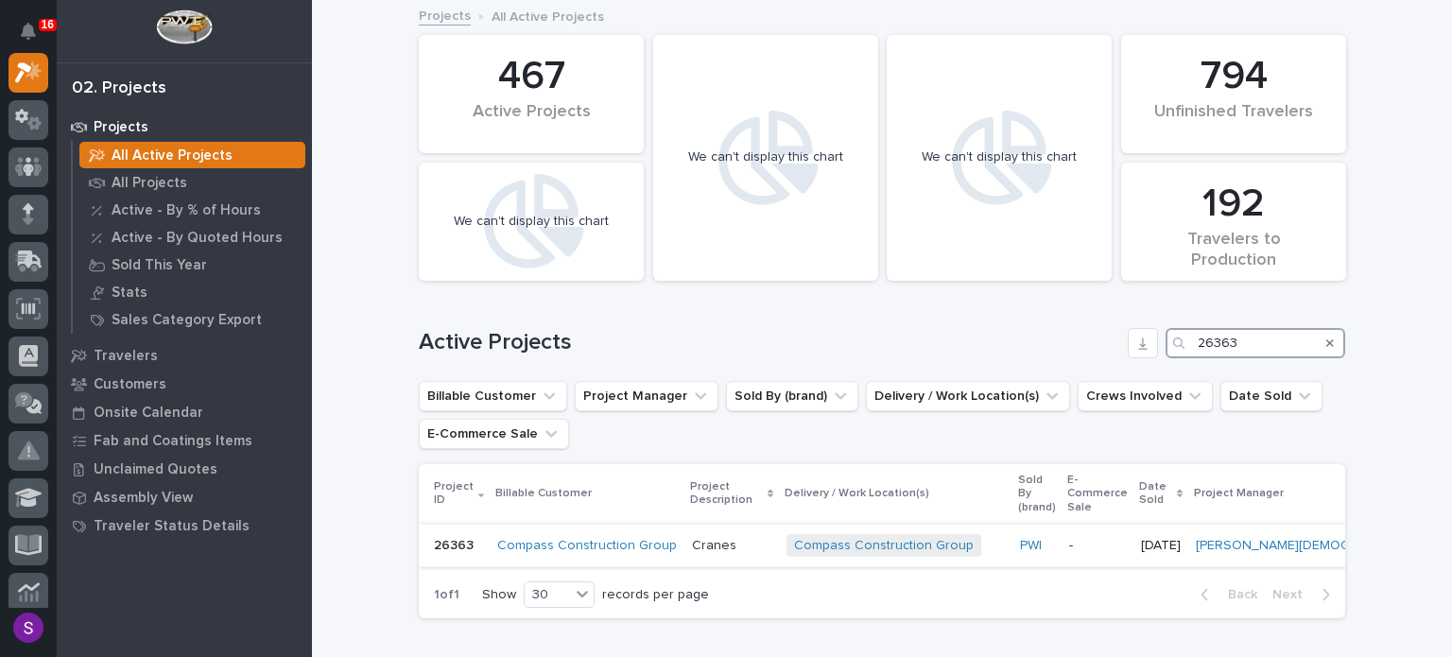
type input "26363"
click at [1074, 540] on div "-" at bounding box center [1097, 545] width 57 height 31
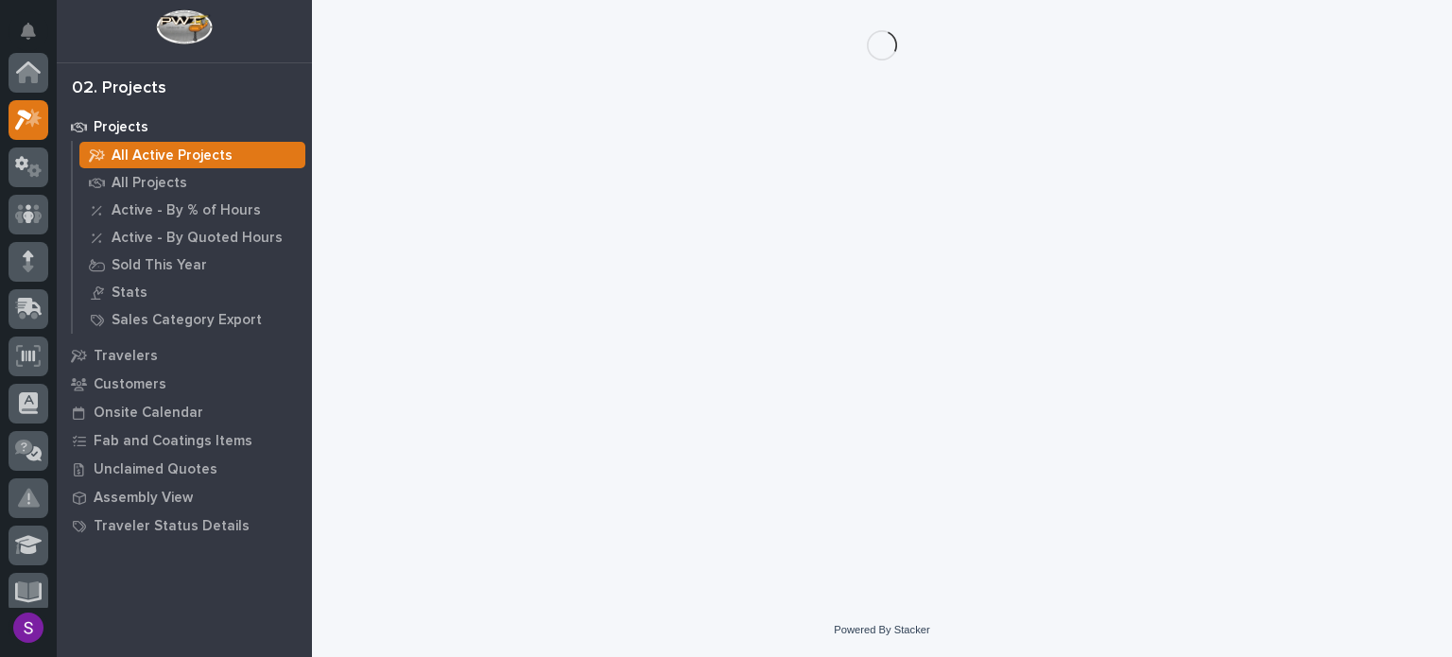
scroll to position [47, 0]
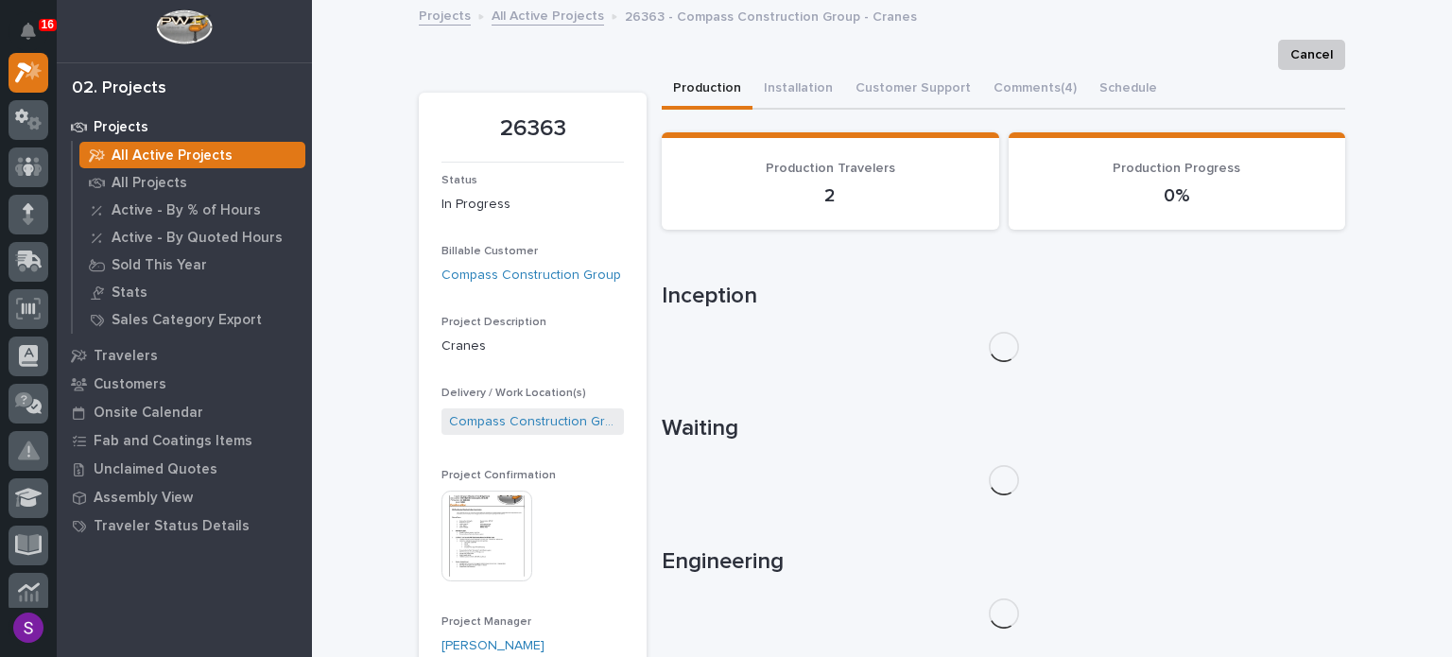
click at [480, 528] on img at bounding box center [486, 536] width 91 height 91
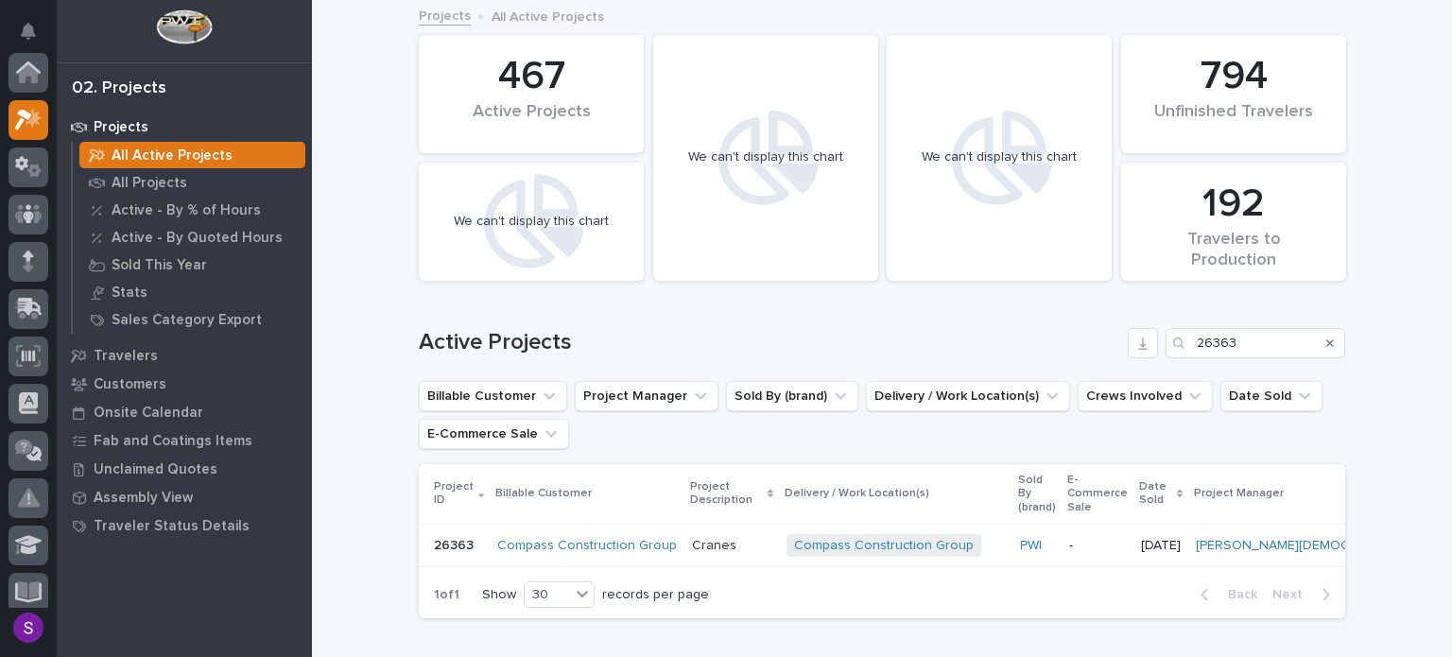
scroll to position [47, 0]
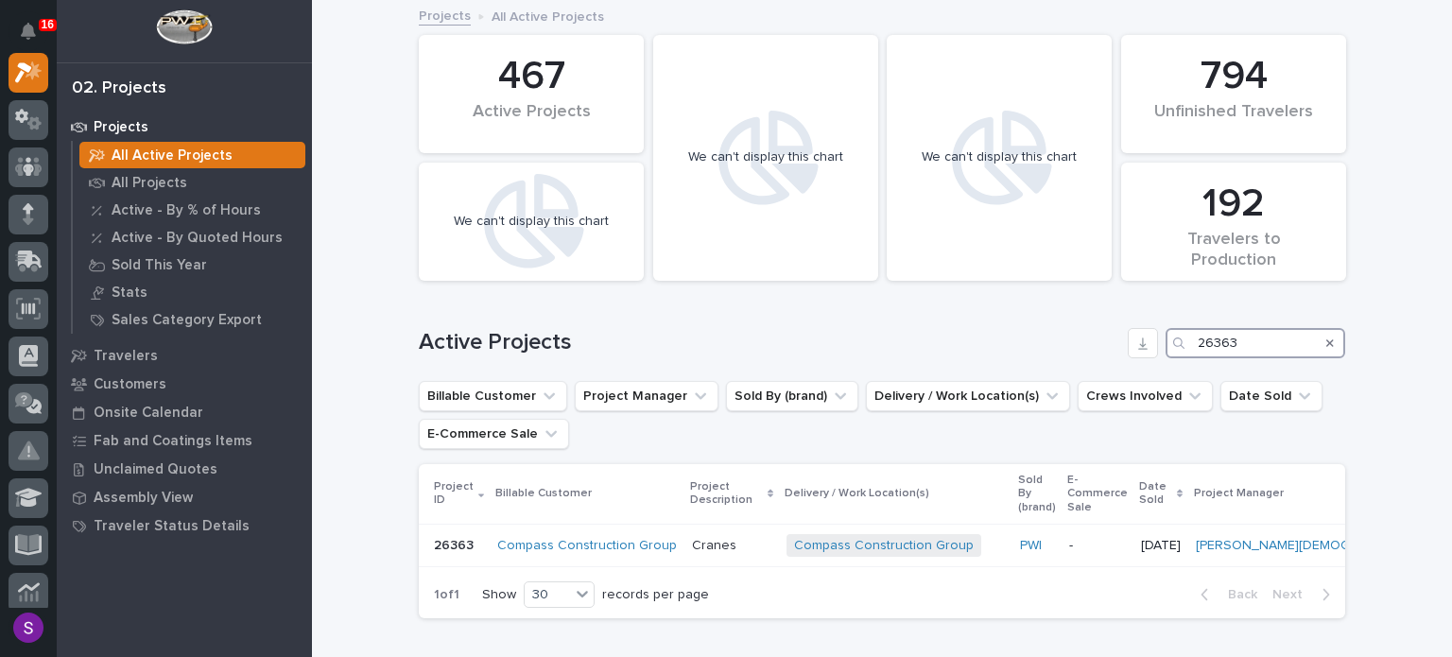
drag, startPoint x: 1278, startPoint y: 346, endPoint x: 1187, endPoint y: 337, distance: 91.2
click at [1187, 337] on div "26363" at bounding box center [1256, 343] width 180 height 30
paste input "758"
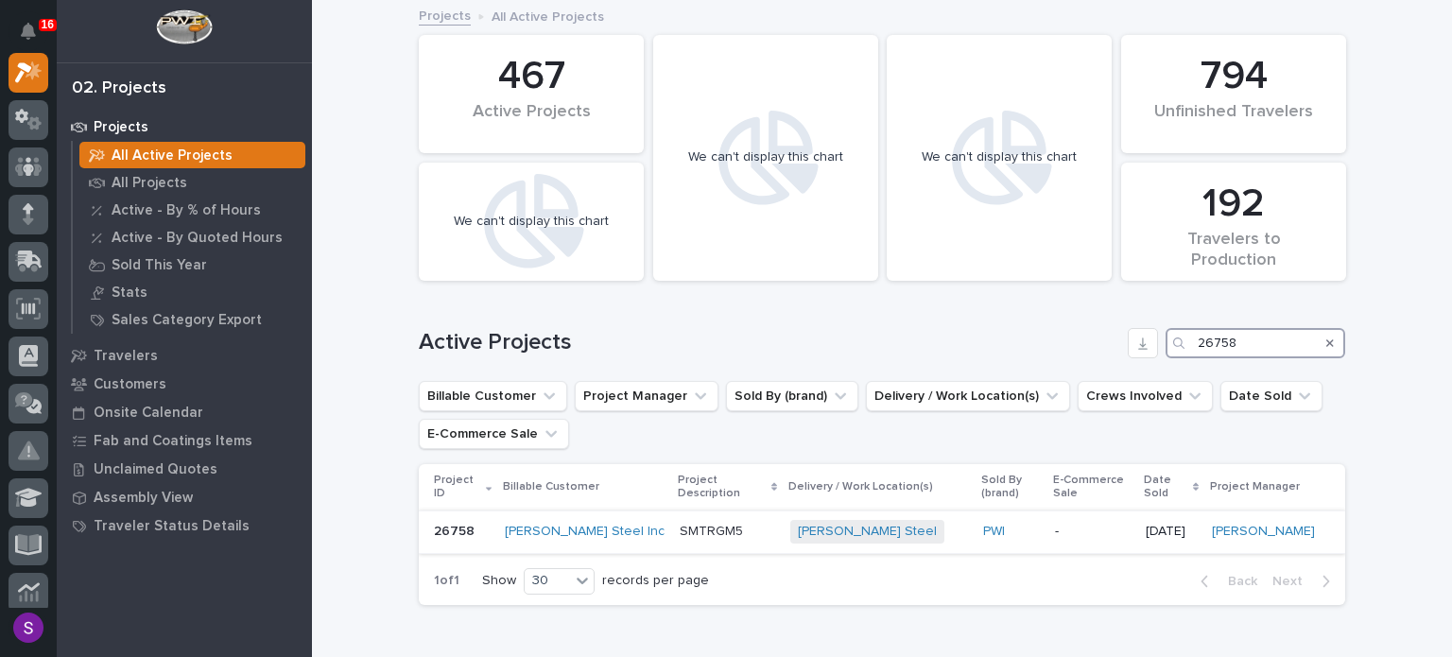
type input "26758"
click at [1056, 524] on p "-" at bounding box center [1093, 532] width 76 height 16
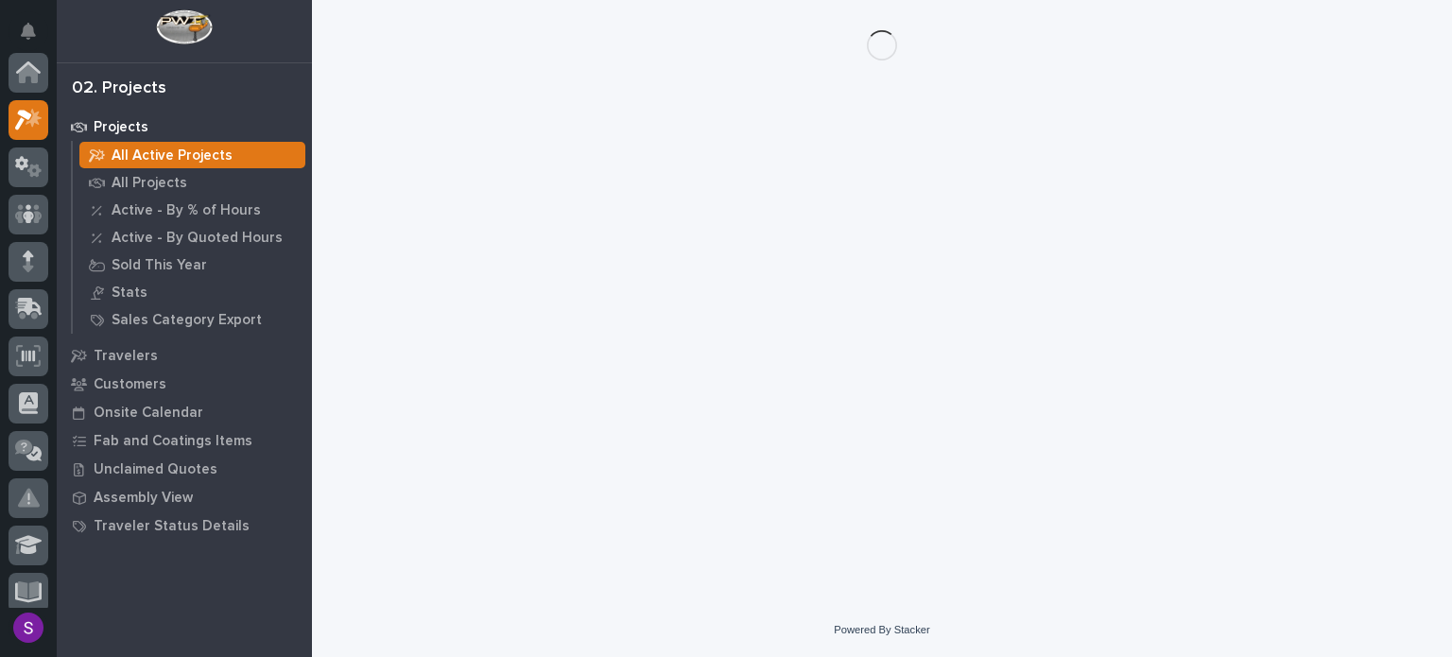
scroll to position [47, 0]
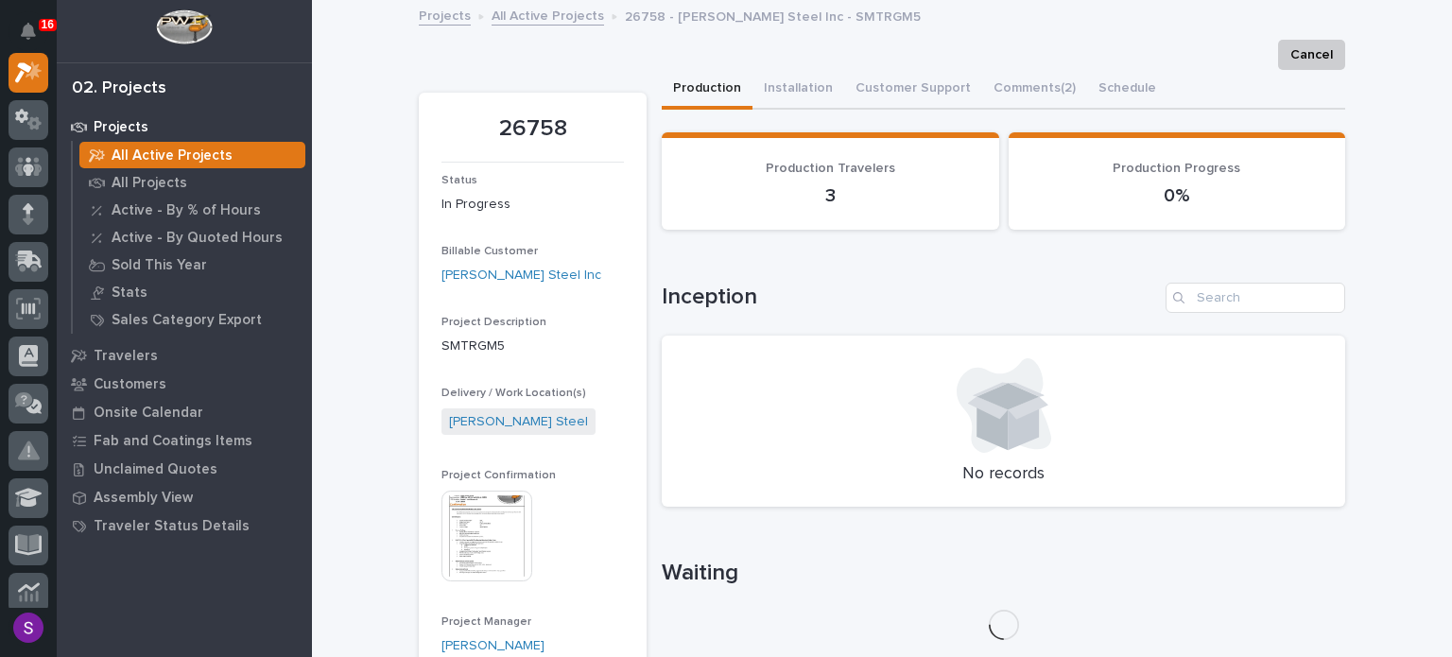
click at [427, 524] on section "26758 Status In Progress Billable Customer [PERSON_NAME] Steel Inc Project Desc…" at bounding box center [533, 660] width 228 height 1134
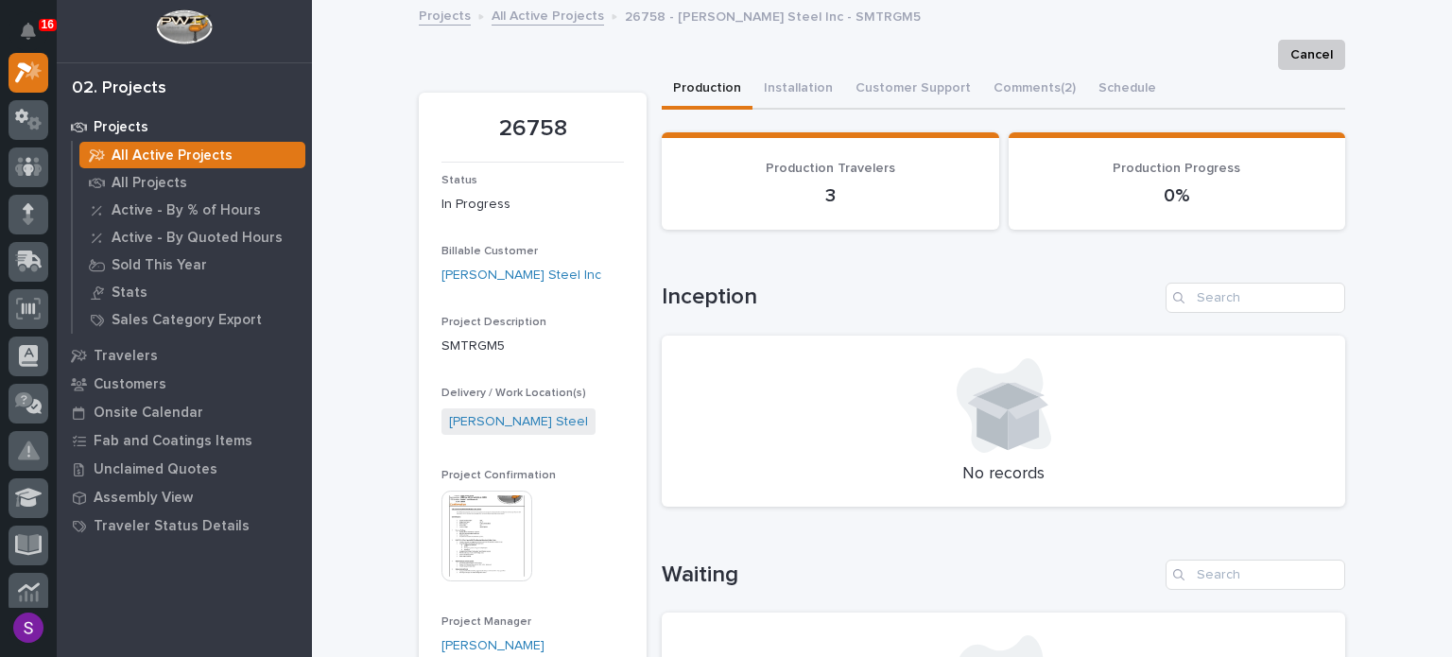
click at [510, 528] on img at bounding box center [486, 536] width 91 height 91
